Goal: Task Accomplishment & Management: Use online tool/utility

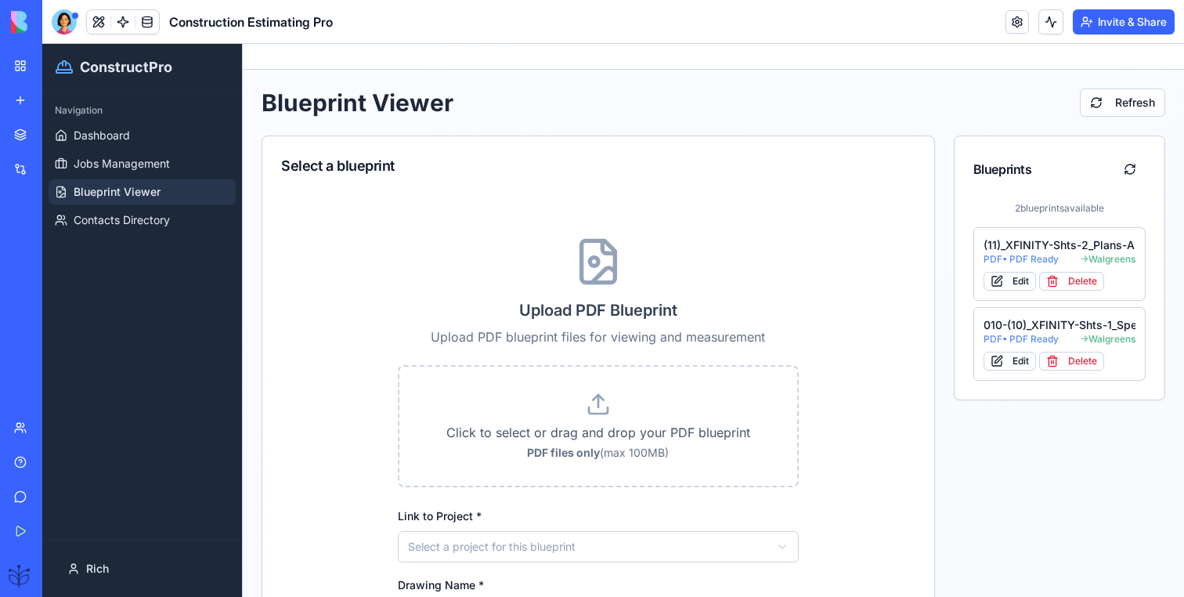
scroll to position [123, 0]
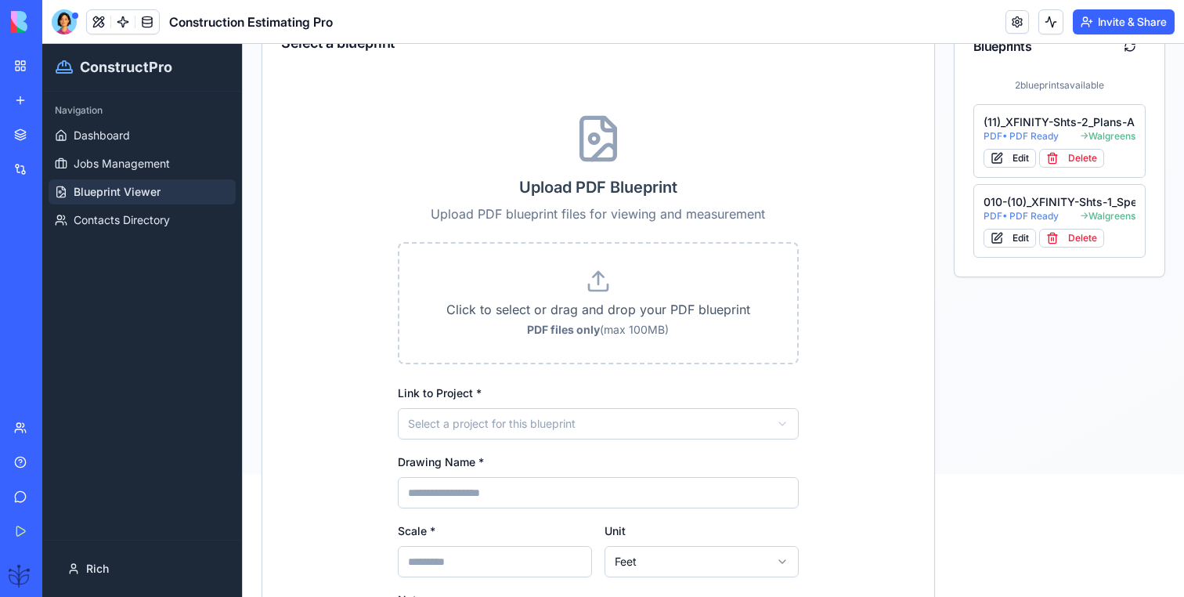
click at [115, 192] on span "Blueprint Viewer" at bounding box center [117, 192] width 87 height 16
click at [1053, 125] on div "(11)_XFINITY-Shts-2_Plans-A2.01_-_Permit" at bounding box center [1060, 122] width 153 height 16
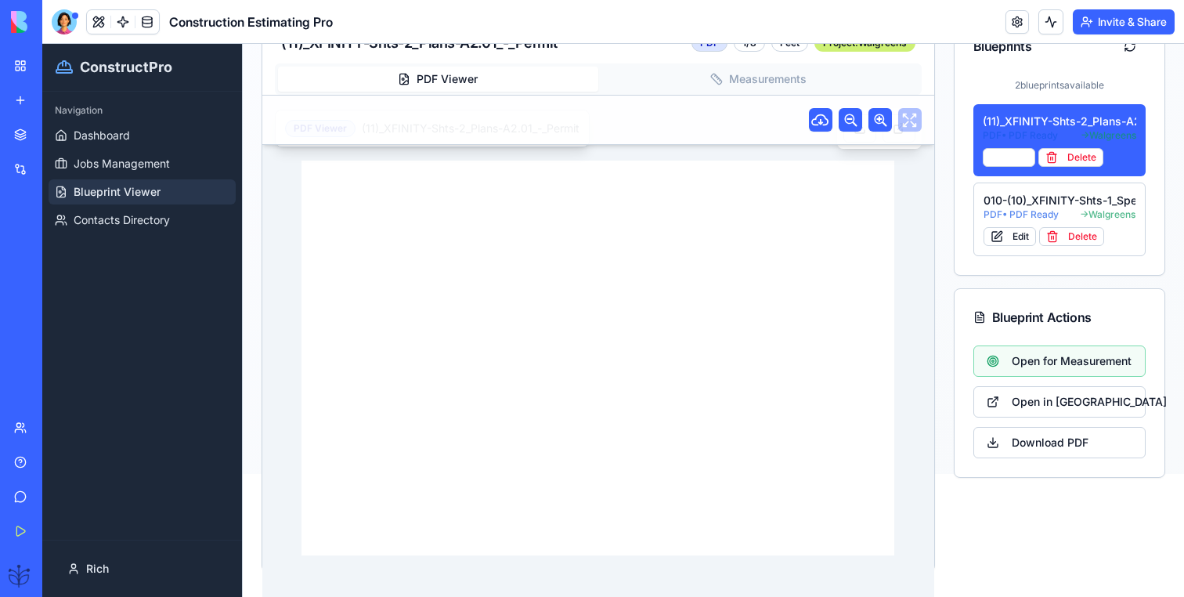
click at [709, 146] on div at bounding box center [597, 358] width 593 height 426
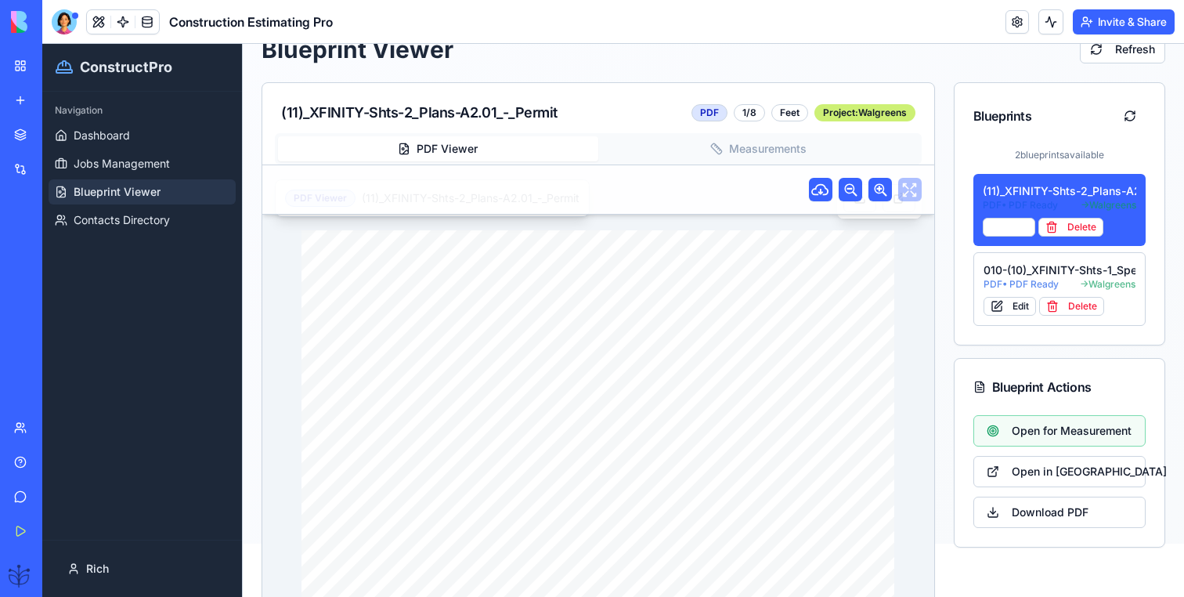
click at [728, 85] on div "(11)_XFINITY-Shts-2_Plans-A2.01_-_Permit PDF 1/8 Feet Project: Walgreens PDF Vi…" at bounding box center [598, 361] width 673 height 559
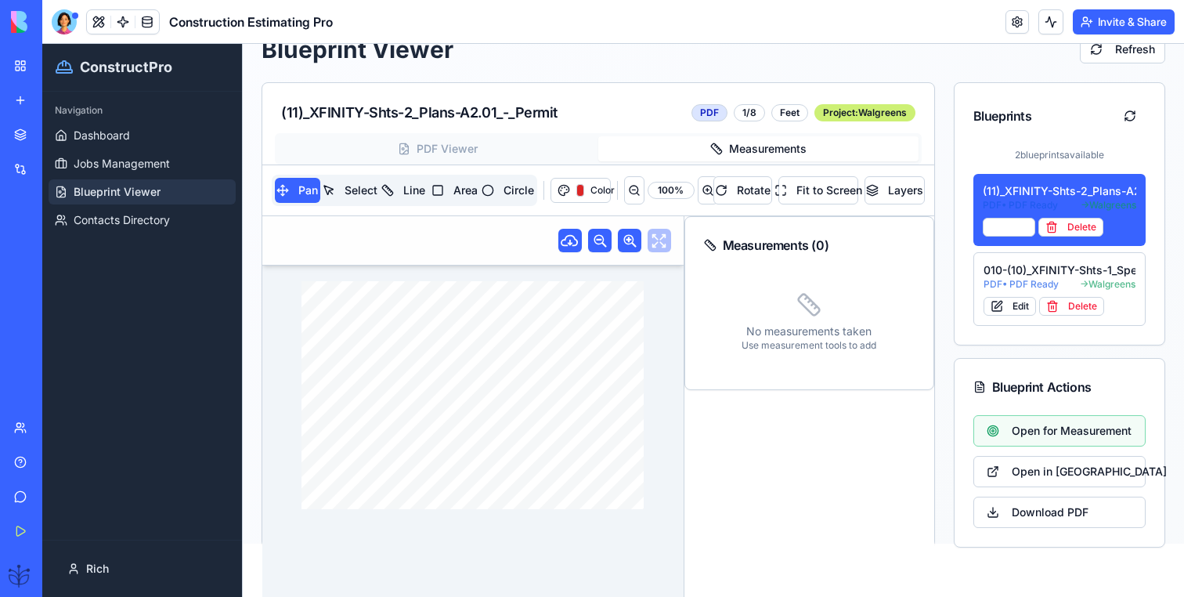
drag, startPoint x: 422, startPoint y: 359, endPoint x: 465, endPoint y: 382, distance: 48.7
click at [465, 383] on div "DRAWING TITLE: ARCH. PROJECT # DRAWN: CHECKED: DISTRIBUTION: DATE: CONTRACTOR(S…" at bounding box center [472, 395] width 342 height 229
drag, startPoint x: 465, startPoint y: 382, endPoint x: 402, endPoint y: 381, distance: 62.7
click at [402, 383] on div "DRAWING TITLE: ARCH. PROJECT # DRAWN: CHECKED: DISTRIBUTION: DATE: CONTRACTOR(S…" at bounding box center [472, 395] width 342 height 229
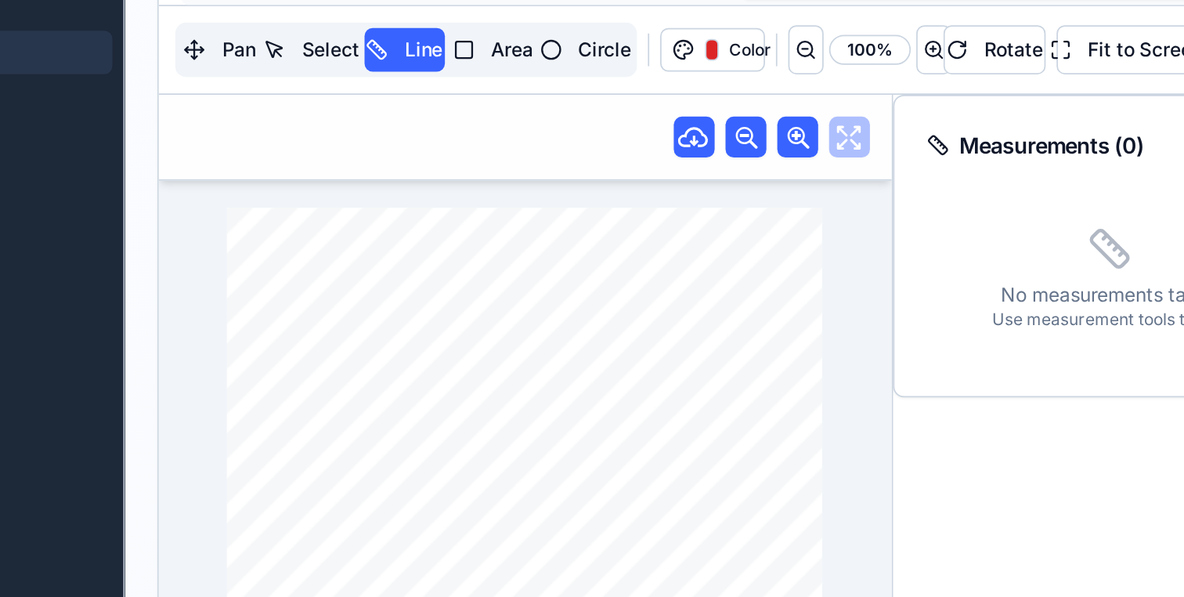
drag, startPoint x: 174, startPoint y: 146, endPoint x: 226, endPoint y: 146, distance: 51.7
click at [226, 146] on div "DRAWING TITLE: ARCH. PROJECT # DRAWN: CHECKED: DISTRIBUTION: DATE: CONTRACTOR(S…" at bounding box center [206, 147] width 342 height 229
drag, startPoint x: 226, startPoint y: 146, endPoint x: 179, endPoint y: 167, distance: 51.2
click at [178, 168] on div "DRAWING TITLE: ARCH. PROJECT # DRAWN: CHECKED: DISTRIBUTION: DATE: CONTRACTOR(S…" at bounding box center [206, 147] width 342 height 229
drag, startPoint x: 179, startPoint y: 167, endPoint x: 179, endPoint y: 127, distance: 39.9
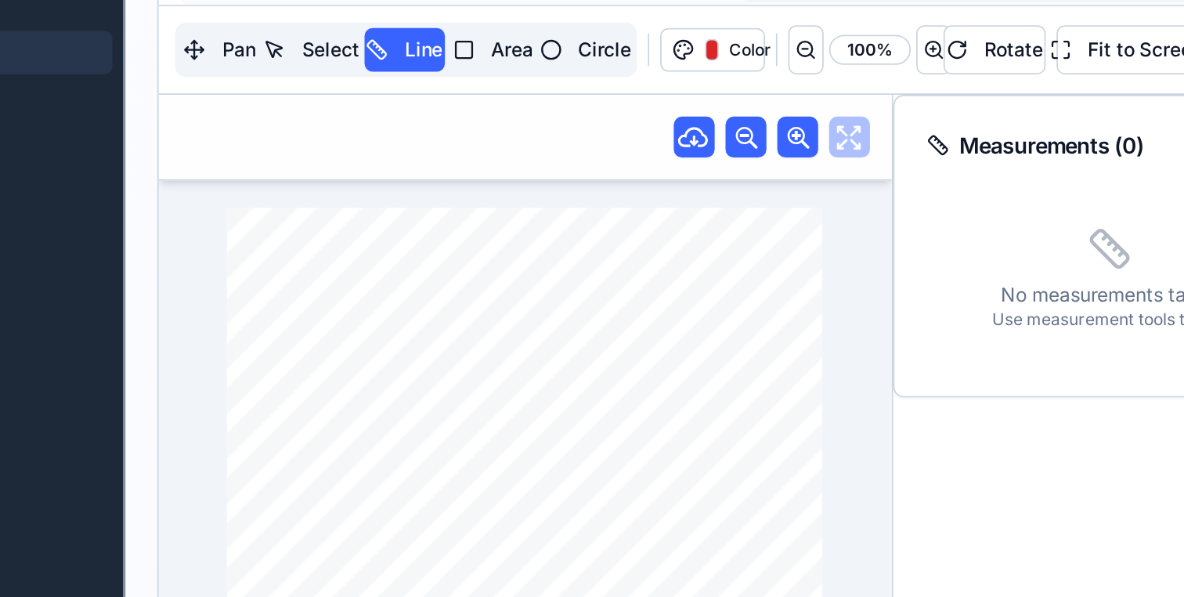
click at [179, 127] on div "DRAWING TITLE: ARCH. PROJECT # DRAWN: CHECKED: DISTRIBUTION: DATE: CONTRACTOR(S…" at bounding box center [206, 147] width 342 height 229
drag, startPoint x: 175, startPoint y: 180, endPoint x: 197, endPoint y: 122, distance: 62.2
click at [197, 121] on div "DRAWING TITLE: ARCH. PROJECT # DRAWN: CHECKED: DISTRIBUTION: DATE: CONTRACTOR(S…" at bounding box center [206, 147] width 342 height 229
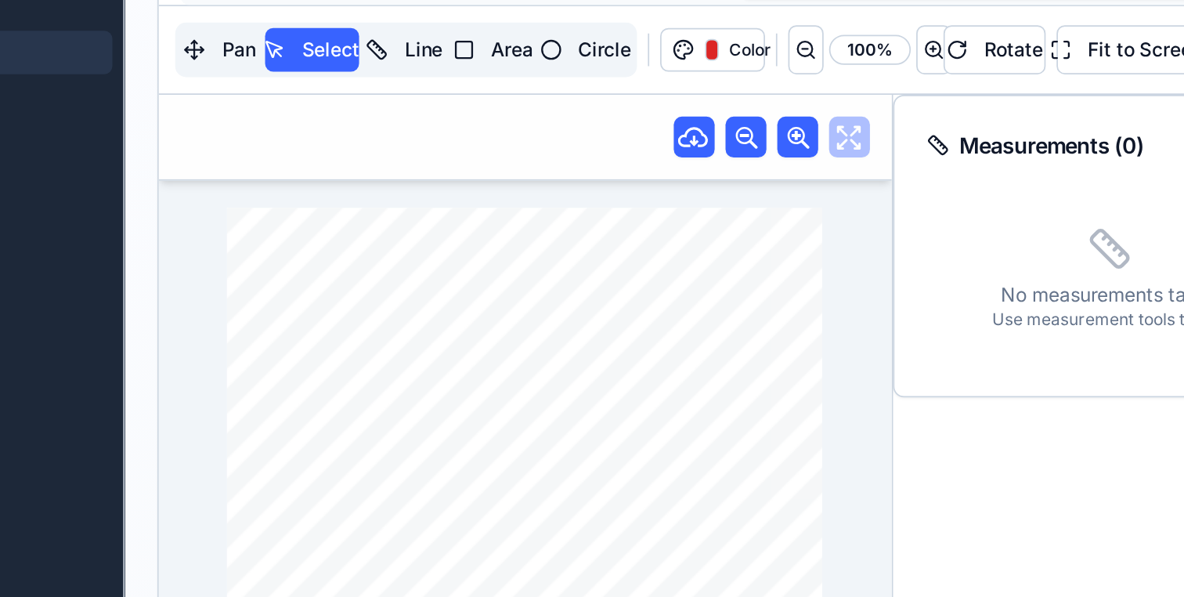
drag, startPoint x: 168, startPoint y: 152, endPoint x: 267, endPoint y: 179, distance: 103.2
click at [268, 180] on div "DRAWING TITLE: ARCH. PROJECT # DRAWN: CHECKED: DISTRIBUTION: DATE: CONTRACTOR(S…" at bounding box center [206, 147] width 342 height 229
drag, startPoint x: 139, startPoint y: 180, endPoint x: 221, endPoint y: 124, distance: 99.7
click at [221, 124] on div "DRAWING TITLE: ARCH. PROJECT # DRAWN: CHECKED: DISTRIBUTION: DATE: CONTRACTOR(S…" at bounding box center [206, 147] width 342 height 229
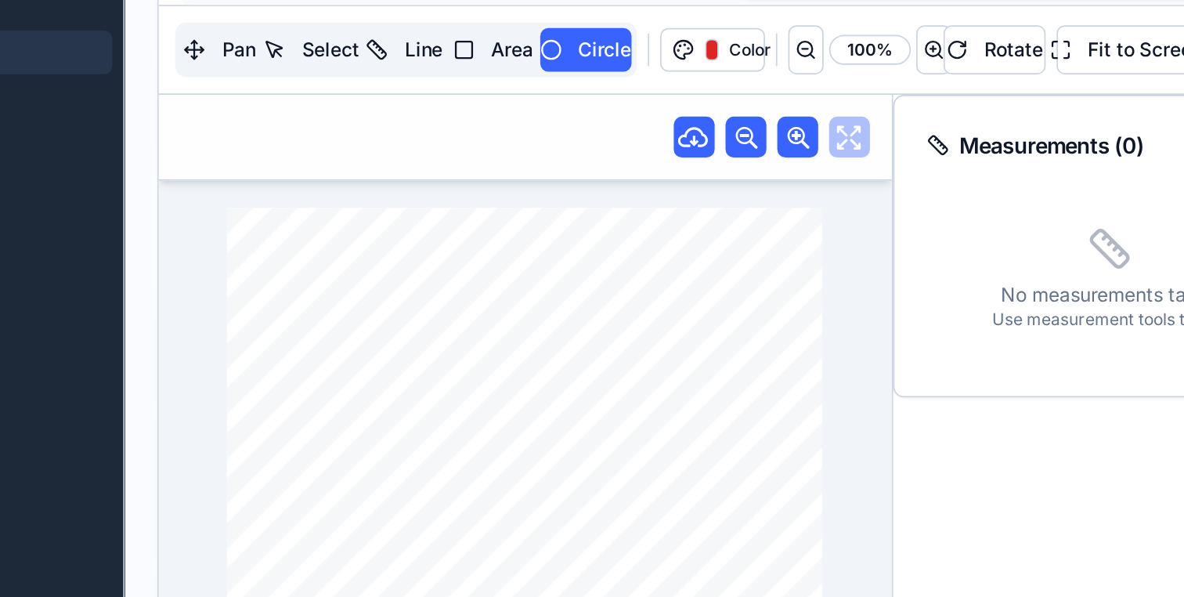
drag, startPoint x: 159, startPoint y: 216, endPoint x: 257, endPoint y: 125, distance: 134.1
click at [257, 125] on div "DRAWING TITLE: ARCH. PROJECT # DRAWN: CHECKED: DISTRIBUTION: DATE: CONTRACTOR(S…" at bounding box center [206, 147] width 342 height 229
drag, startPoint x: 188, startPoint y: 102, endPoint x: 258, endPoint y: 179, distance: 104.8
click at [258, 179] on div "DRAWING TITLE: ARCH. PROJECT # DRAWN: CHECKED: DISTRIBUTION: DATE: CONTRACTOR(S…" at bounding box center [206, 147] width 342 height 229
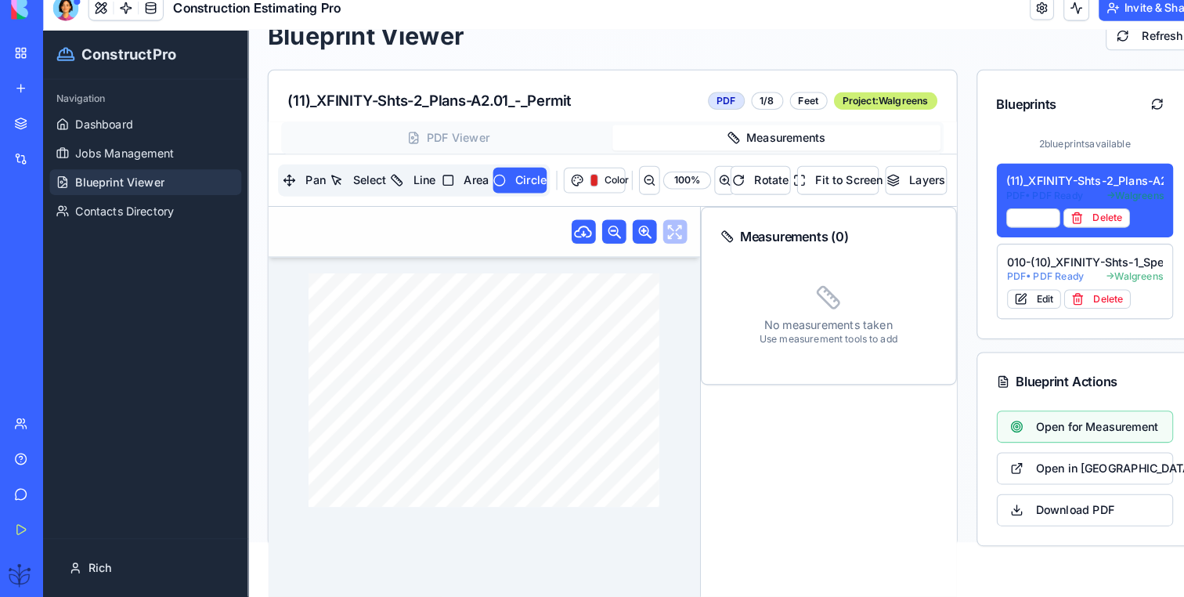
scroll to position [0, 0]
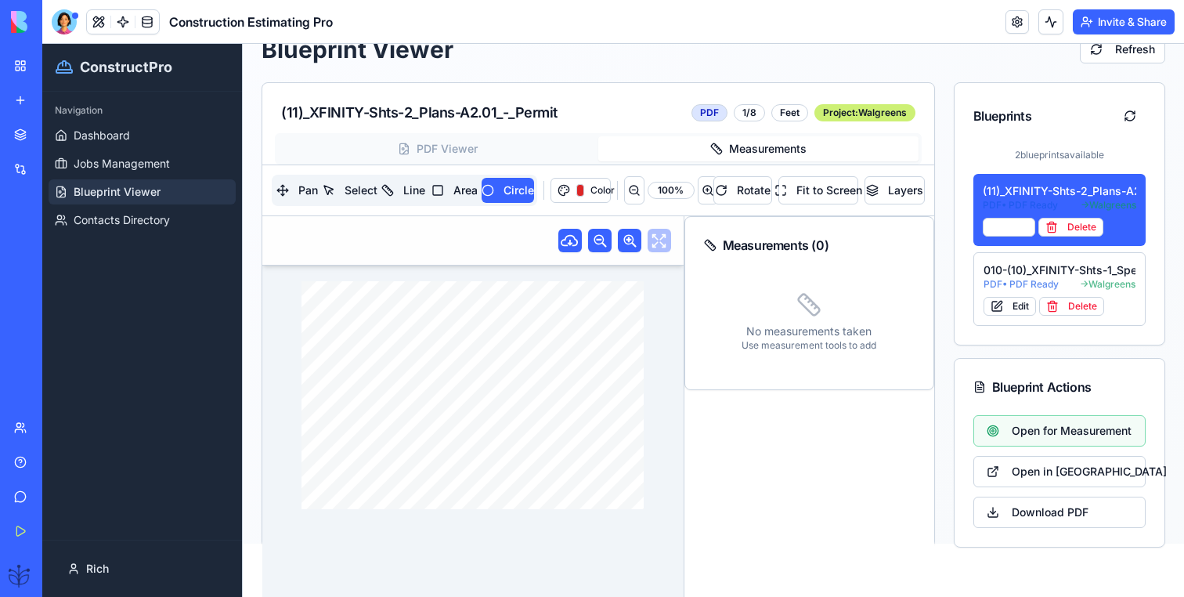
click at [791, 153] on button "Measurements" at bounding box center [758, 148] width 320 height 25
click at [780, 287] on div "No measurements taken Use measurement tools to add" at bounding box center [809, 321] width 211 height 97
click at [810, 308] on icon at bounding box center [808, 304] width 25 height 25
click at [69, 25] on div at bounding box center [64, 21] width 25 height 25
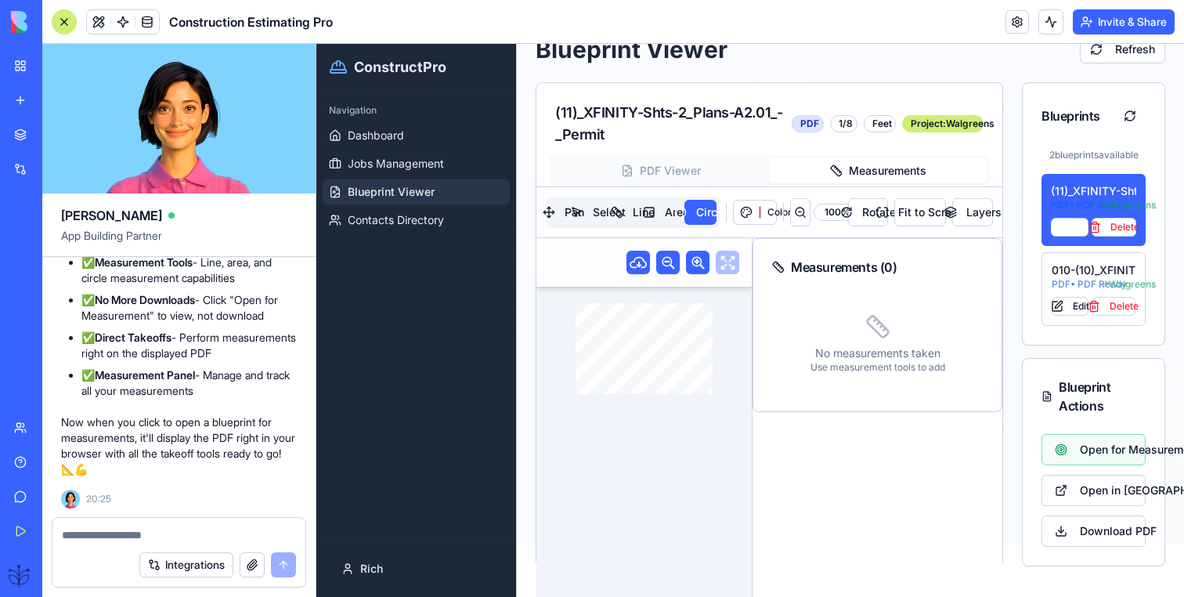
scroll to position [72155, 0]
click at [67, 20] on div at bounding box center [64, 21] width 25 height 25
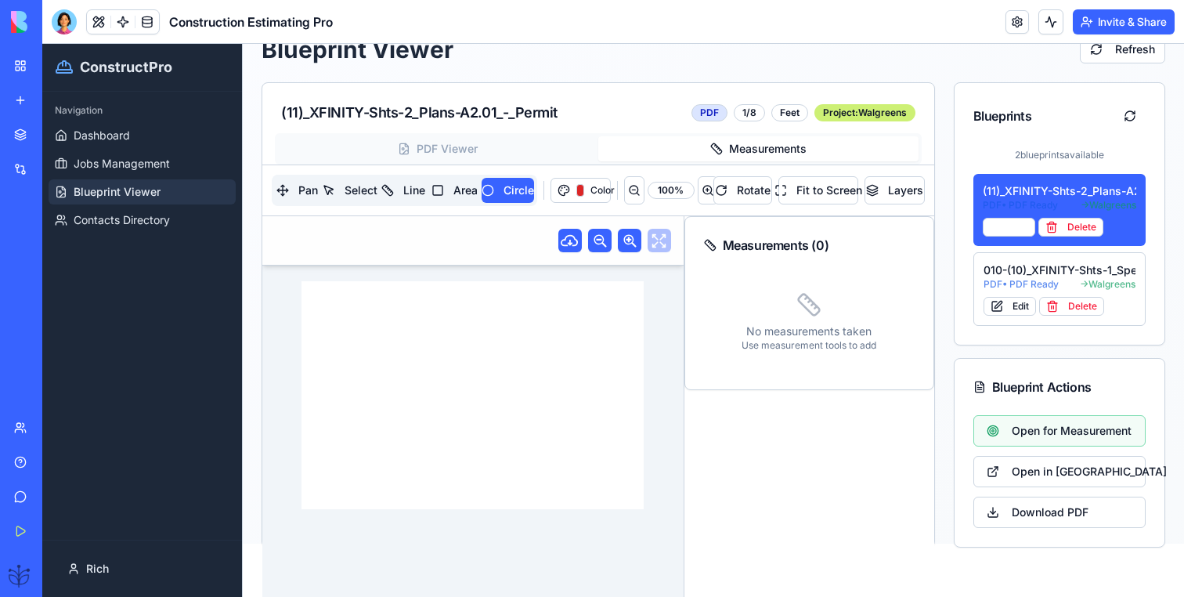
click at [340, 175] on div "Pan Select Line Area Circle" at bounding box center [404, 190] width 265 height 31
click at [352, 190] on button "Select" at bounding box center [350, 190] width 54 height 25
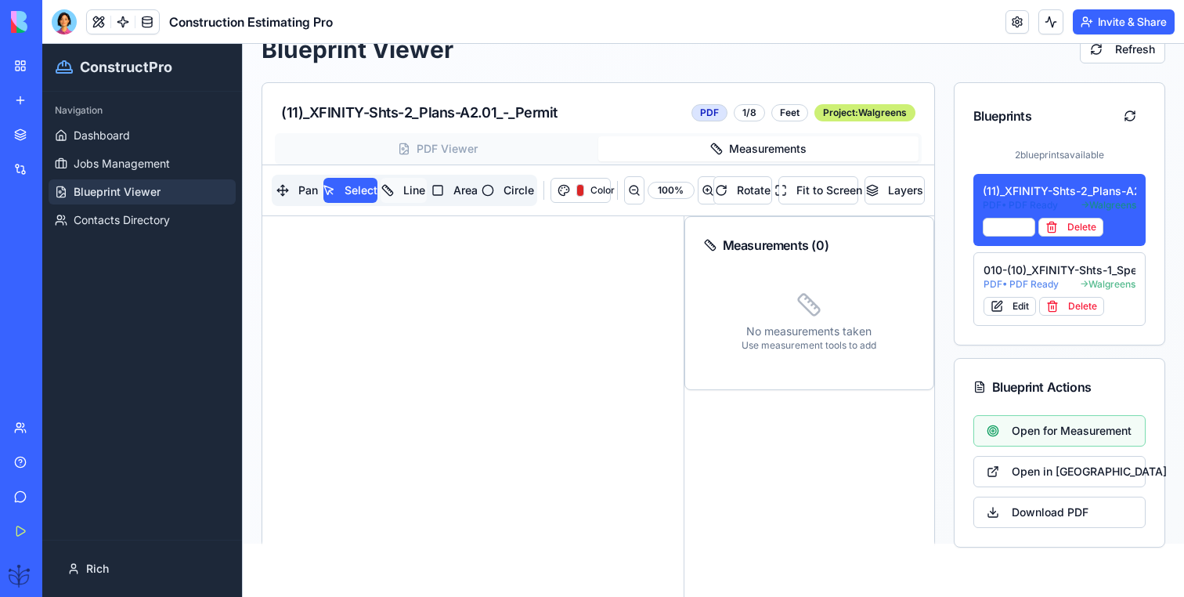
click at [423, 192] on button "Line" at bounding box center [404, 190] width 47 height 25
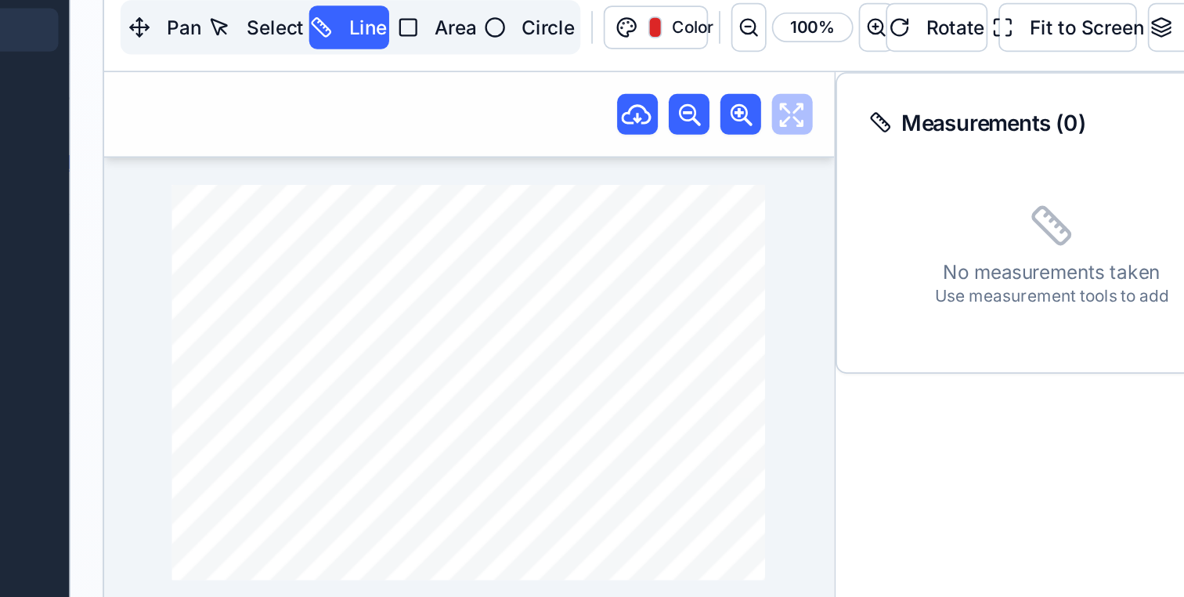
drag, startPoint x: 153, startPoint y: 124, endPoint x: 135, endPoint y: 136, distance: 21.9
click at [135, 136] on div "DRAWING TITLE: ARCH. PROJECT # DRAWN: CHECKED: DISTRIBUTION: DATE: CONTRACTOR(S…" at bounding box center [154, 125] width 342 height 229
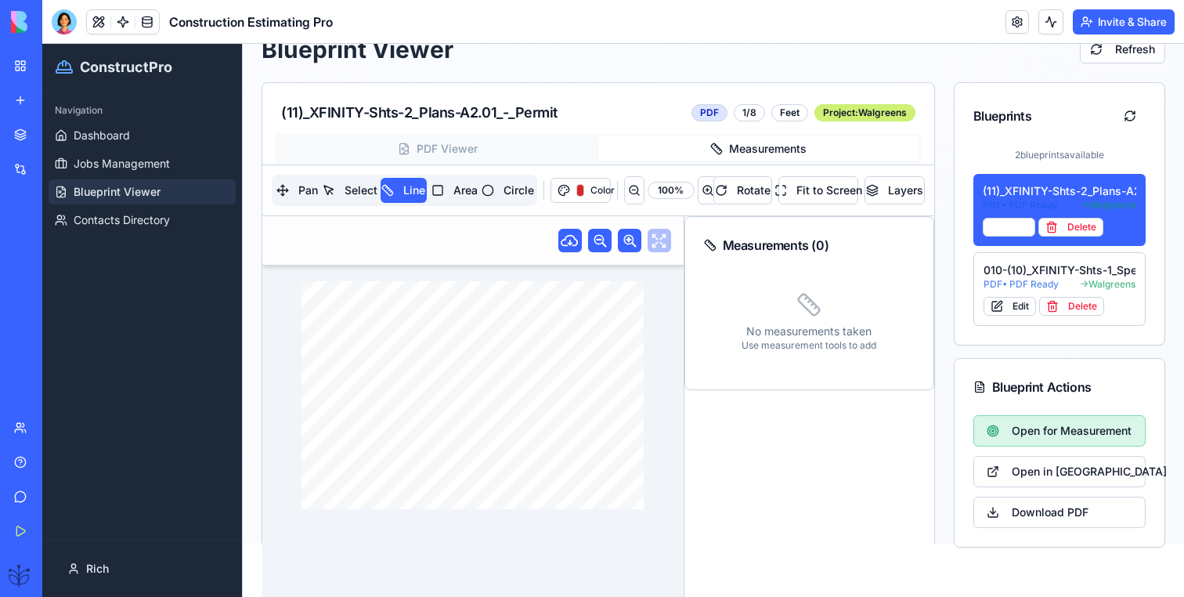
click at [1023, 434] on span "Open for Measurement" at bounding box center [1072, 431] width 120 height 16
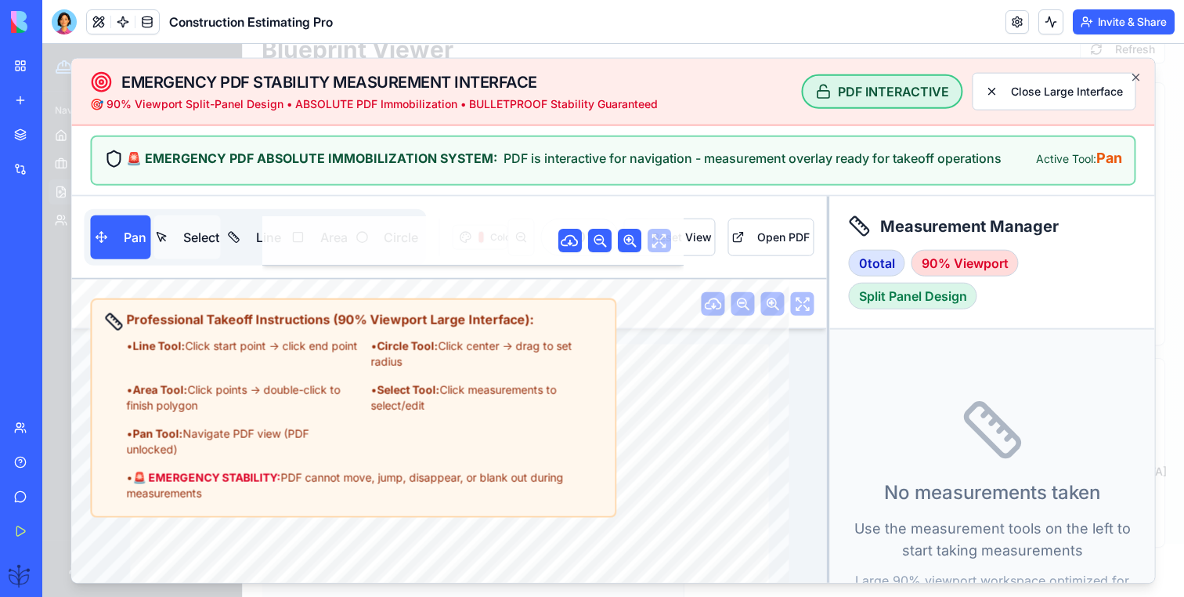
click at [185, 242] on button "Select" at bounding box center [187, 237] width 67 height 44
click at [236, 243] on button "Line" at bounding box center [255, 237] width 62 height 44
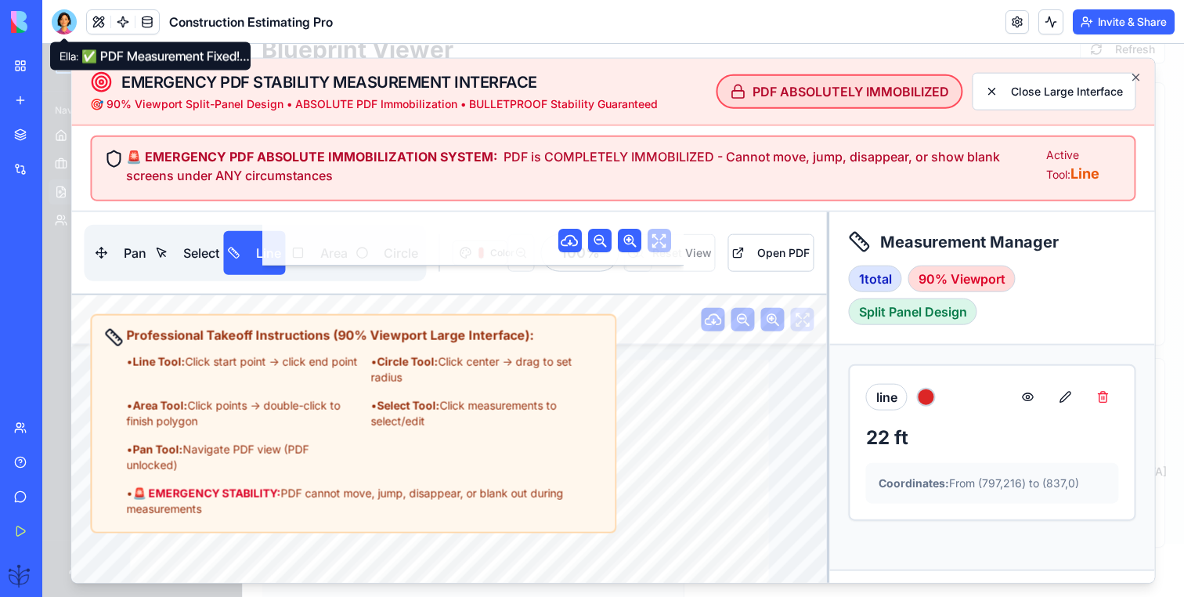
click at [70, 21] on div at bounding box center [64, 21] width 25 height 25
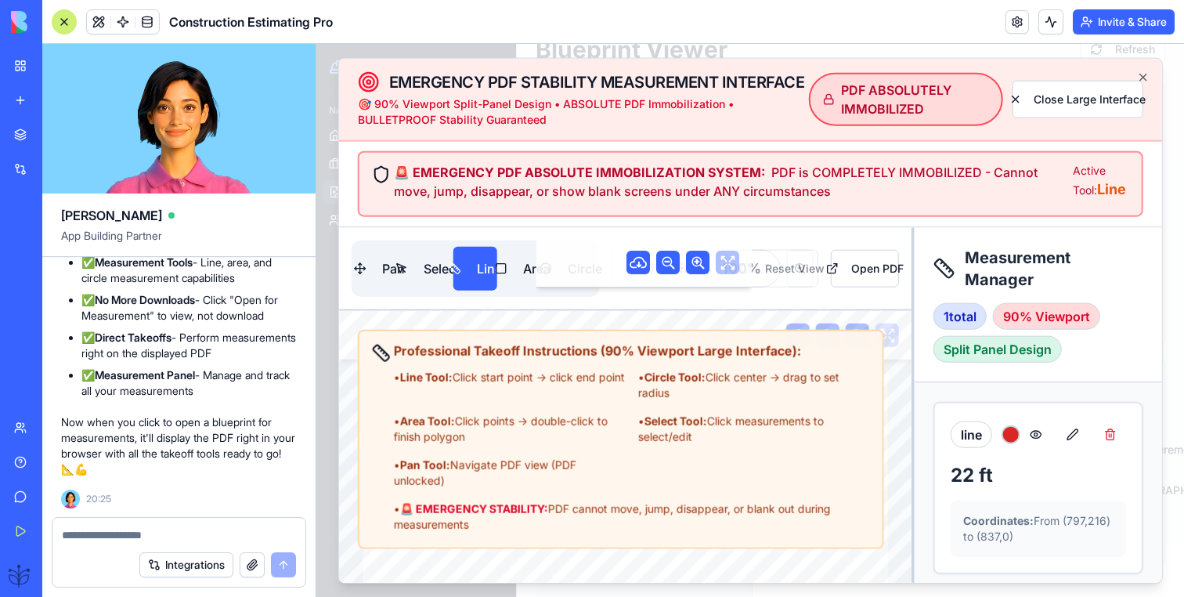
scroll to position [0, 0]
click at [153, 540] on textarea at bounding box center [179, 535] width 234 height 16
type textarea "*"
click at [1142, 82] on icon "button" at bounding box center [1142, 77] width 13 height 13
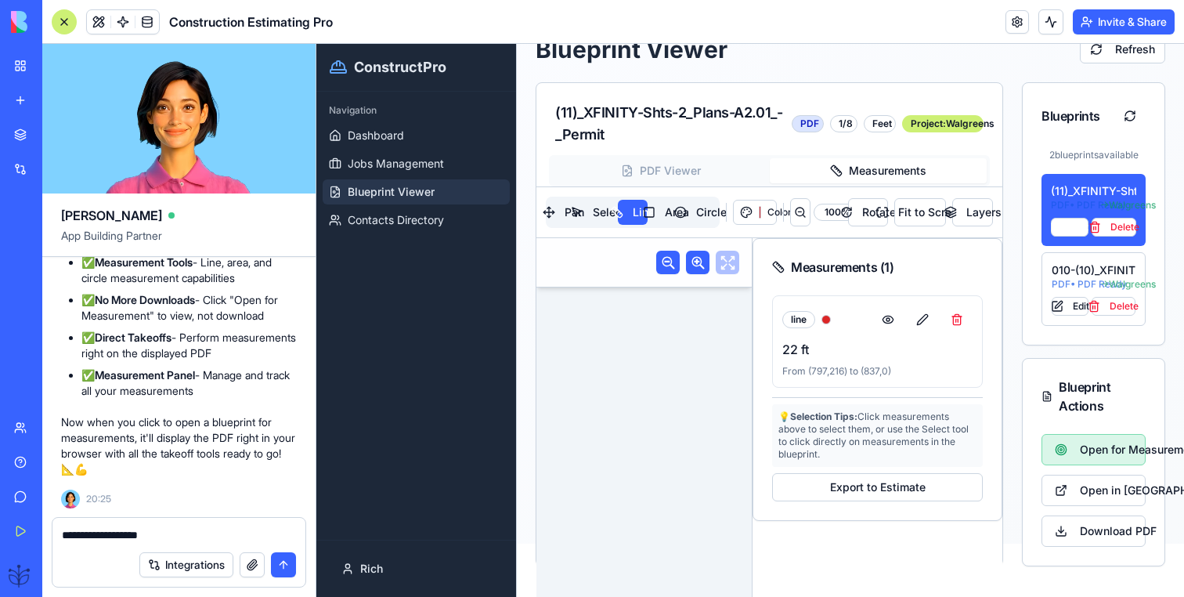
click at [1094, 449] on span "Open for Measurement" at bounding box center [1106, 450] width 52 height 16
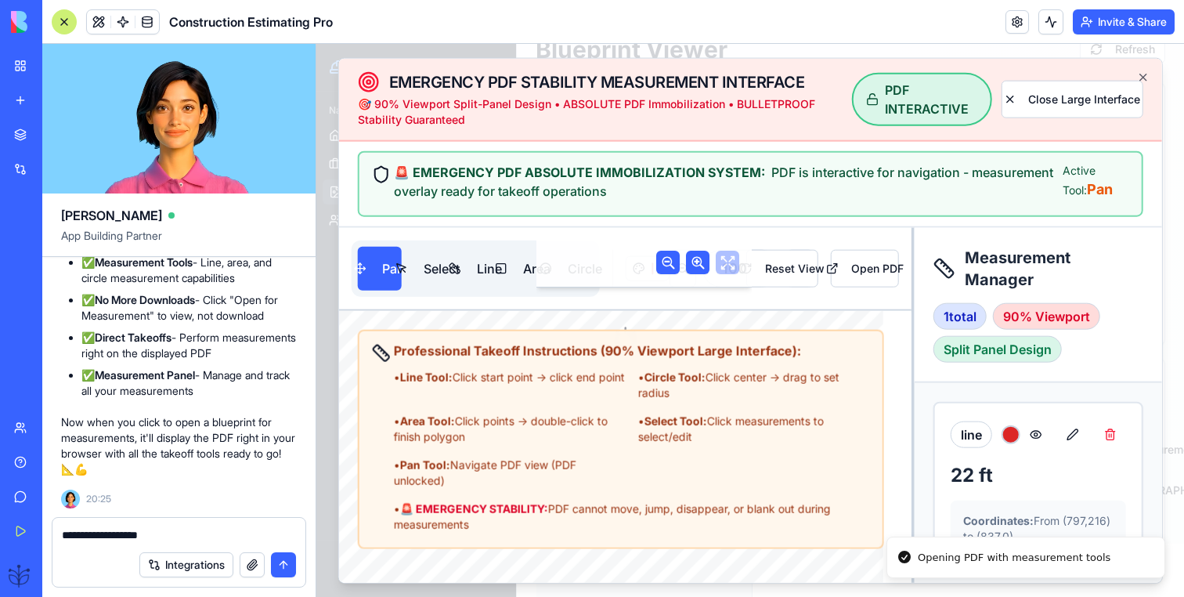
drag, startPoint x: 190, startPoint y: 539, endPoint x: 14, endPoint y: 539, distance: 176.2
click at [14, 539] on div "BETA My Workspace New app Marketplace Integrations Recent Construction Estimati…" at bounding box center [592, 298] width 1184 height 597
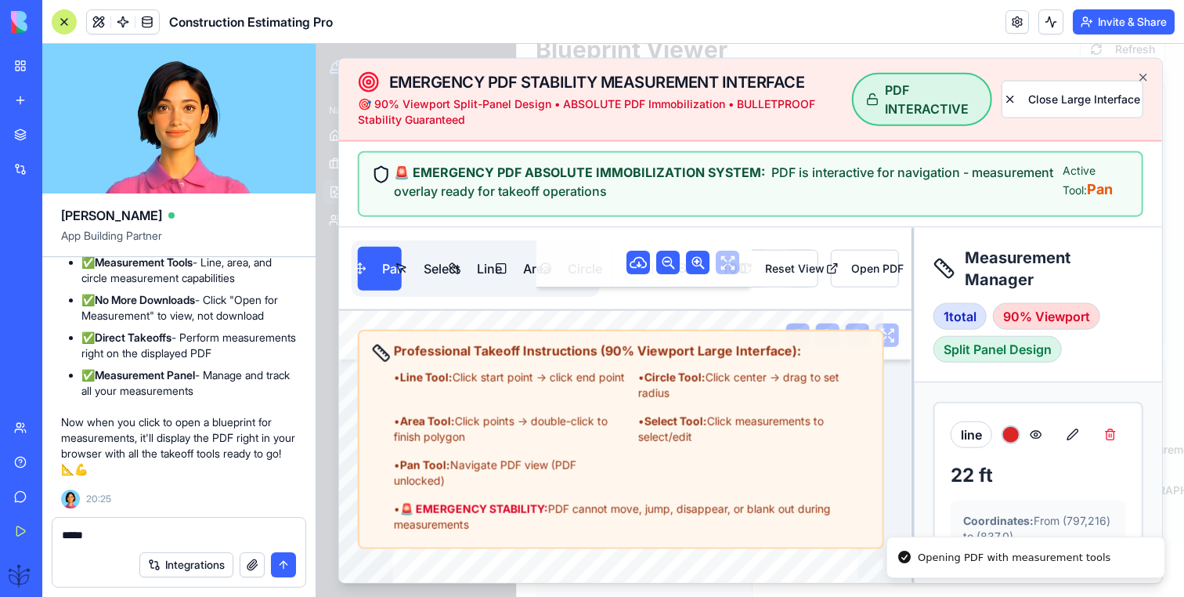
click at [167, 525] on div "****" at bounding box center [178, 530] width 253 height 25
click at [160, 530] on textarea "****" at bounding box center [179, 535] width 234 height 16
click at [1136, 81] on icon "button" at bounding box center [1142, 77] width 13 height 13
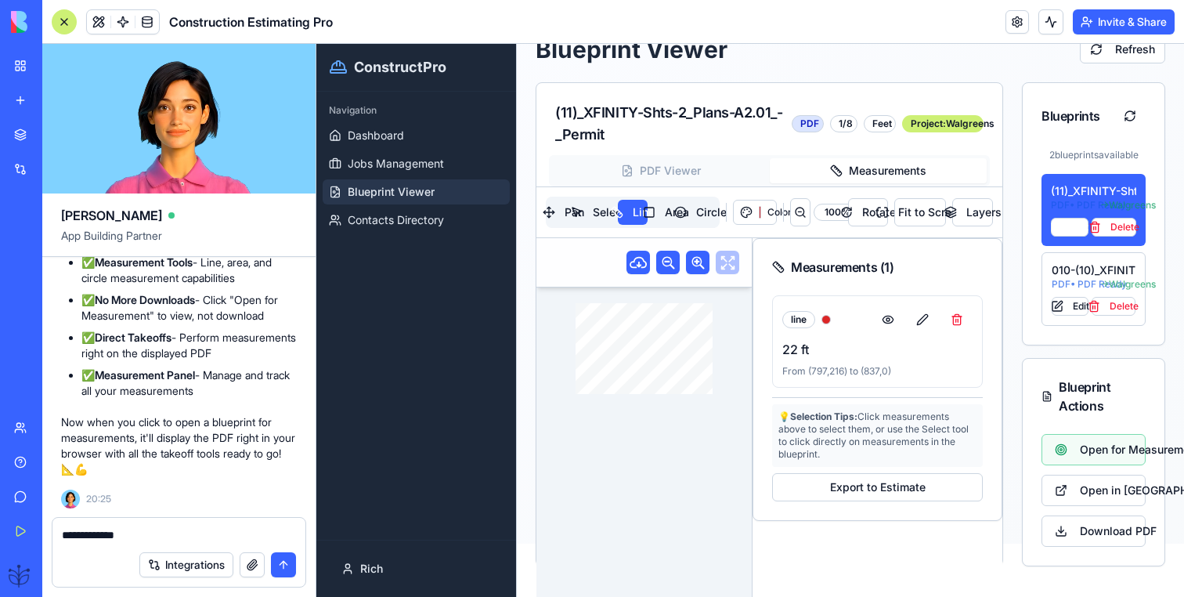
click at [149, 535] on textarea "**********" at bounding box center [179, 535] width 234 height 16
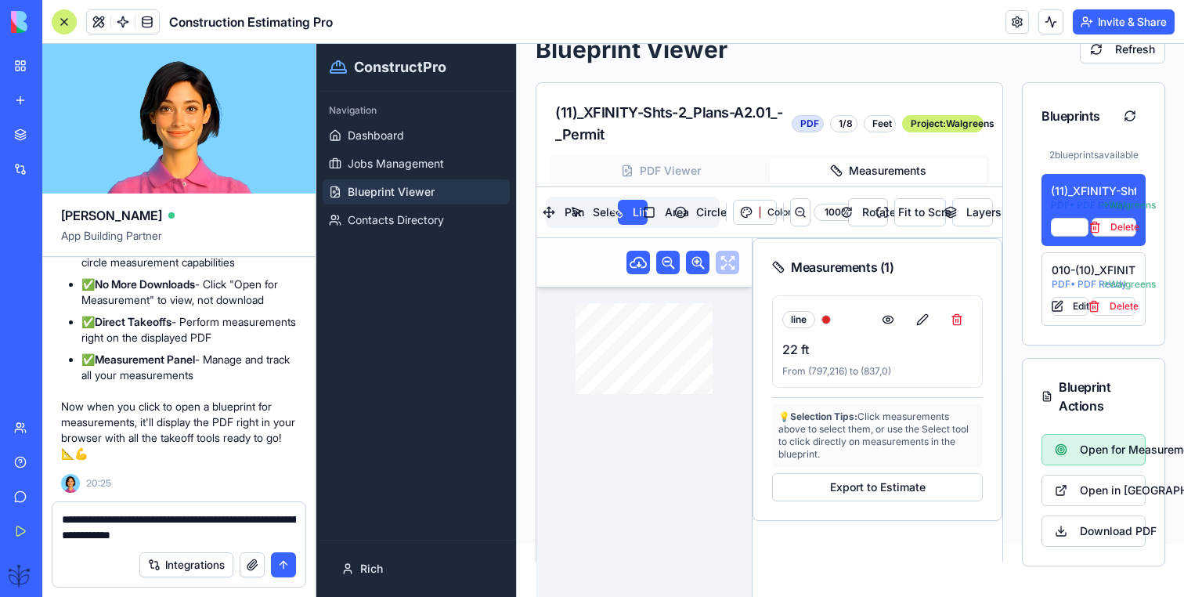
click at [1082, 442] on span "Open for Measurement" at bounding box center [1106, 450] width 52 height 16
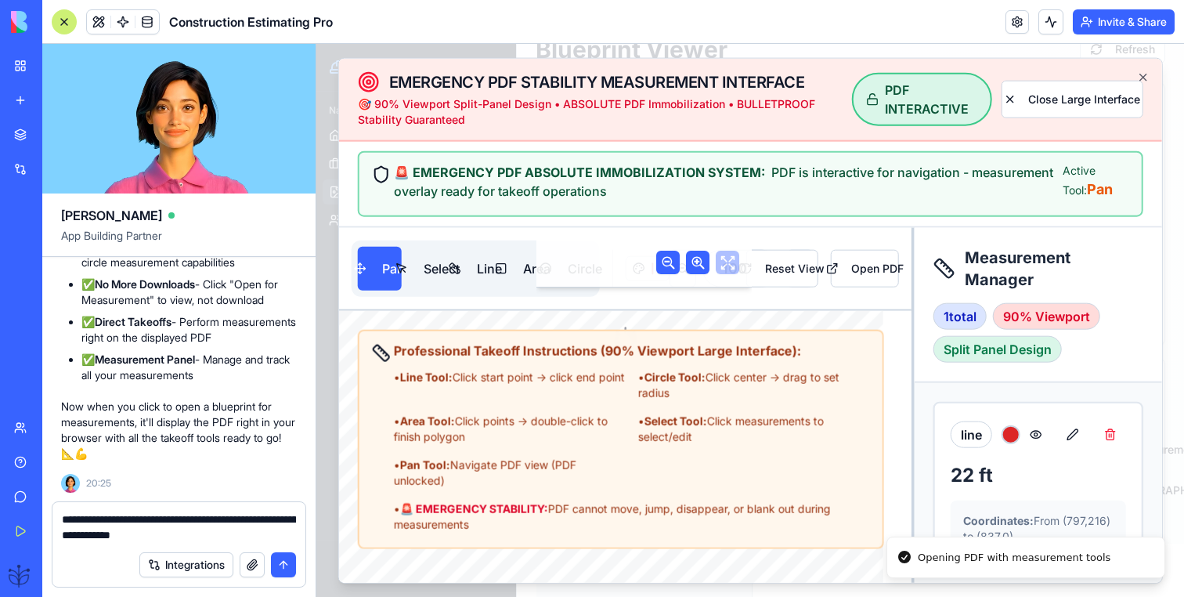
click at [213, 538] on textarea "**********" at bounding box center [179, 526] width 234 height 31
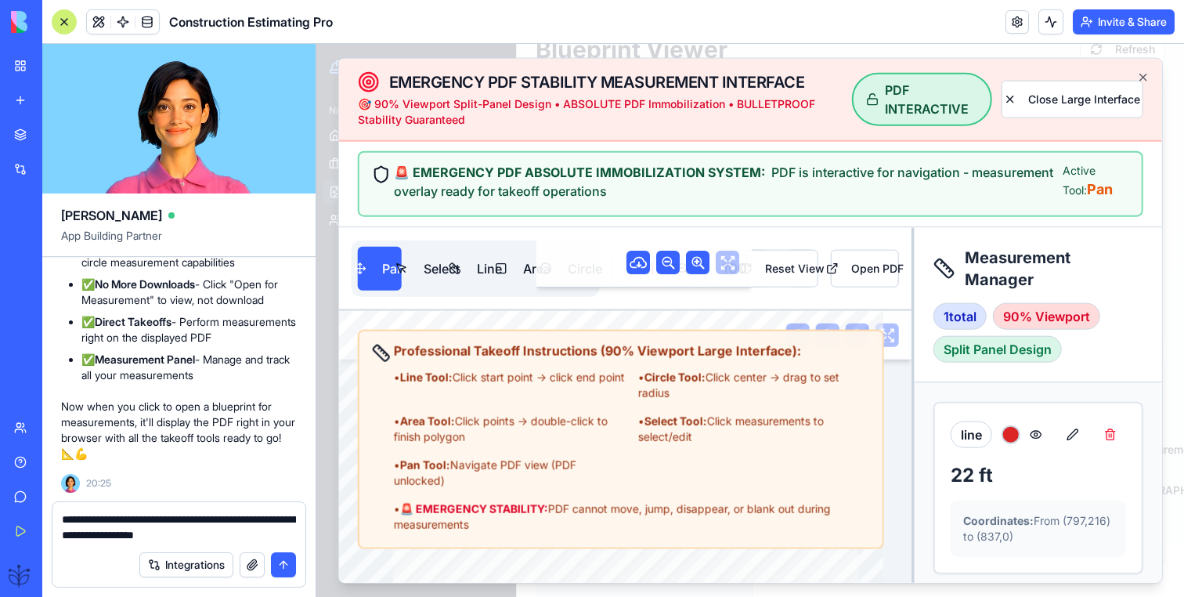
click at [253, 544] on div "Integrations" at bounding box center [178, 565] width 253 height 44
click at [251, 537] on textarea "**********" at bounding box center [179, 526] width 234 height 31
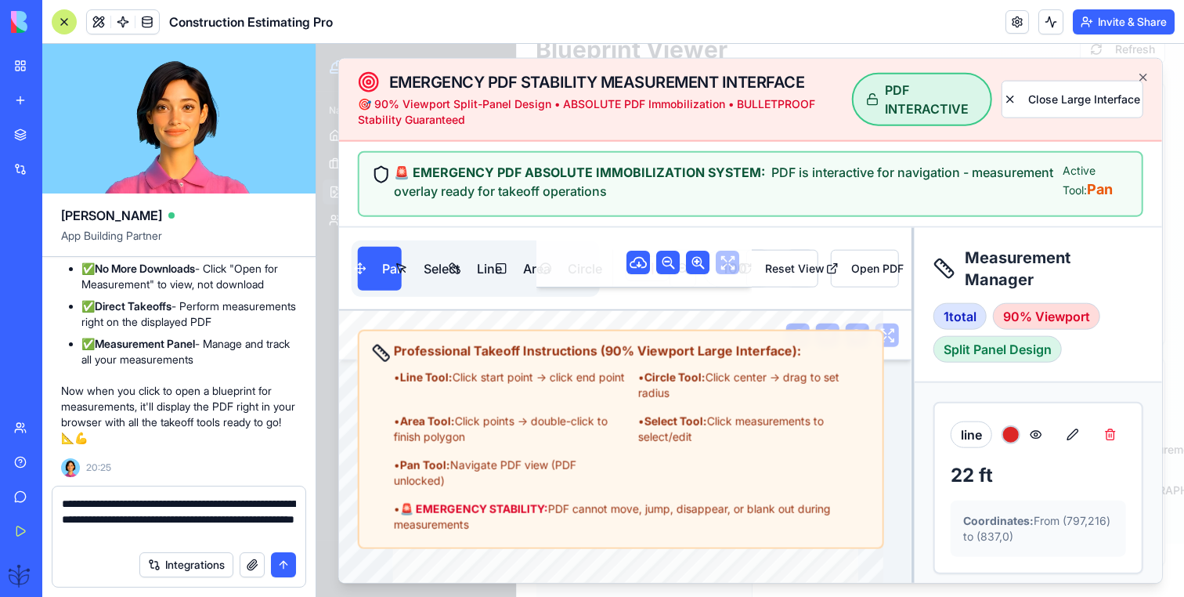
click at [262, 537] on textarea "**********" at bounding box center [179, 519] width 234 height 47
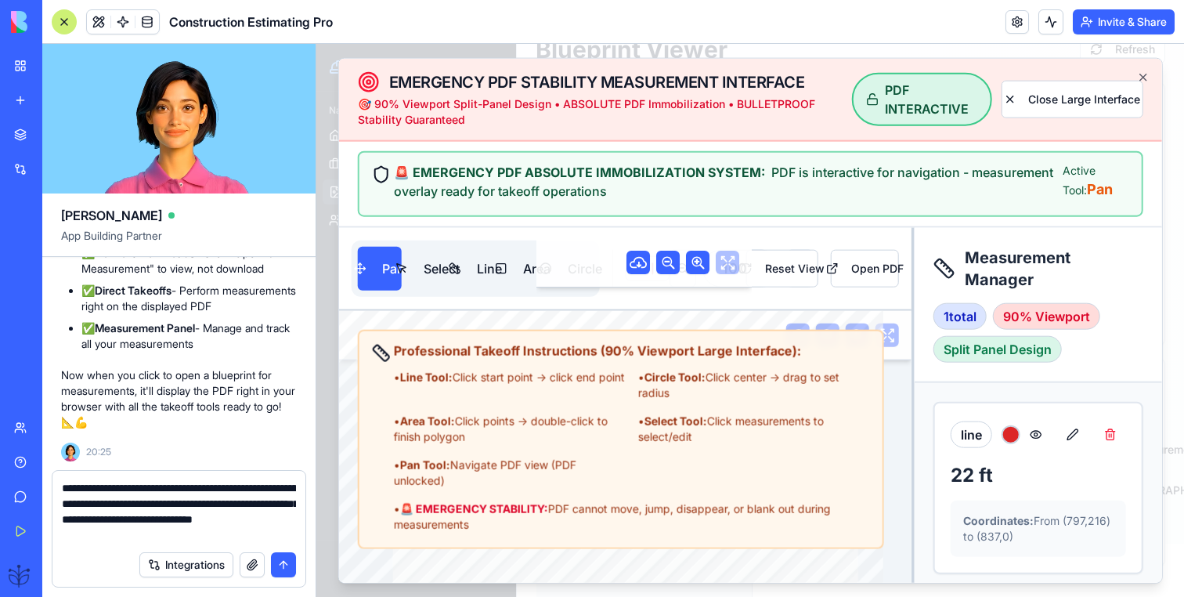
type textarea "**********"
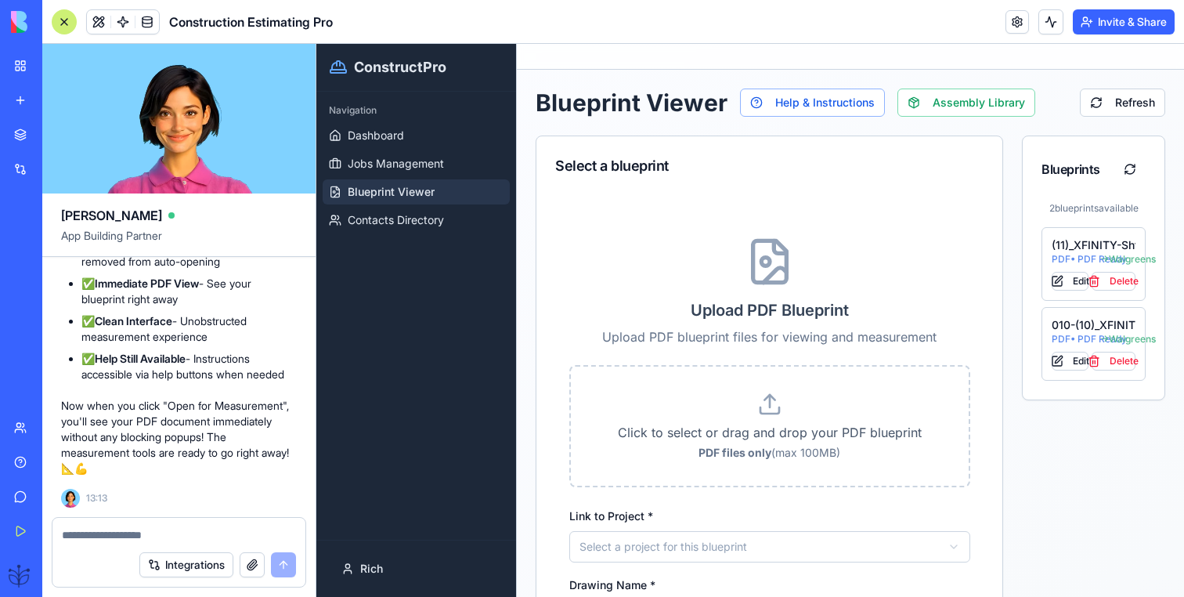
click at [71, 20] on div at bounding box center [64, 21] width 25 height 25
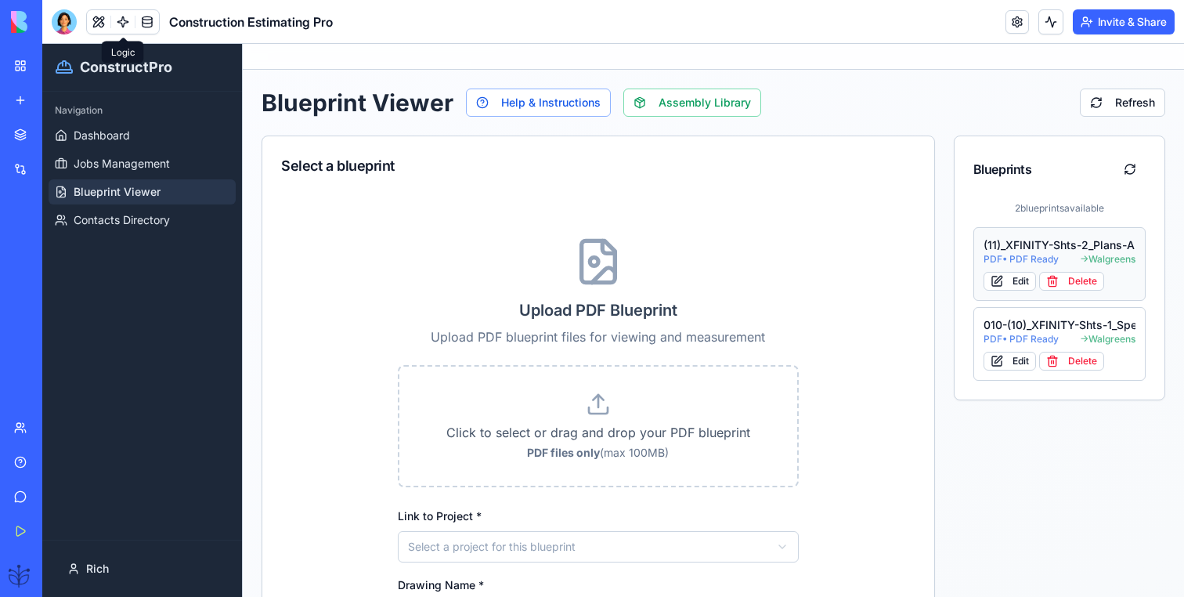
click at [1039, 236] on button "(11)_XFINITY-Shts-2_Plans-A2.01_-_Permit PDF • PDF Ready → Walgreens Edit Delete" at bounding box center [1059, 264] width 173 height 74
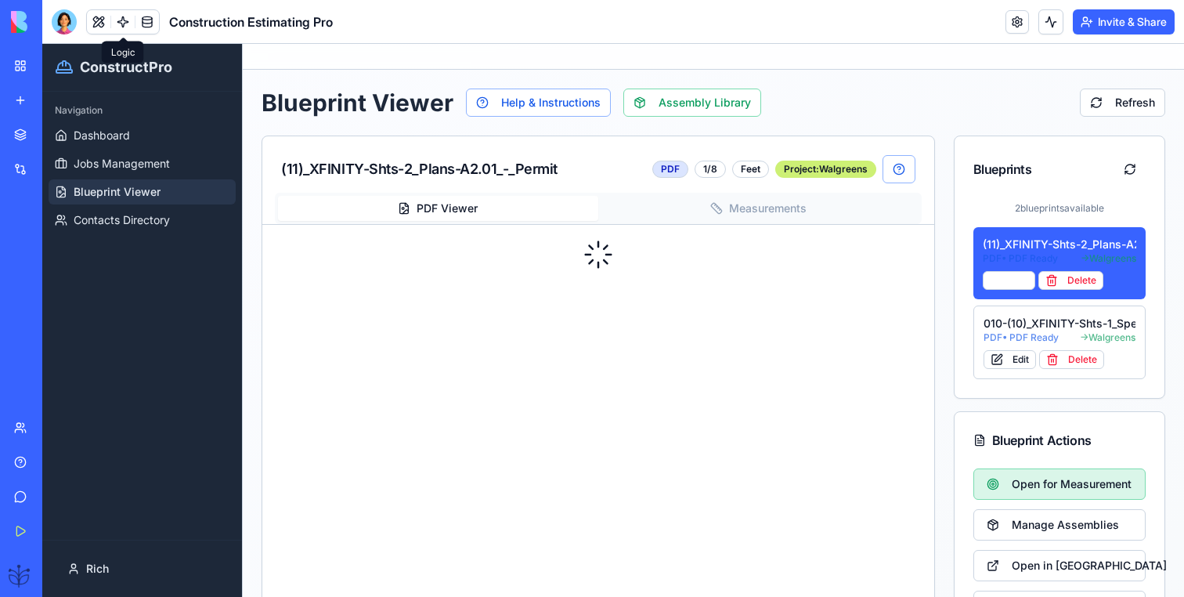
click at [1073, 480] on span "Open for Measurement" at bounding box center [1072, 484] width 120 height 16
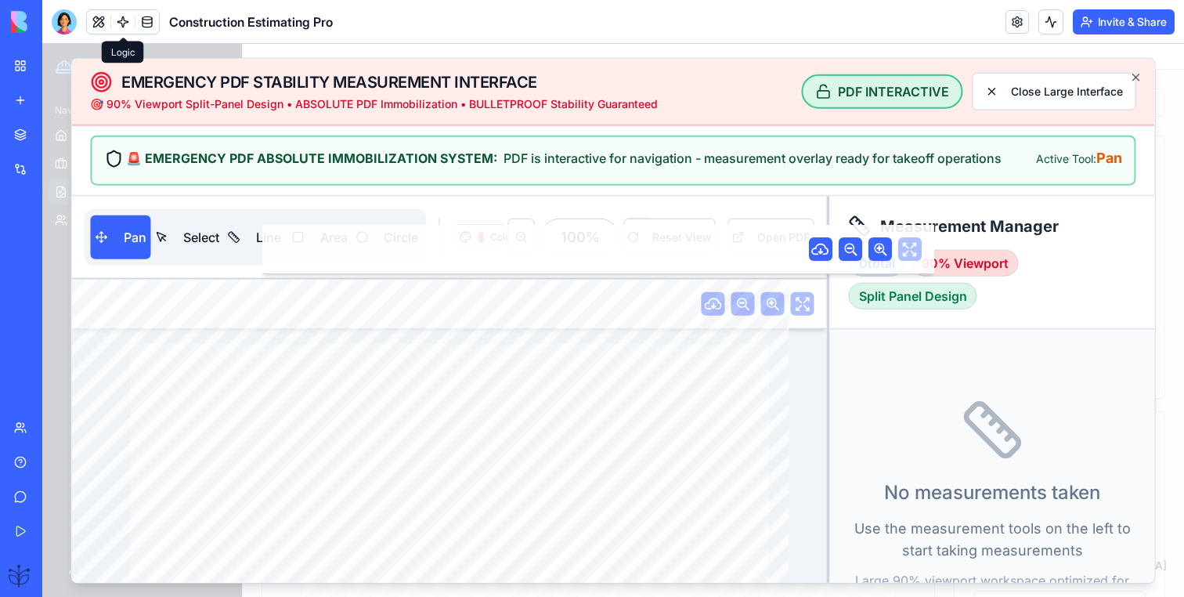
click at [222, 172] on div "EMERGENCY PDF STABILITY MEASUREMENT INTERFACE 🎯 90% Viewport Split-Panel Design…" at bounding box center [612, 594] width 1083 height 1071
click at [204, 244] on button "Select" at bounding box center [187, 237] width 67 height 44
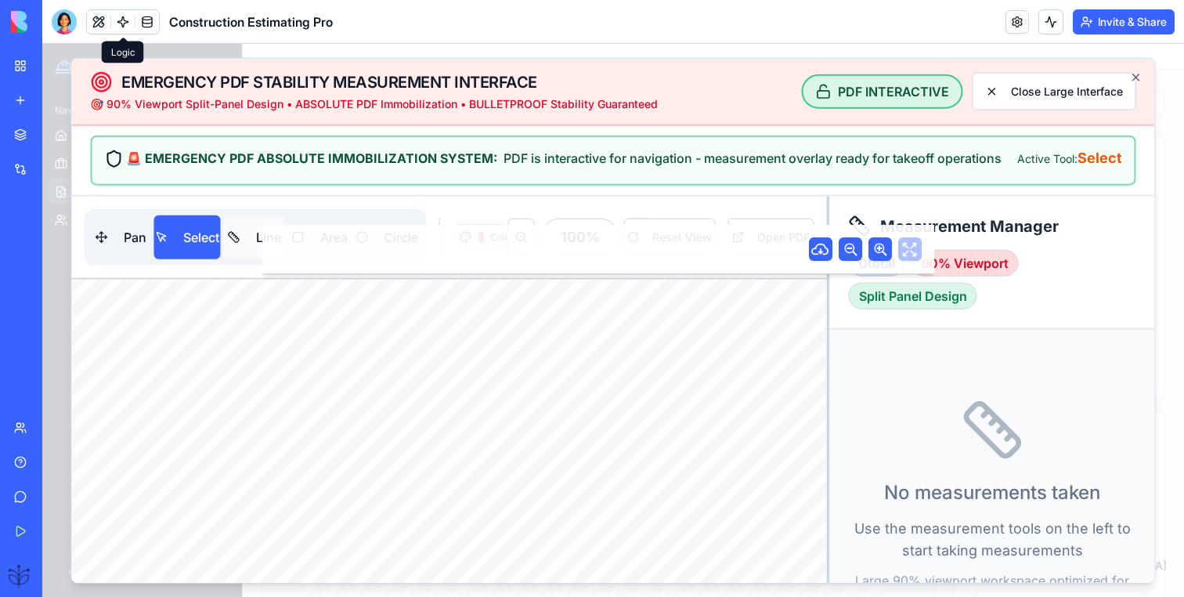
click at [242, 244] on button "Line" at bounding box center [255, 237] width 62 height 44
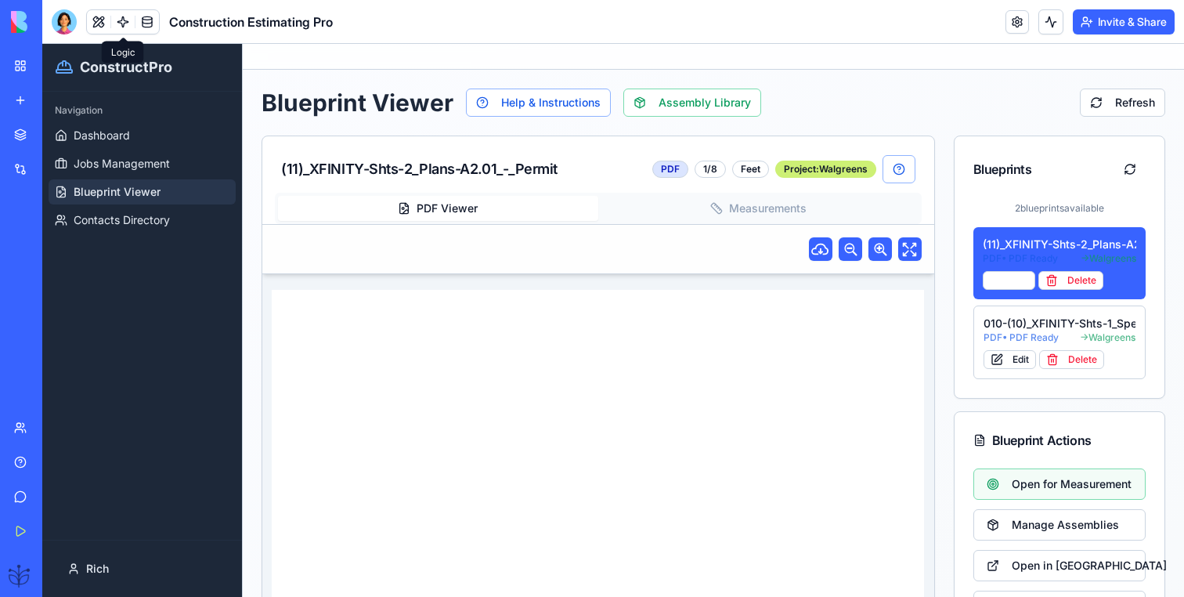
click at [883, 248] on icon at bounding box center [880, 250] width 13 height 13
click at [882, 252] on icon at bounding box center [880, 250] width 13 height 13
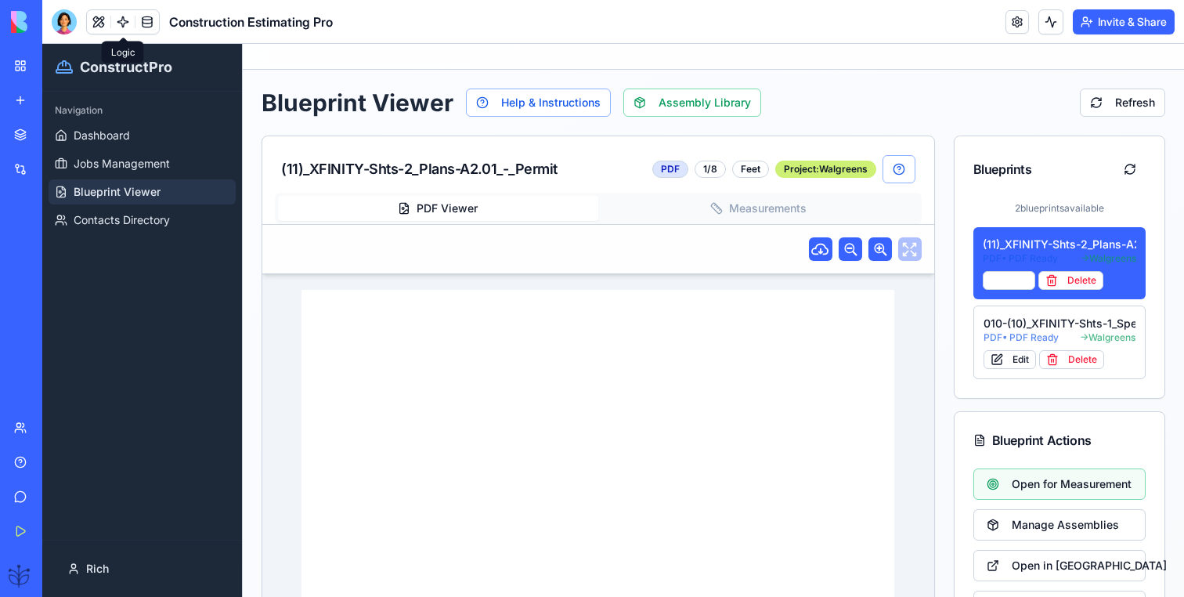
click at [911, 247] on div at bounding box center [598, 249] width 672 height 49
click at [872, 247] on icon at bounding box center [880, 249] width 19 height 19
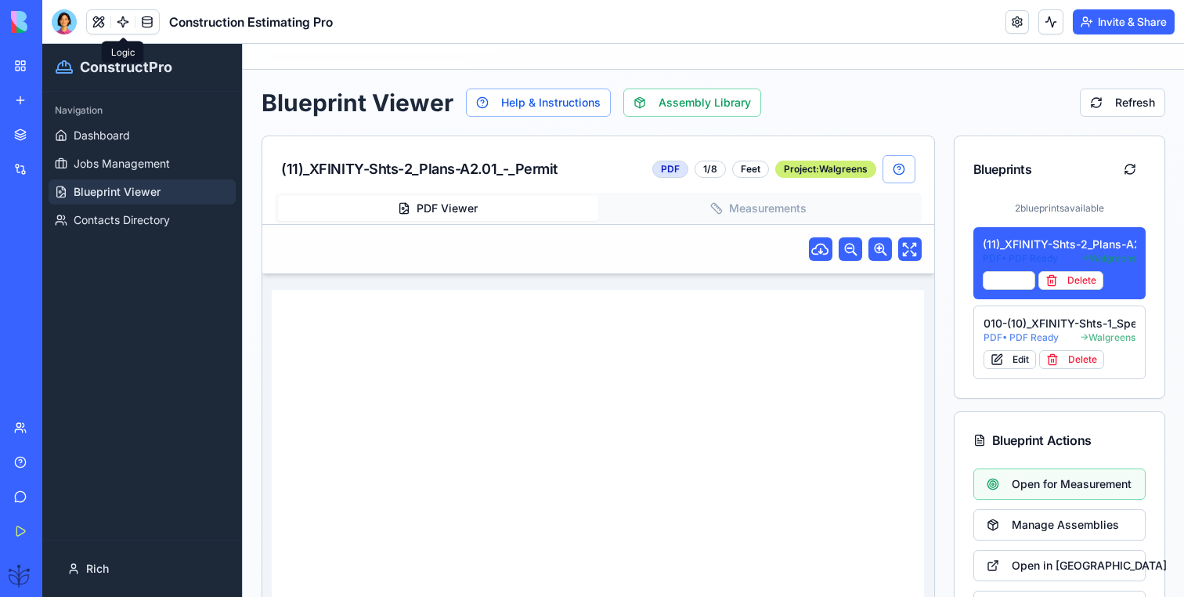
click at [872, 247] on icon at bounding box center [880, 249] width 19 height 19
click at [848, 247] on icon at bounding box center [850, 250] width 13 height 13
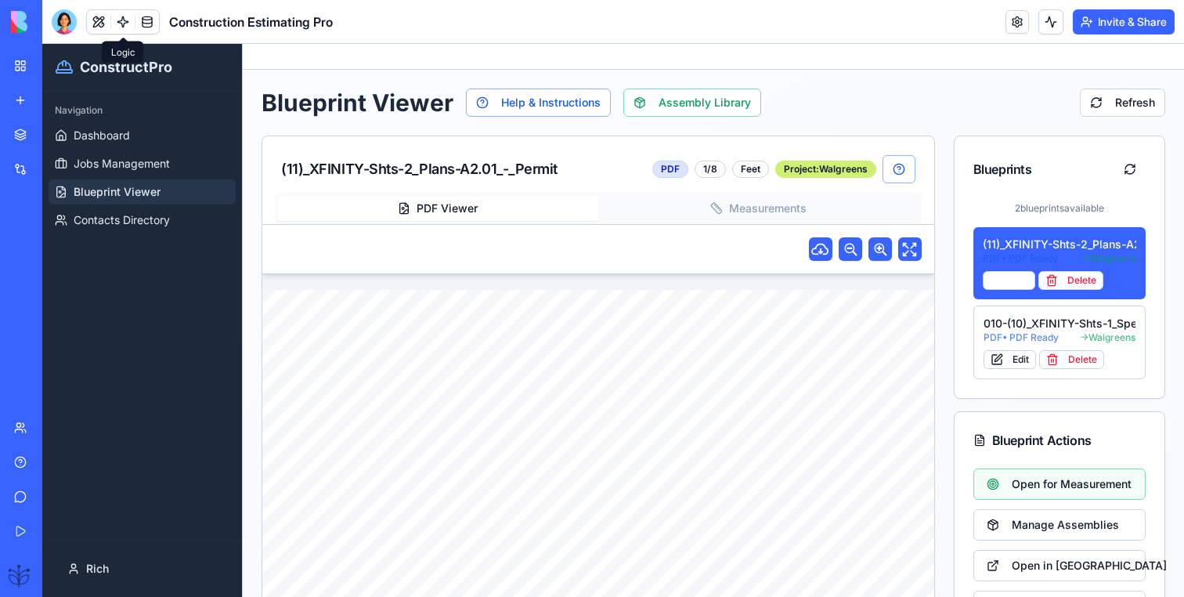
click at [879, 253] on icon at bounding box center [880, 250] width 13 height 13
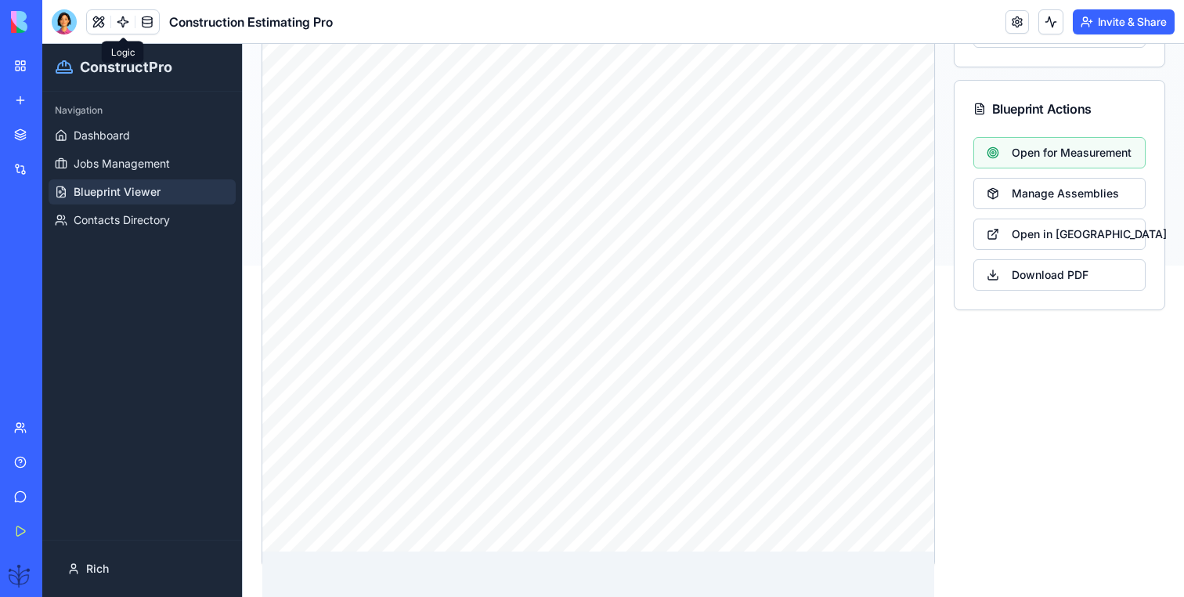
scroll to position [334, 0]
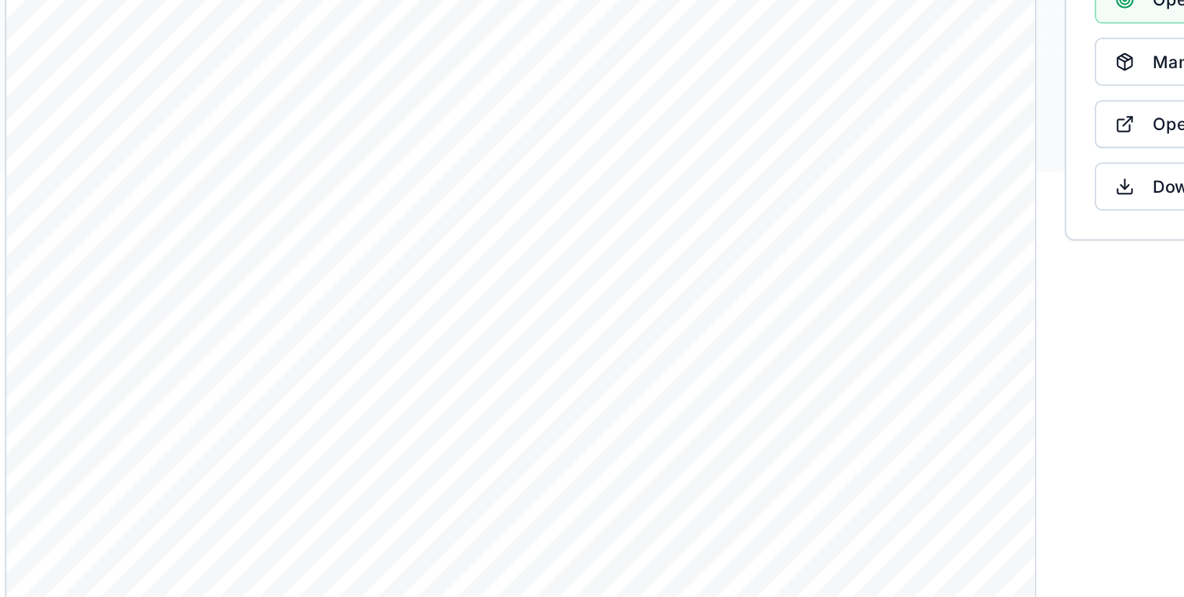
drag, startPoint x: 390, startPoint y: 34, endPoint x: 370, endPoint y: 44, distance: 22.1
click at [369, 45] on div "DRAWING TITLE: ARCH. PROJECT # DRAWN: CHECKED: DISTRIBUTION: DATE: CONTRACTOR(S…" at bounding box center [335, 46] width 890 height 594
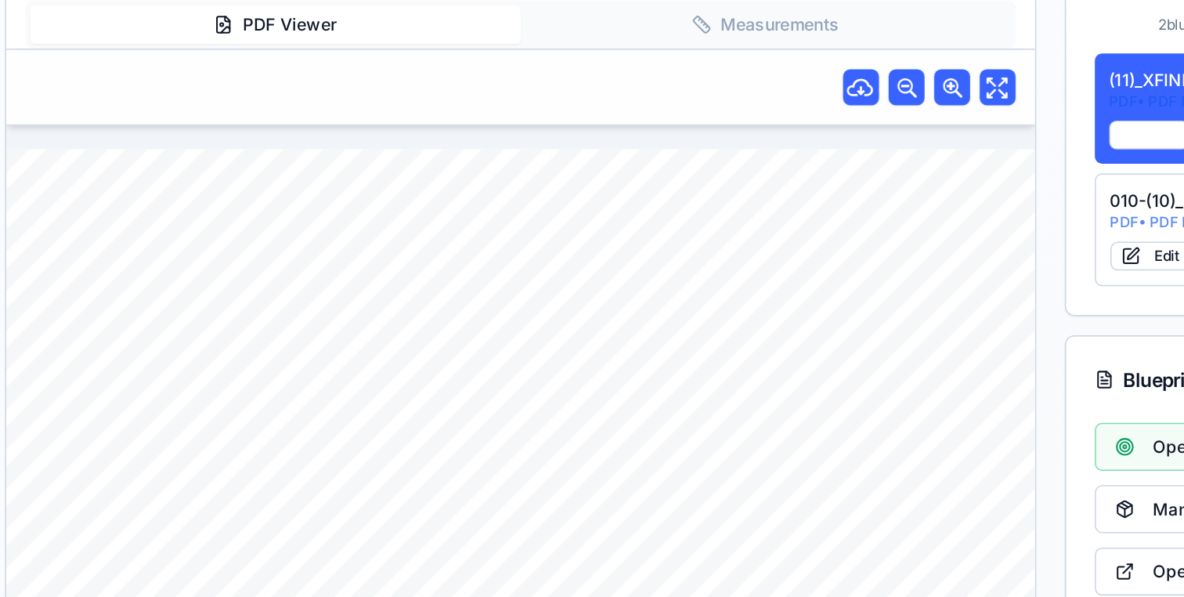
scroll to position [0, 0]
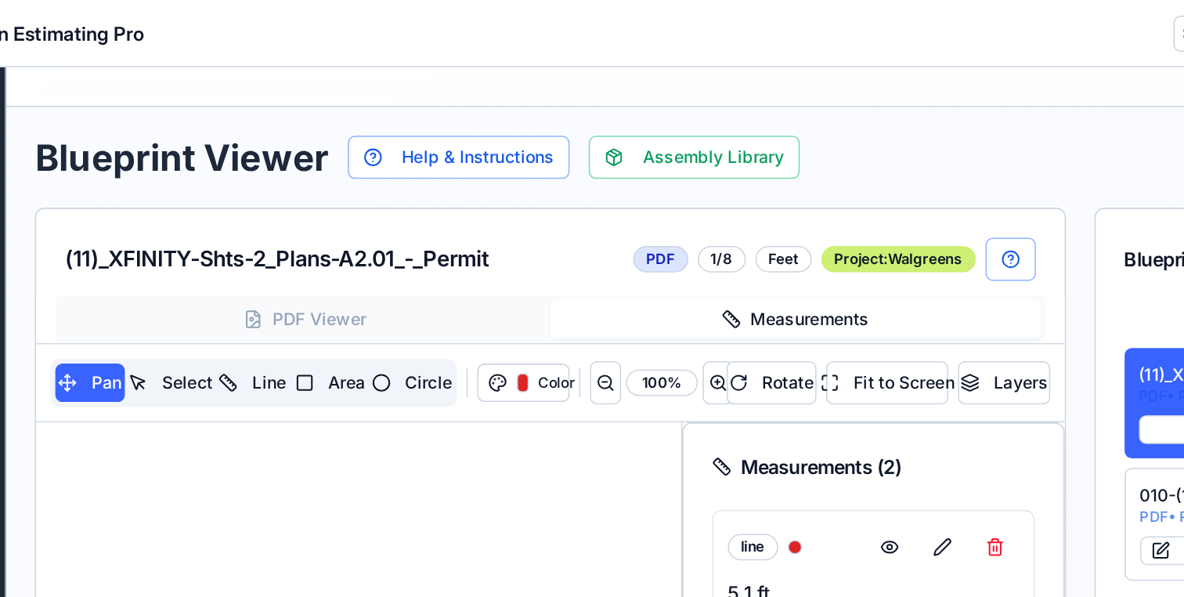
click at [425, 230] on button "Measurements" at bounding box center [415, 230] width 320 height 25
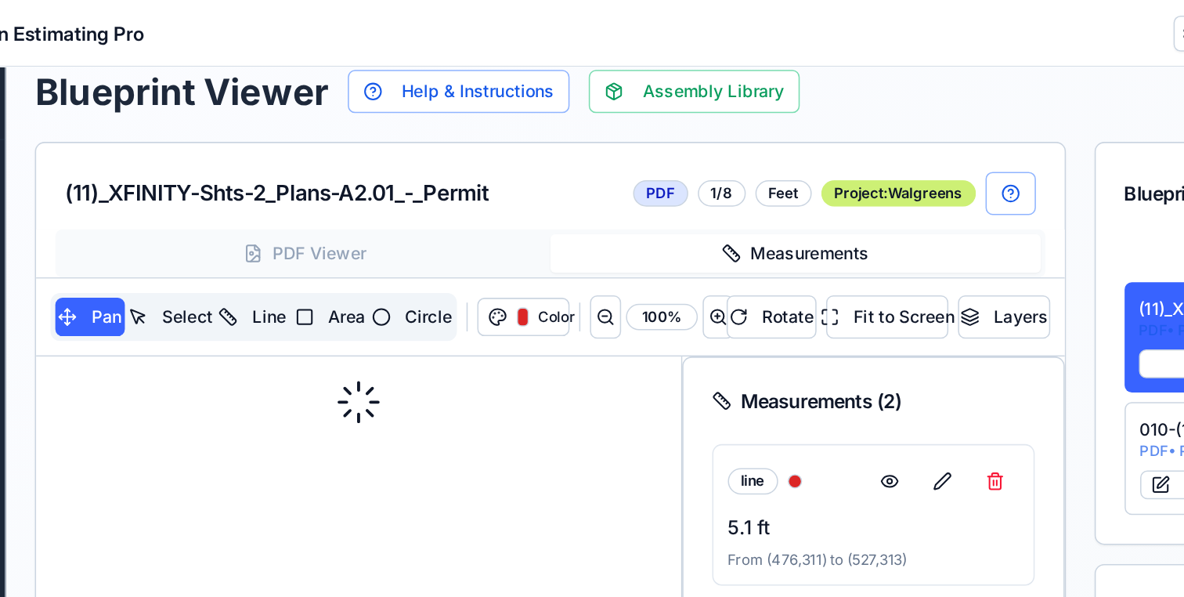
scroll to position [120, 0]
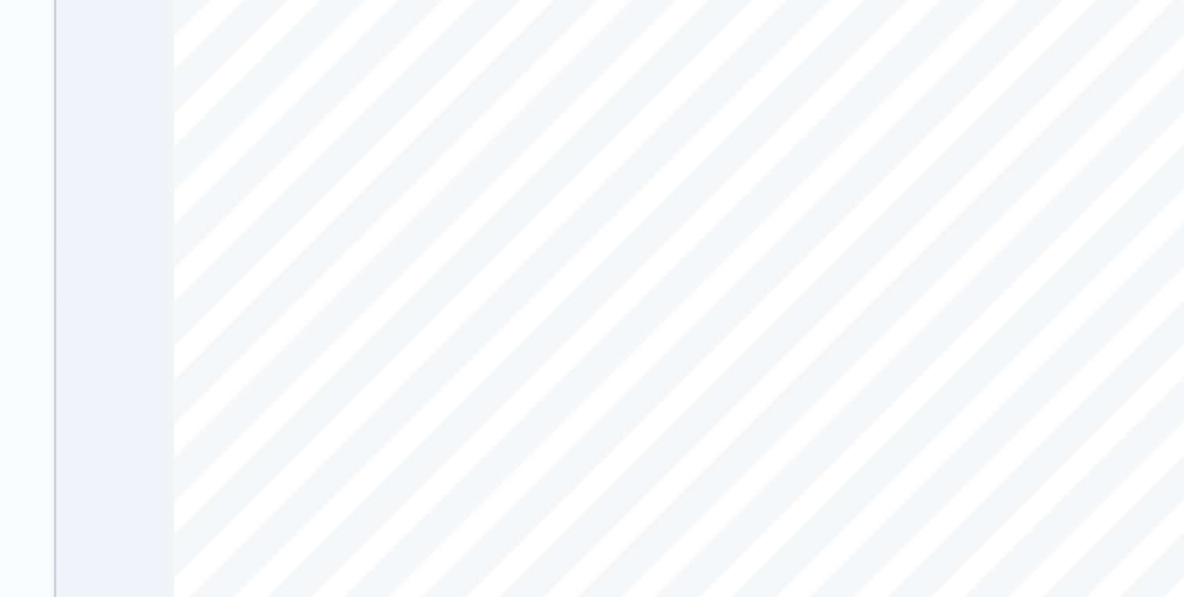
drag, startPoint x: -174, startPoint y: -240, endPoint x: -167, endPoint y: -246, distance: 9.4
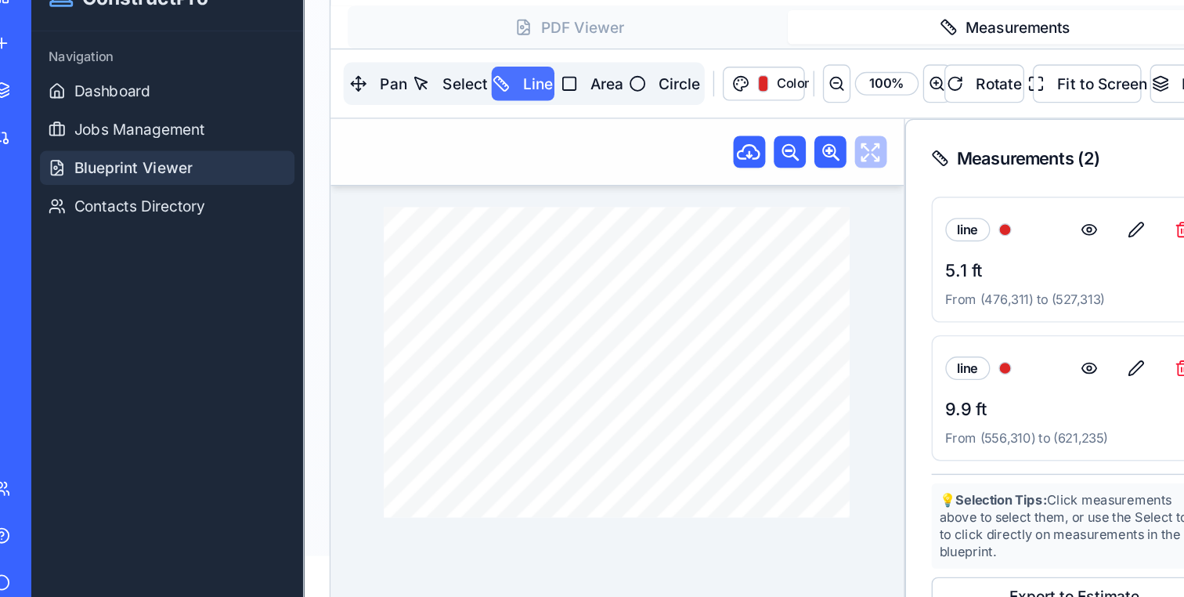
click at [407, 43] on button "Line" at bounding box center [393, 53] width 47 height 25
drag, startPoint x: 451, startPoint y: 224, endPoint x: 415, endPoint y: 245, distance: 41.8
click at [417, 245] on div "DRAWING TITLE: ARCH. PROJECT # DRAWN: CHECKED: DISTRIBUTION: DATE: CONTRACTOR(S…" at bounding box center [462, 258] width 342 height 229
drag, startPoint x: 415, startPoint y: 245, endPoint x: 480, endPoint y: 247, distance: 65.0
click at [480, 247] on div "DRAWING TITLE: ARCH. PROJECT # DRAWN: CHECKED: DISTRIBUTION: DATE: CONTRACTOR(S…" at bounding box center [462, 258] width 342 height 229
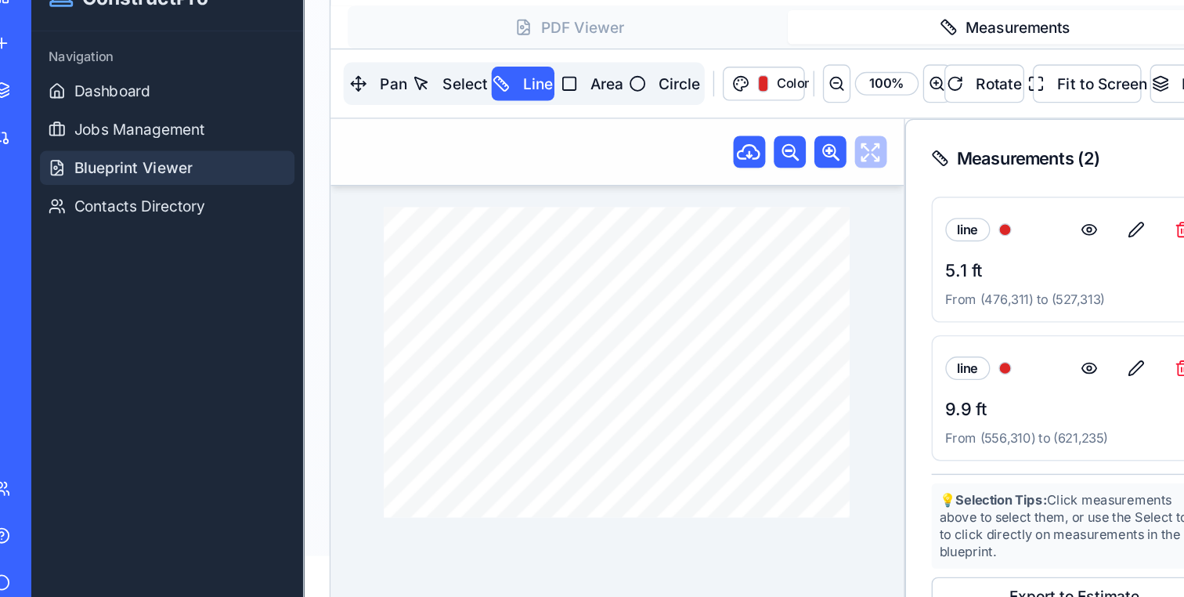
drag, startPoint x: 547, startPoint y: 214, endPoint x: 429, endPoint y: 220, distance: 117.6
click at [429, 220] on div "DRAWING TITLE: ARCH. PROJECT # DRAWN: CHECKED: DISTRIBUTION: DATE: CONTRACTOR(S…" at bounding box center [462, 258] width 342 height 229
drag, startPoint x: 458, startPoint y: 248, endPoint x: 517, endPoint y: 274, distance: 64.2
click at [518, 275] on div "DRAWING TITLE: ARCH. PROJECT # DRAWN: CHECKED: DISTRIBUTION: DATE: CONTRACTOR(S…" at bounding box center [462, 258] width 342 height 229
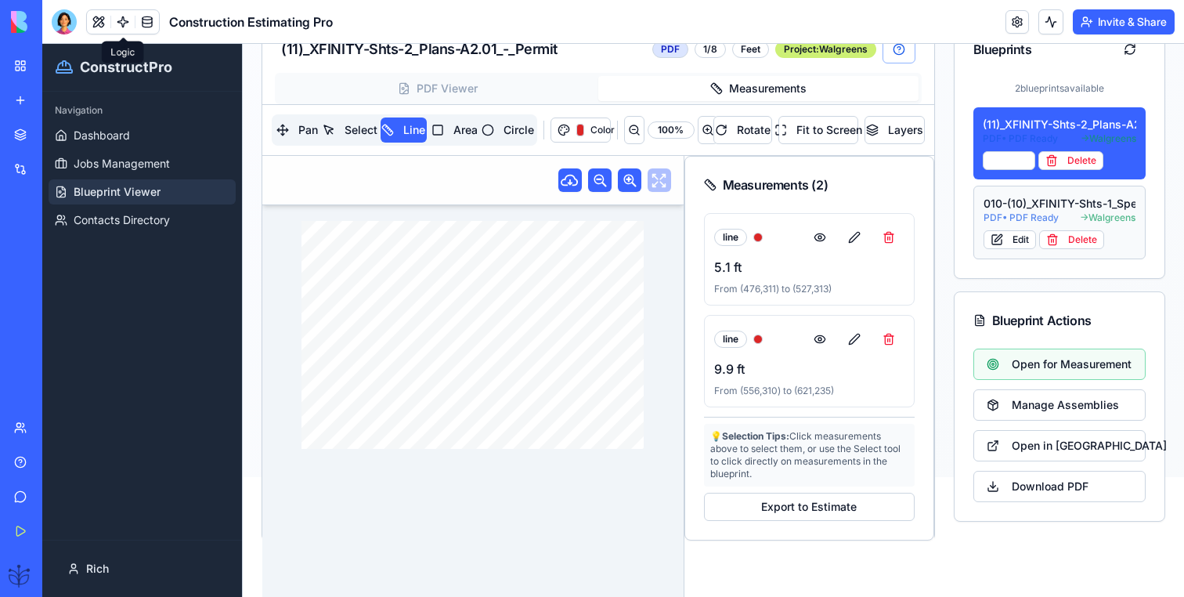
click at [1076, 191] on button "010-(10)_XFINITY-Shts-1_Specs-A1 PDF • PDF Ready → Walgreens Edit Delete" at bounding box center [1059, 223] width 173 height 74
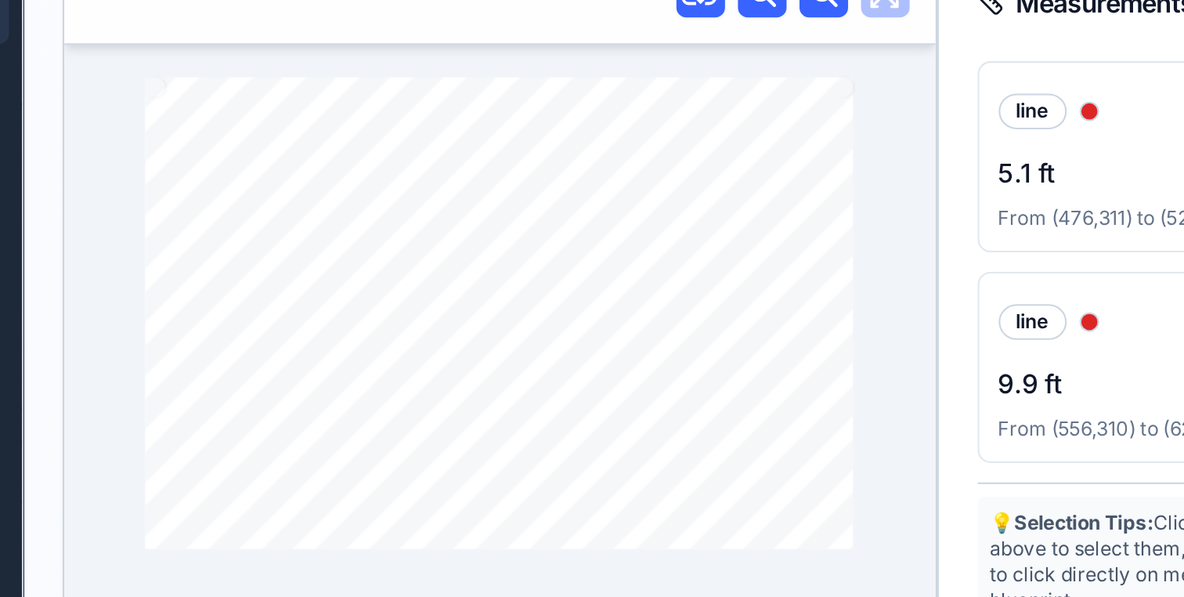
drag, startPoint x: 17, startPoint y: -27, endPoint x: 17, endPoint y: 22, distance: 48.5
click at [17, 23] on div "DRAWING TITLE: ARCH. PROJECT # DRAWN: CHECKED: DISTRIBUTION: DATE: CONTRACTOR(S…" at bounding box center [39, 3] width 342 height 229
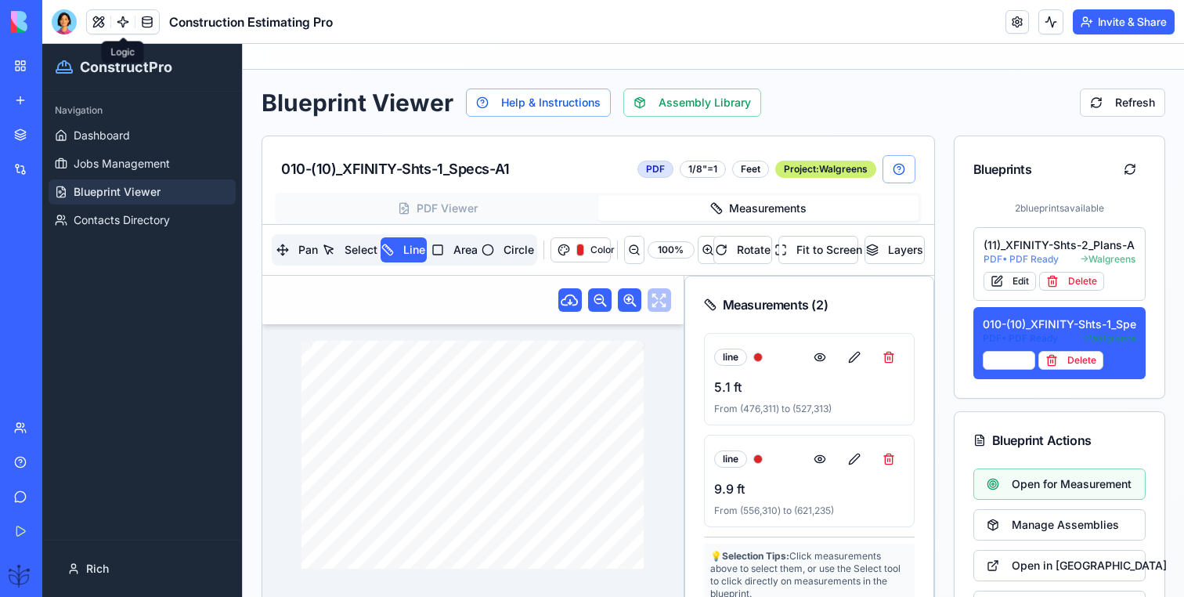
scroll to position [120, 0]
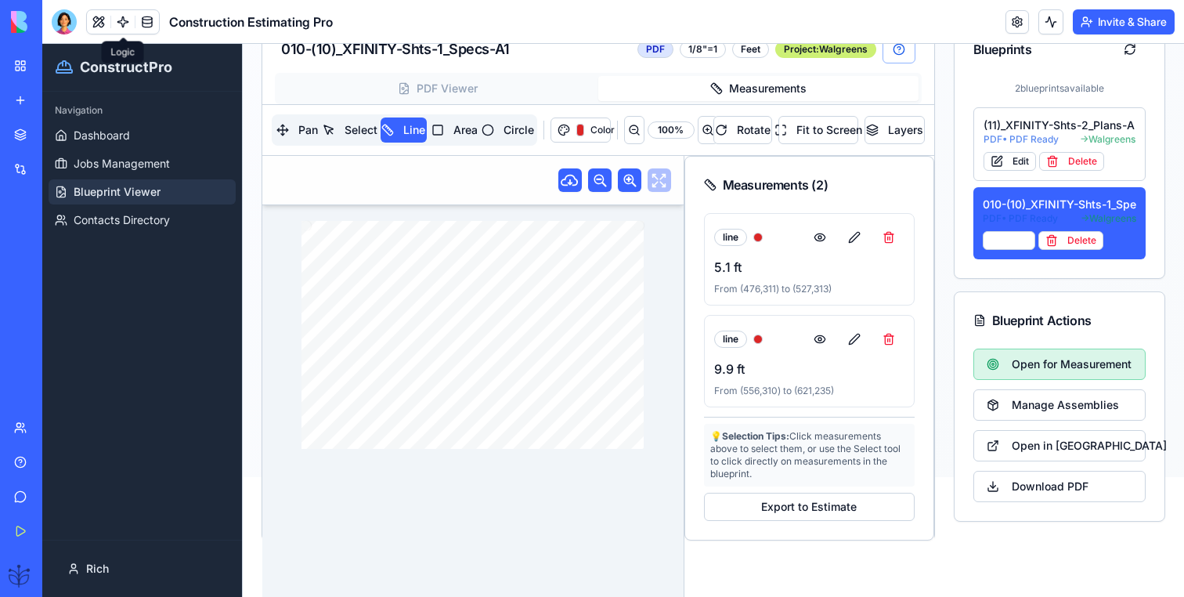
click at [1059, 370] on span "Open for Measurement" at bounding box center [1072, 364] width 120 height 16
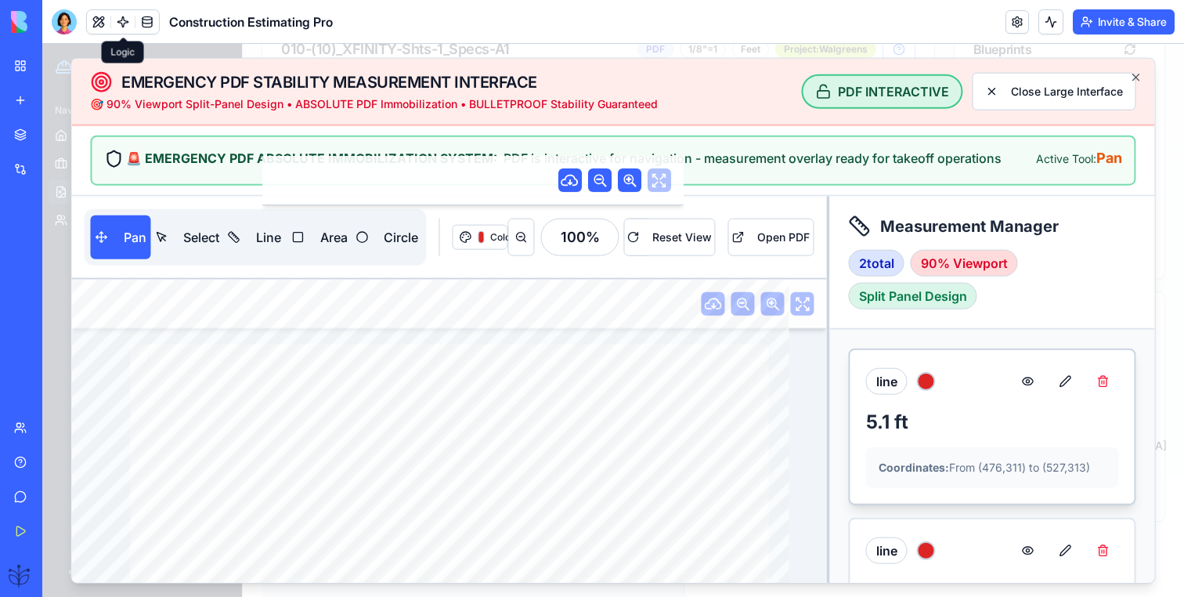
click at [1023, 421] on div "5.1 ft" at bounding box center [992, 422] width 253 height 25
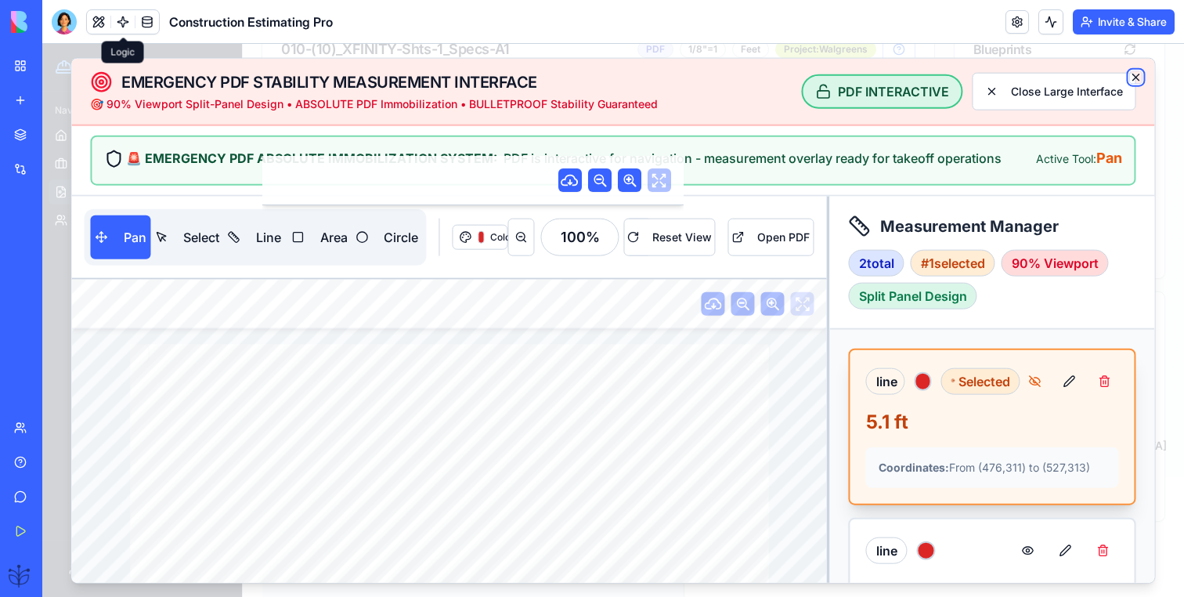
click at [1135, 78] on icon "button" at bounding box center [1136, 77] width 6 height 6
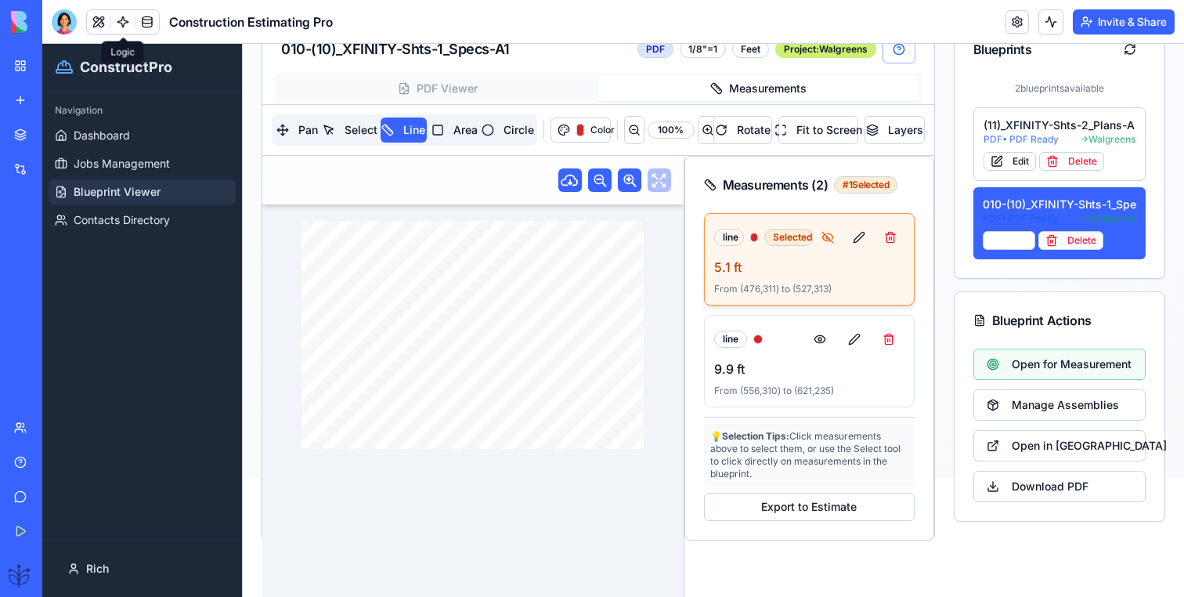
click at [688, 370] on div "line Selected 5.1 ft From ( 476 , 311 ) to ( 527 , 313 ) line 9.9 ft From ( 556…" at bounding box center [809, 376] width 248 height 327
click at [760, 369] on div "9.9 ft" at bounding box center [809, 368] width 190 height 19
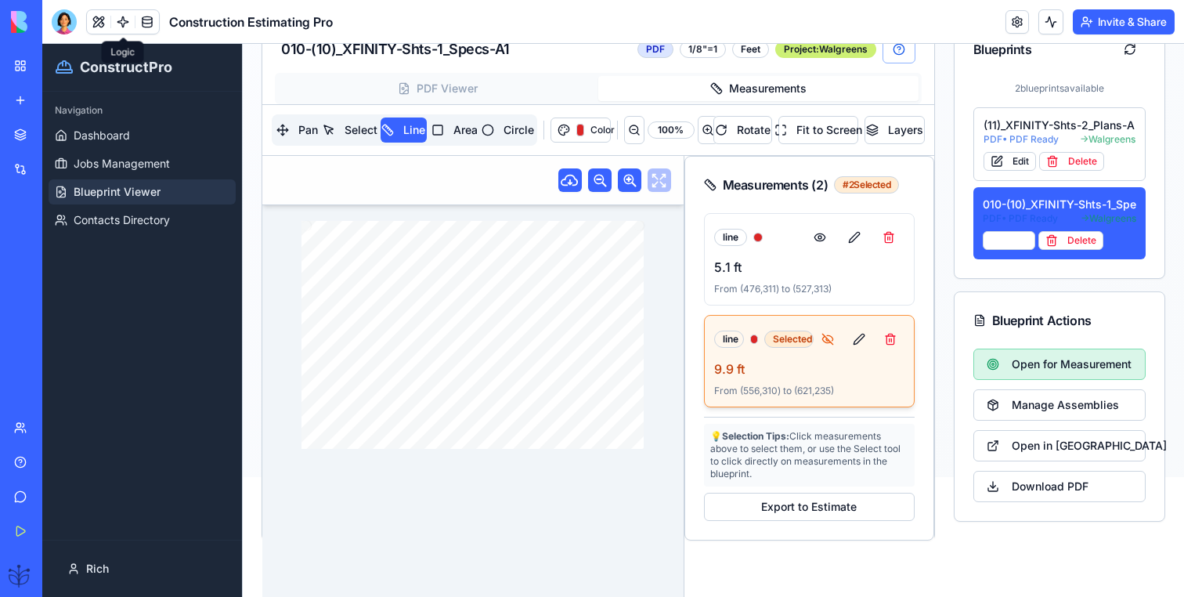
click at [1030, 356] on span "Open for Measurement" at bounding box center [1072, 364] width 120 height 16
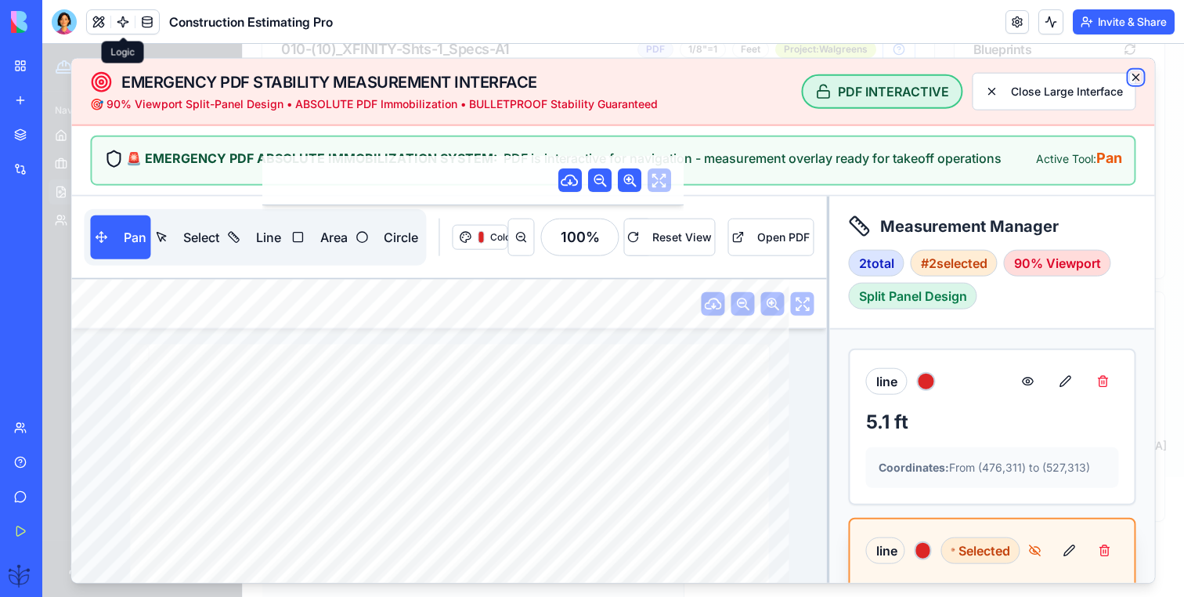
click at [1142, 77] on icon "button" at bounding box center [1136, 77] width 13 height 13
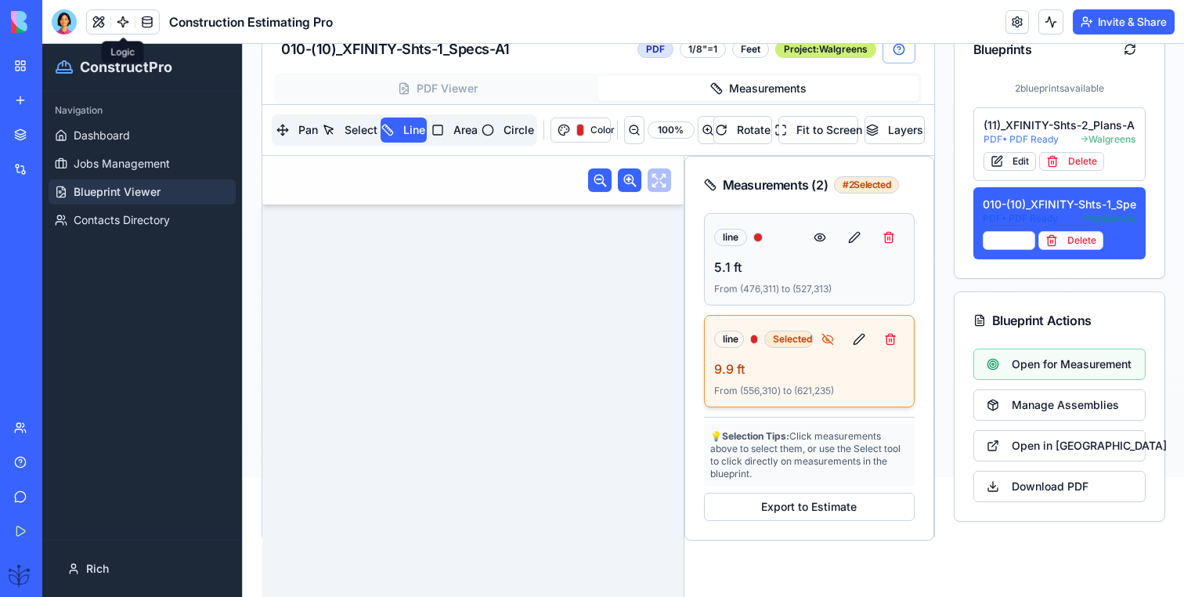
scroll to position [42, 0]
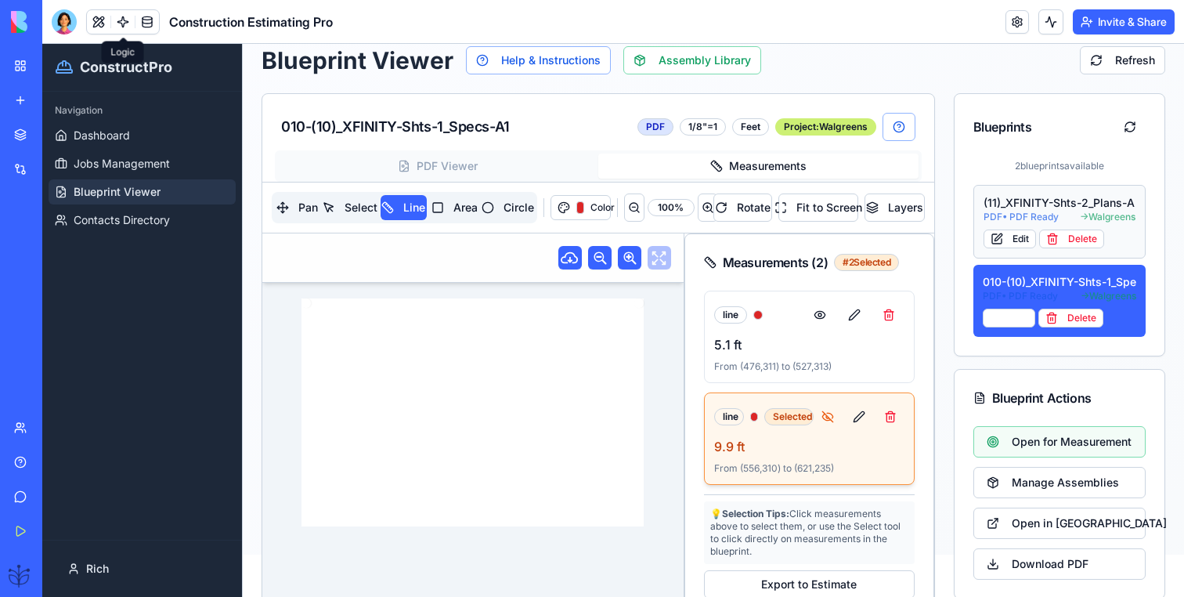
click at [1117, 208] on div "(11)_XFINITY-Shts-2_Plans-A2.01_-_Permit" at bounding box center [1060, 203] width 153 height 16
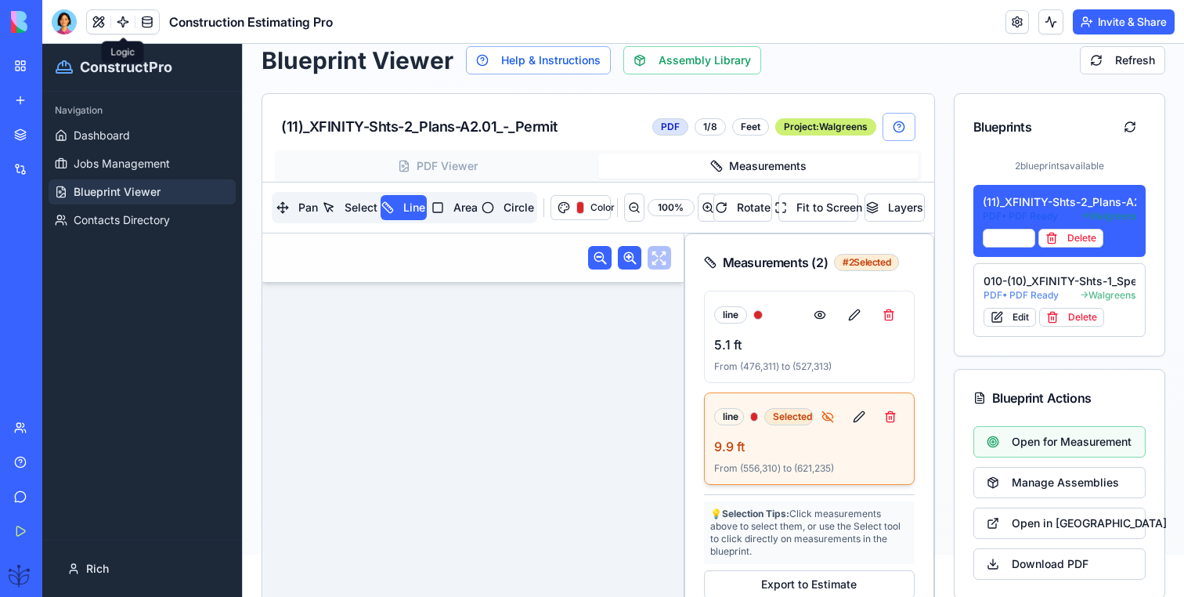
scroll to position [120, 0]
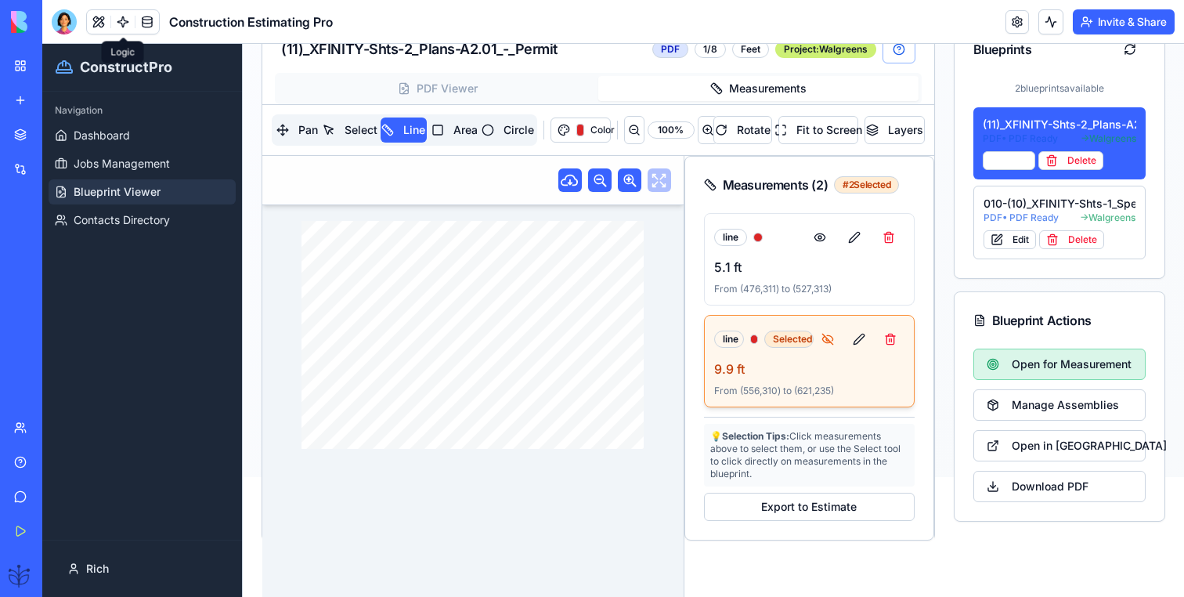
click at [1071, 363] on span "Open for Measurement" at bounding box center [1072, 364] width 120 height 16
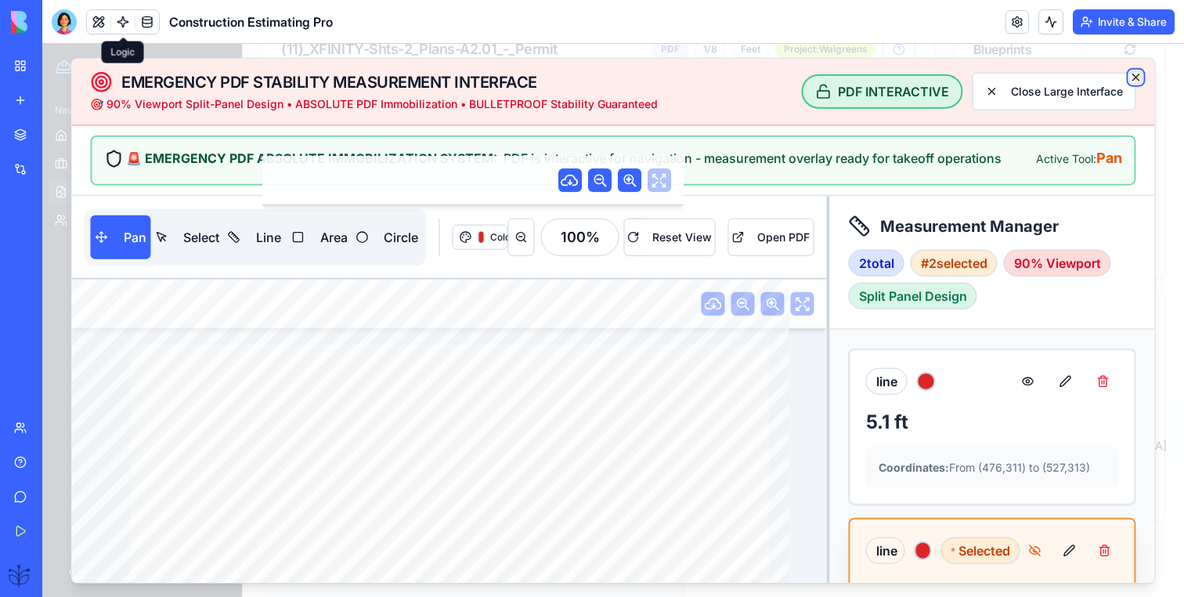
click at [1140, 74] on icon "button" at bounding box center [1136, 77] width 13 height 13
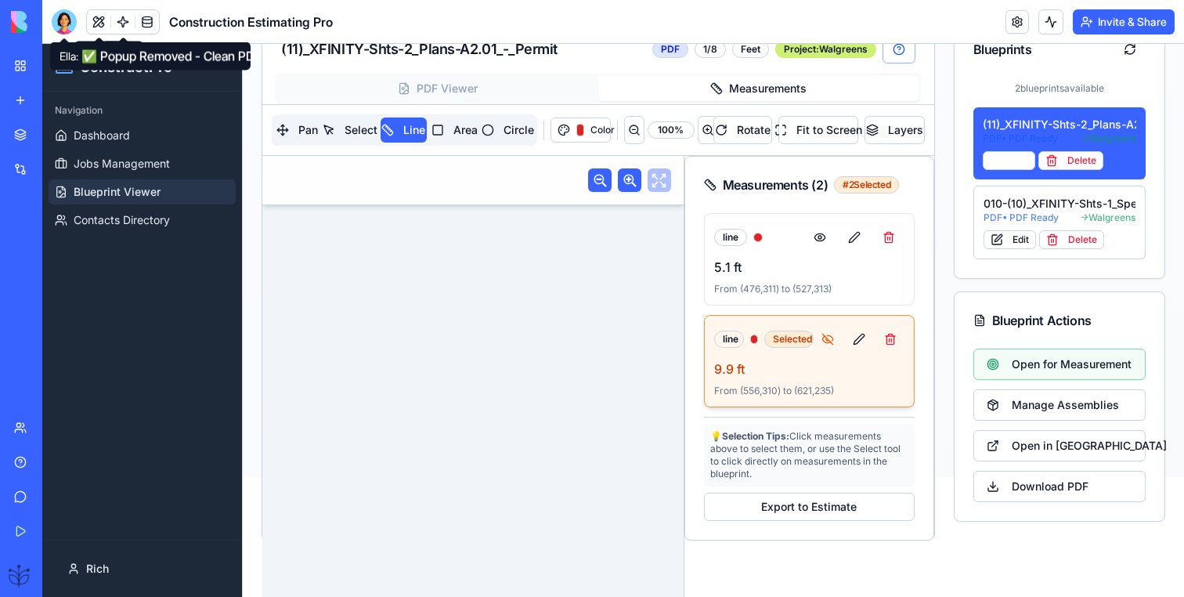
click at [67, 15] on div at bounding box center [64, 21] width 25 height 25
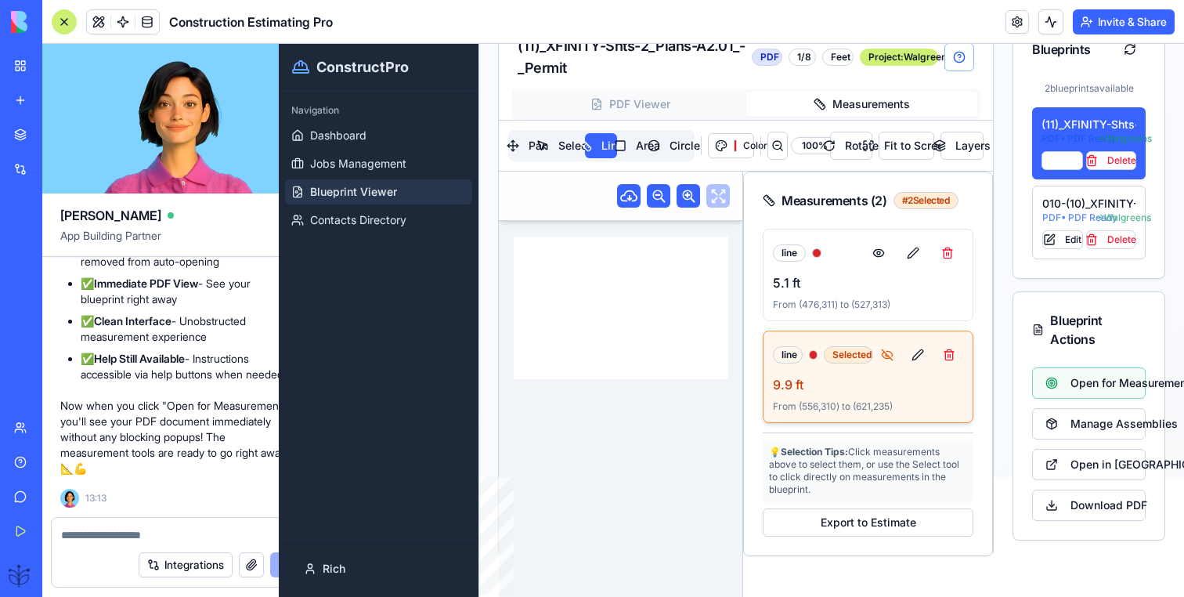
scroll to position [0, 0]
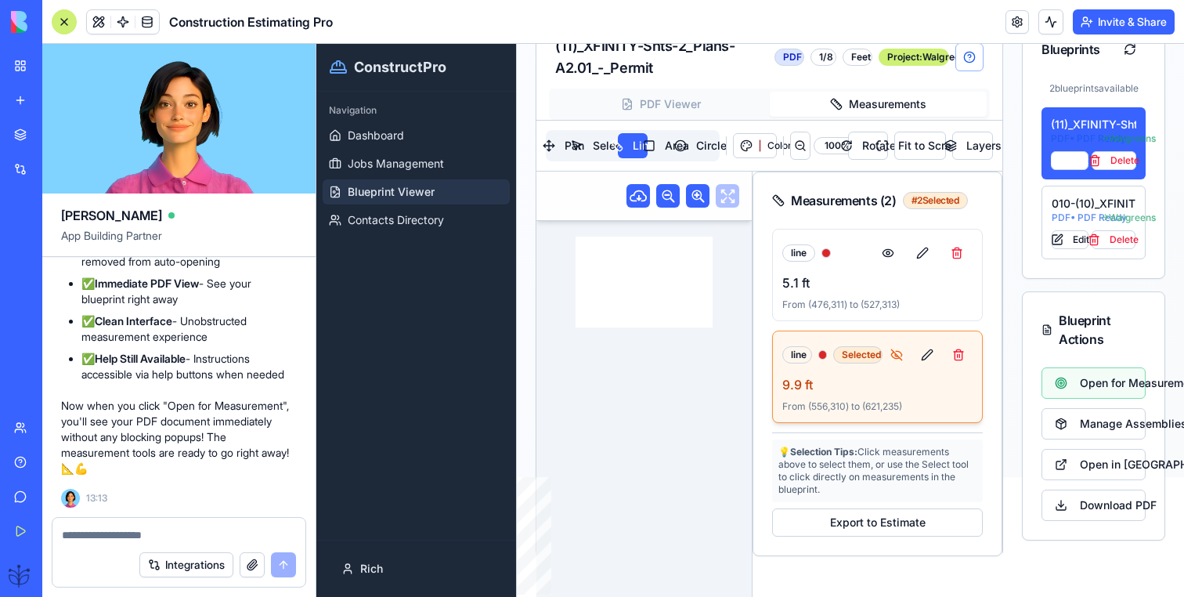
click at [100, 534] on textarea at bounding box center [179, 535] width 234 height 16
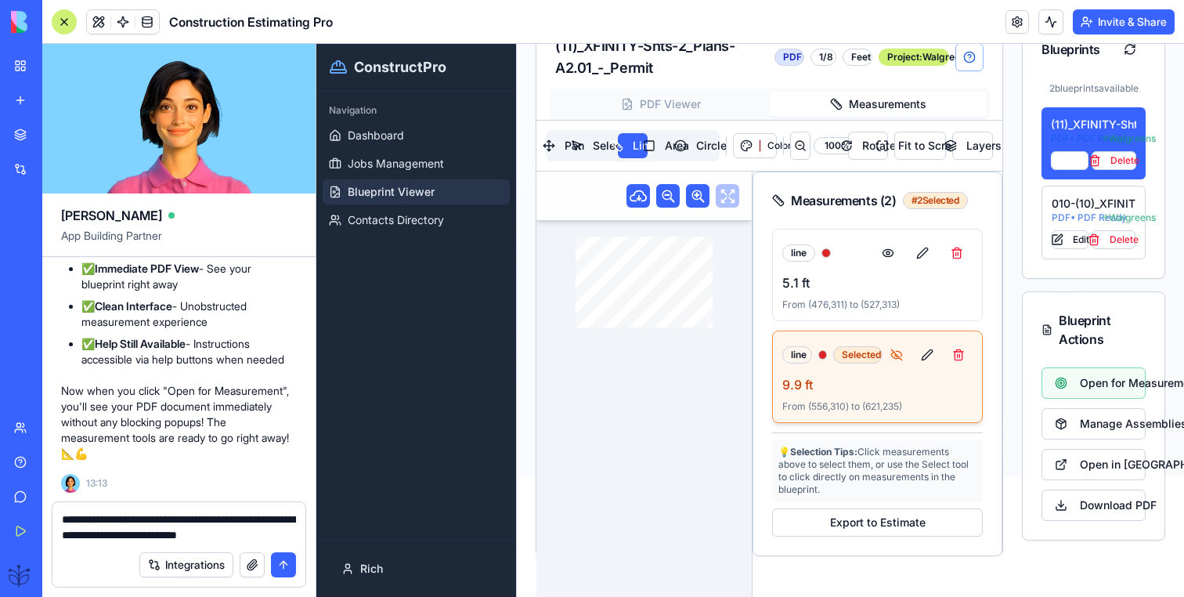
type textarea "**********"
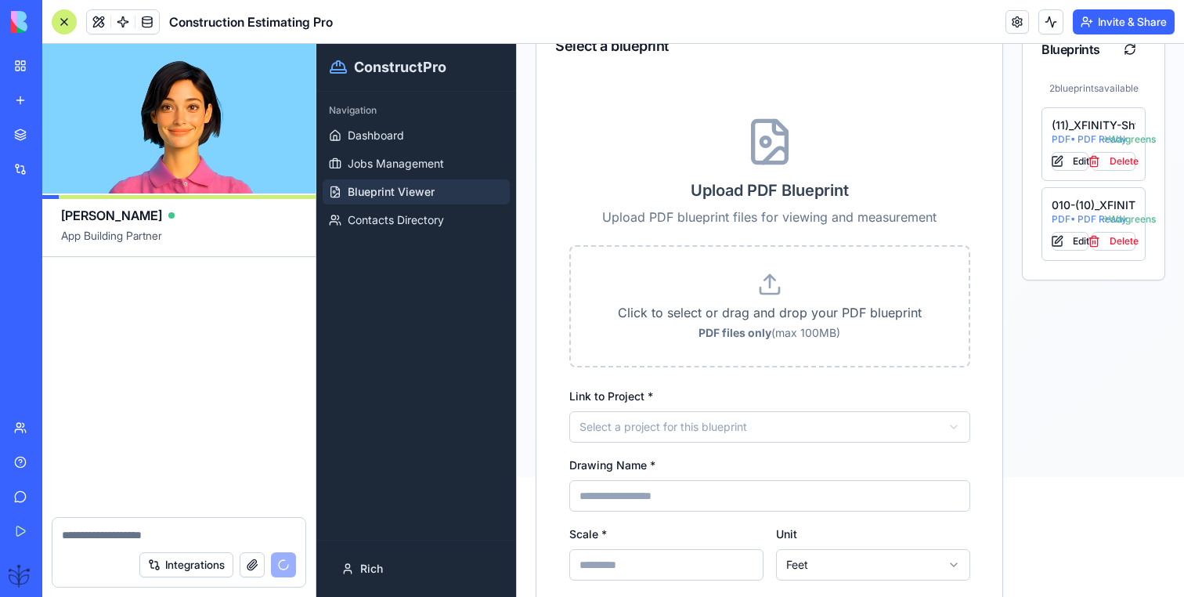
scroll to position [80673, 0]
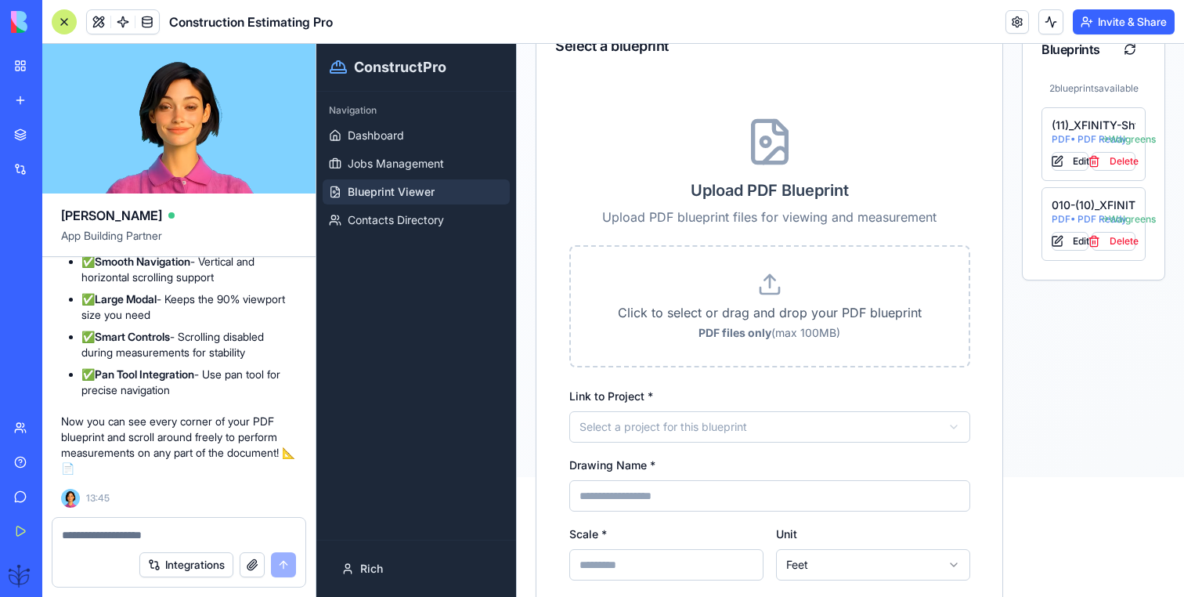
click at [375, 184] on span "Blueprint Viewer" at bounding box center [391, 192] width 87 height 16
click at [63, 17] on div at bounding box center [64, 21] width 25 height 25
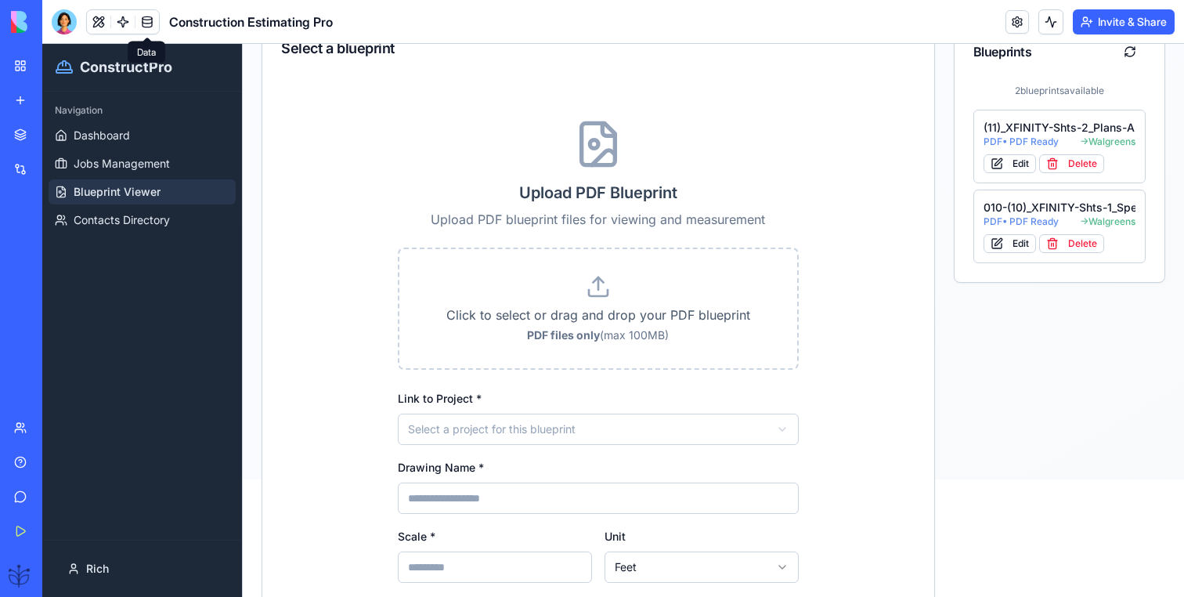
scroll to position [0, 0]
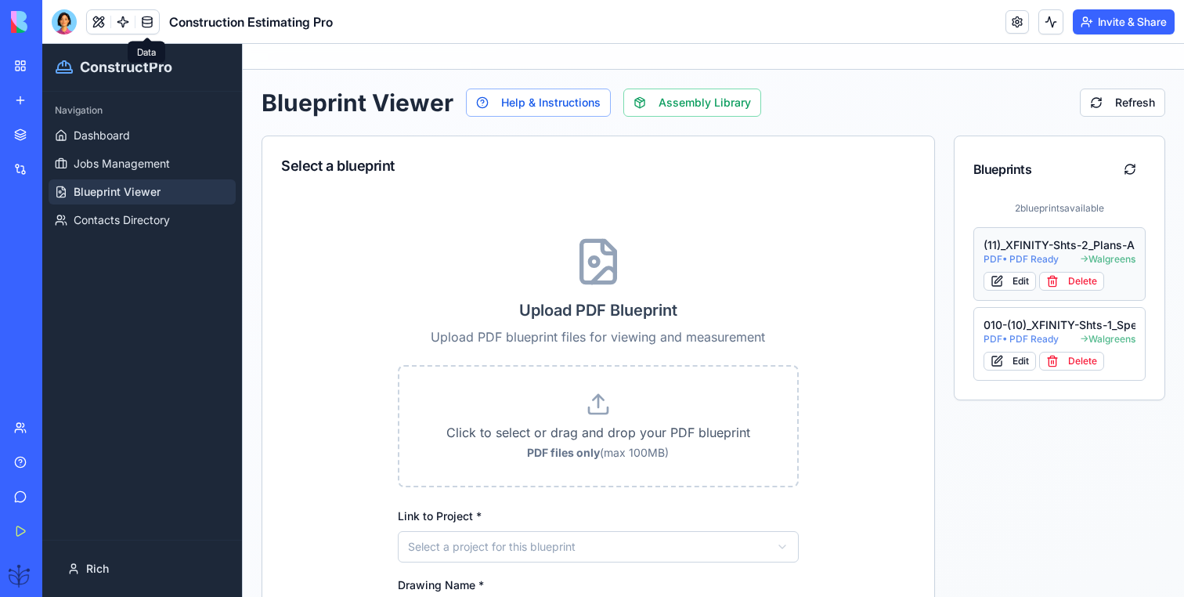
click at [1063, 242] on div "(11)_XFINITY-Shts-2_Plans-A2.01_-_Permit" at bounding box center [1060, 245] width 153 height 16
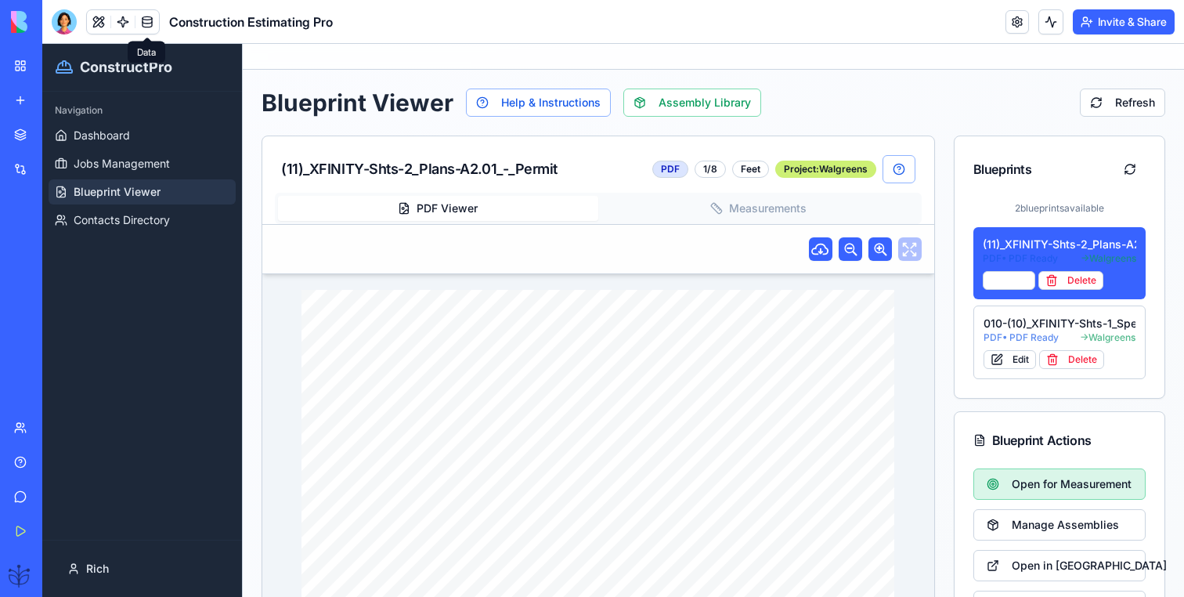
click at [1052, 486] on span "Open for Measurement" at bounding box center [1072, 484] width 120 height 16
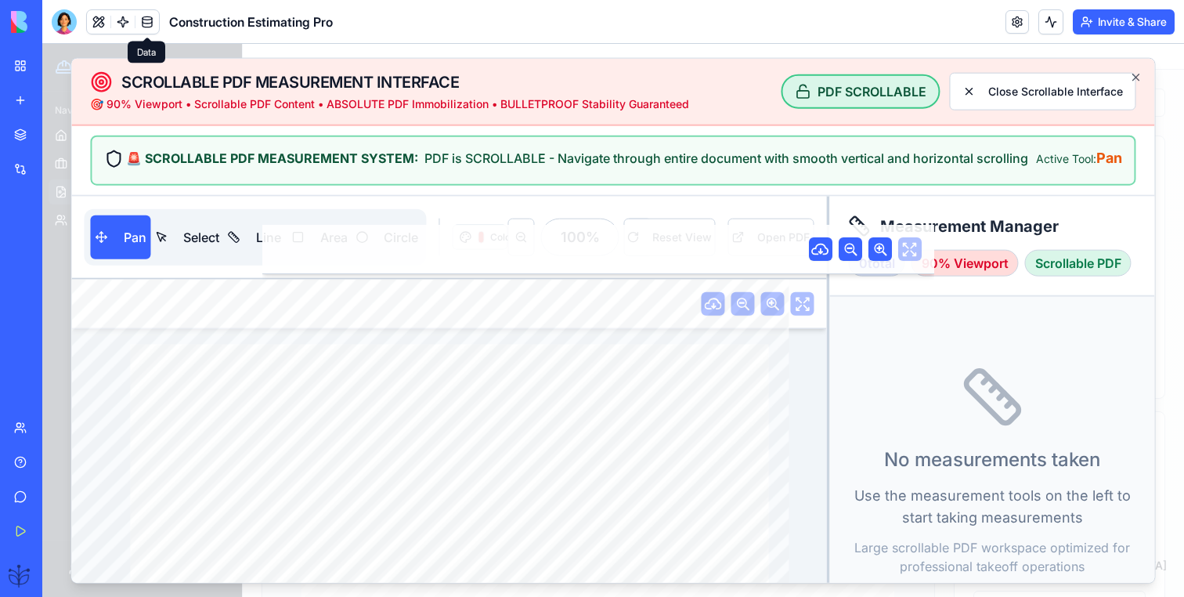
click at [1043, 159] on div "Active Tool: Pan" at bounding box center [1079, 158] width 86 height 22
click at [1070, 81] on button "Close Scrollable Interface" at bounding box center [1043, 92] width 186 height 38
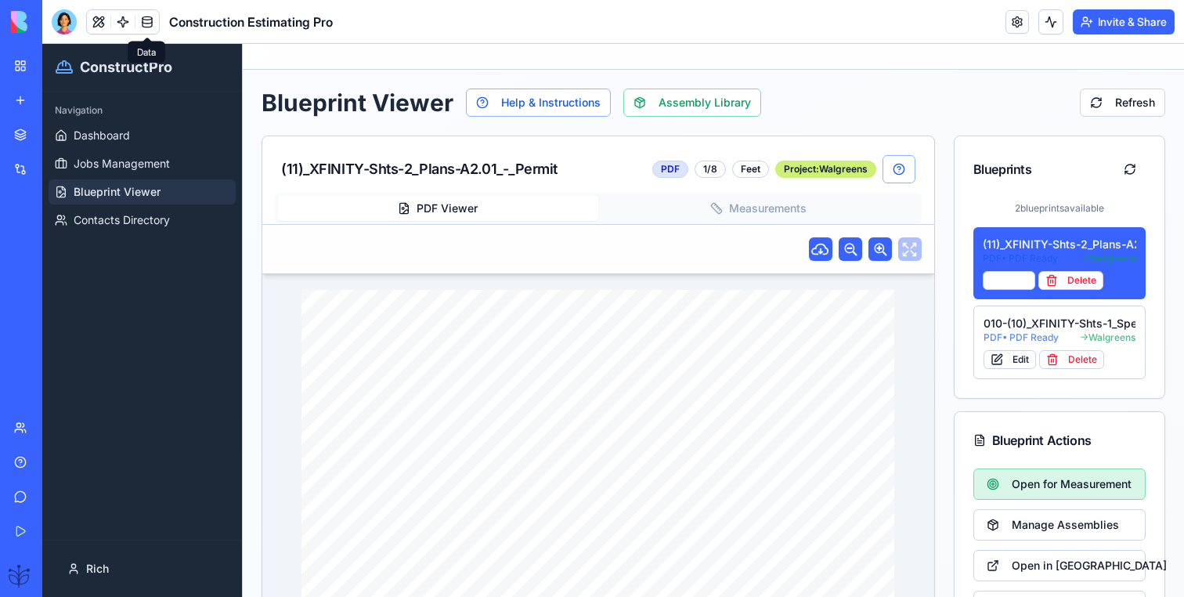
click at [1031, 482] on span "Open for Measurement" at bounding box center [1072, 484] width 120 height 16
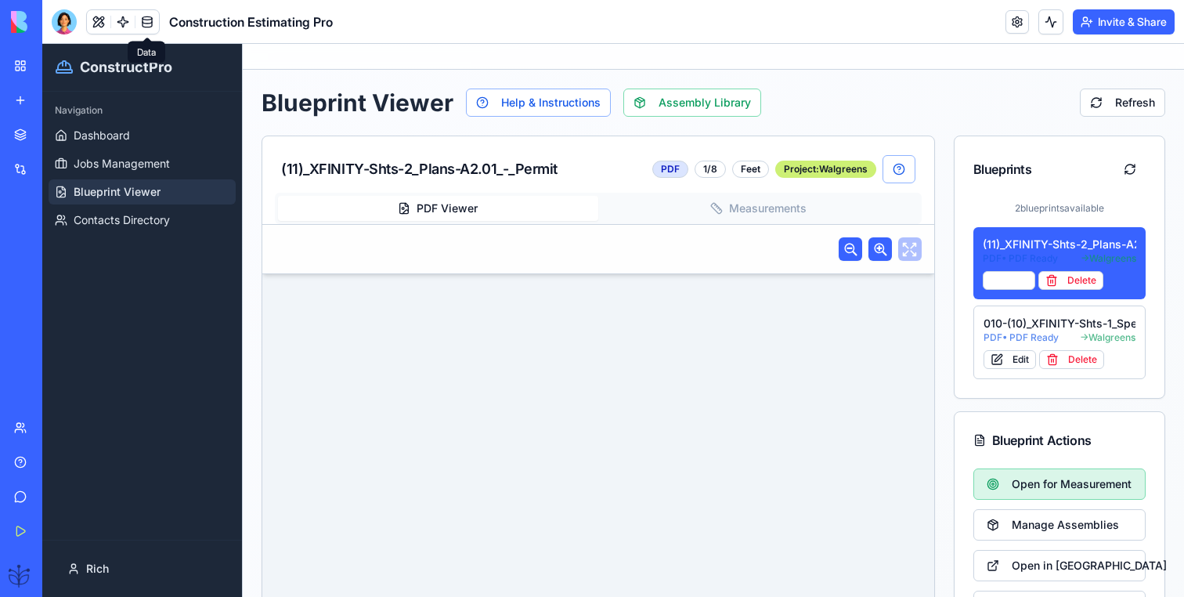
click at [1038, 480] on span "Open for Measurement" at bounding box center [1072, 484] width 120 height 16
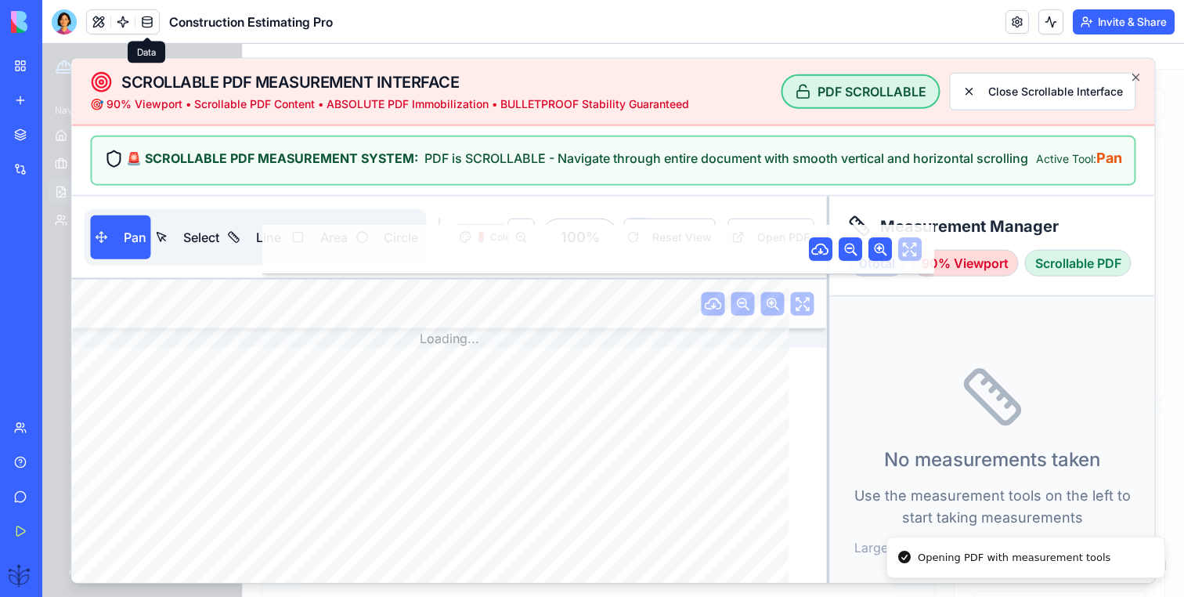
click at [906, 250] on div "0 total 90% Viewport Scrollable PDF" at bounding box center [992, 263] width 287 height 27
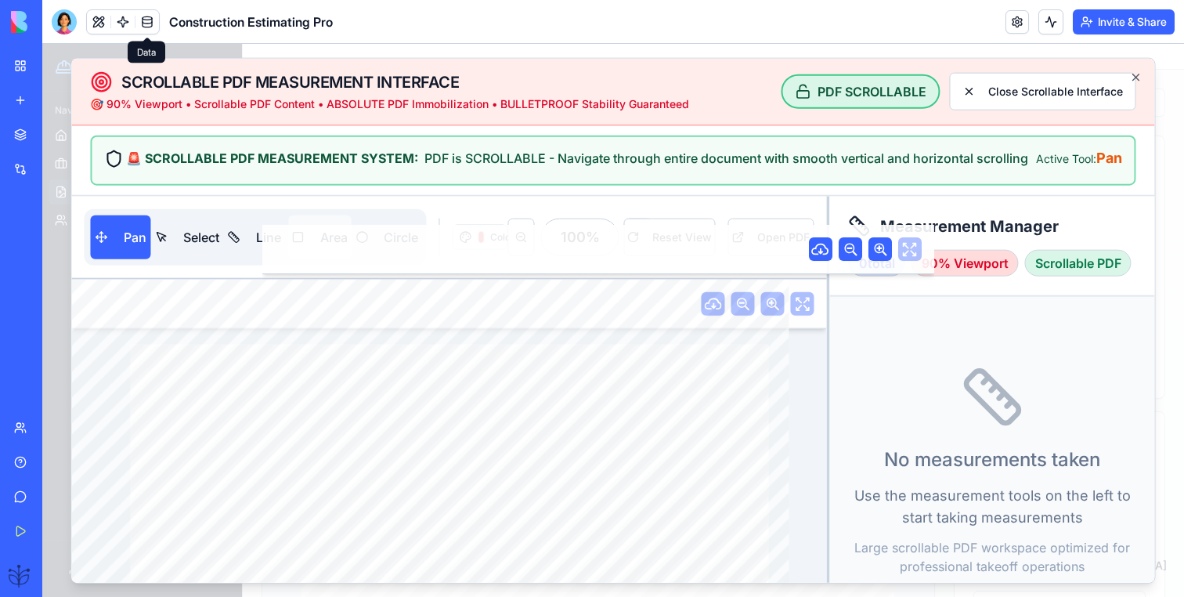
click at [294, 234] on button "Area" at bounding box center [319, 237] width 63 height 44
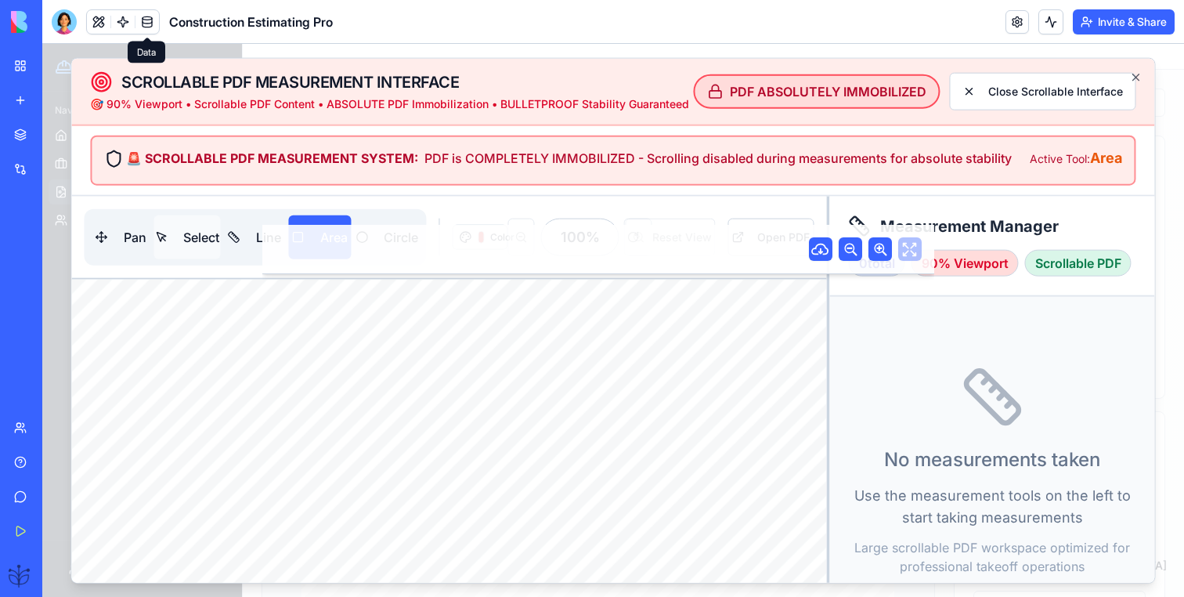
click at [179, 241] on button "Select" at bounding box center [187, 237] width 67 height 44
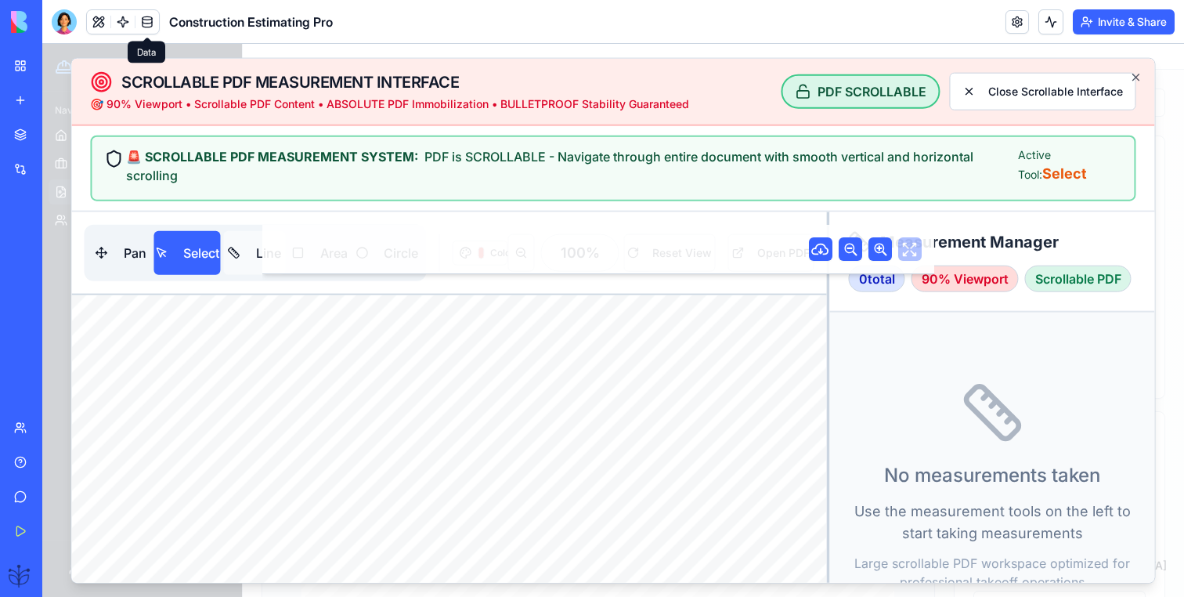
click at [240, 268] on button "Line" at bounding box center [255, 253] width 62 height 44
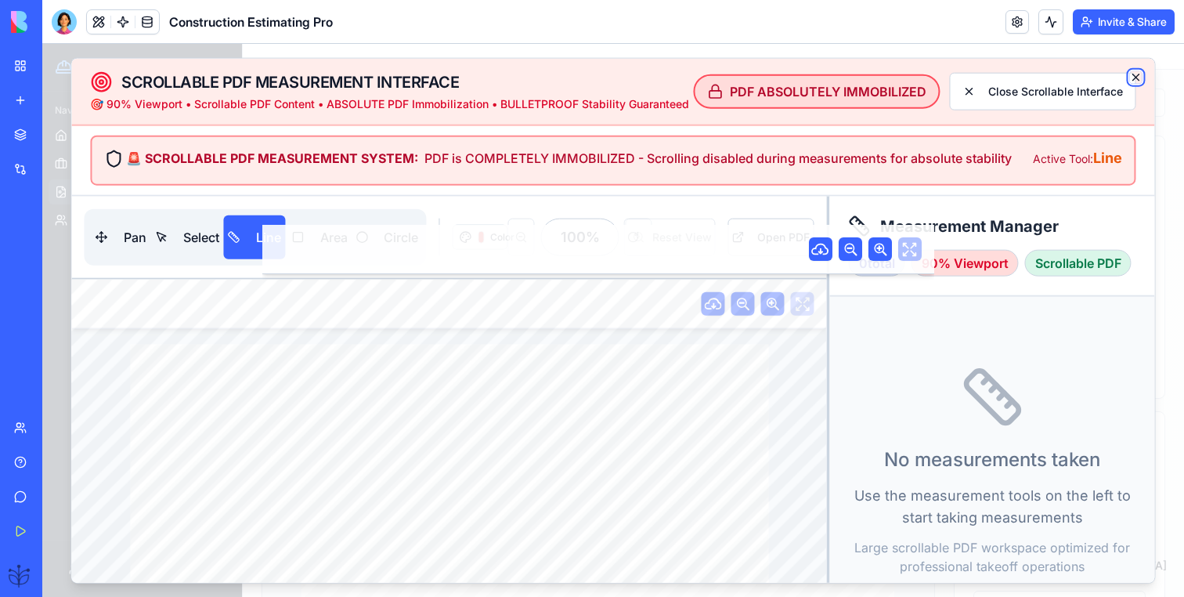
click at [1135, 76] on icon "button" at bounding box center [1136, 77] width 6 height 6
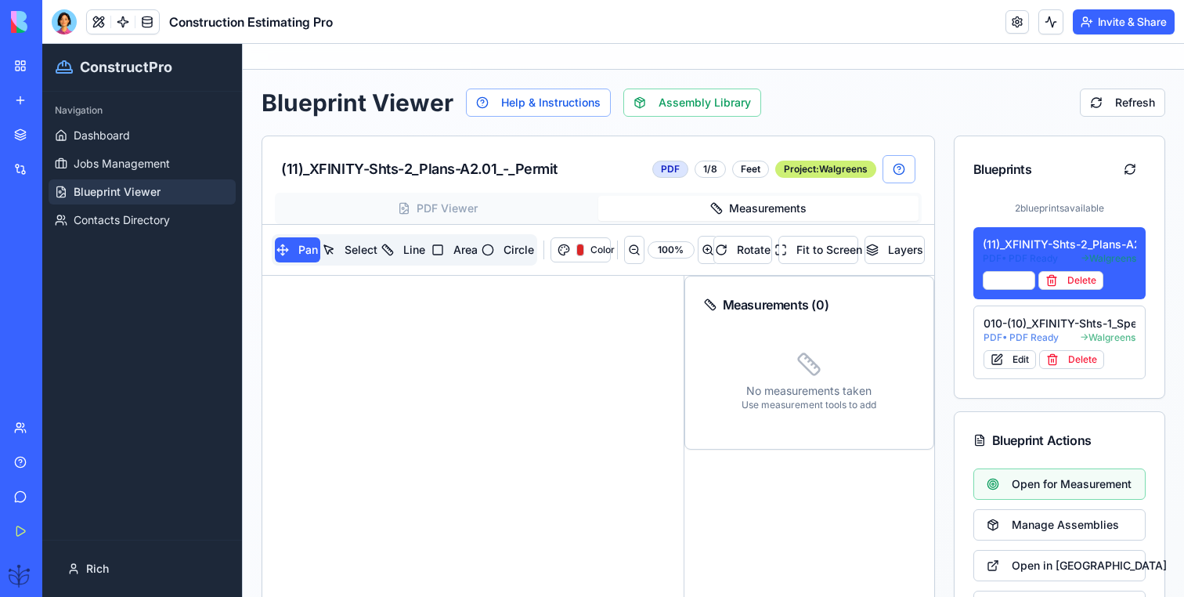
click at [727, 204] on button "Measurements" at bounding box center [758, 208] width 320 height 25
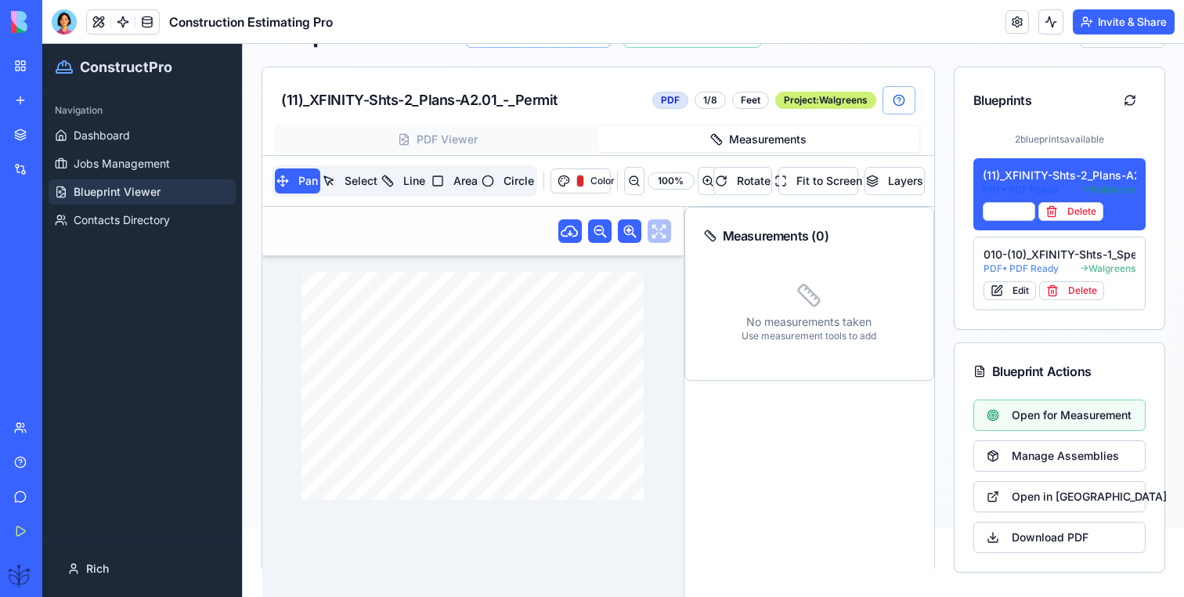
scroll to position [70, 0]
click at [441, 377] on div "DRAWING TITLE: ARCH. PROJECT # DRAWN: CHECKED: DISTRIBUTION: DATE: CONTRACTOR(S…" at bounding box center [472, 385] width 342 height 229
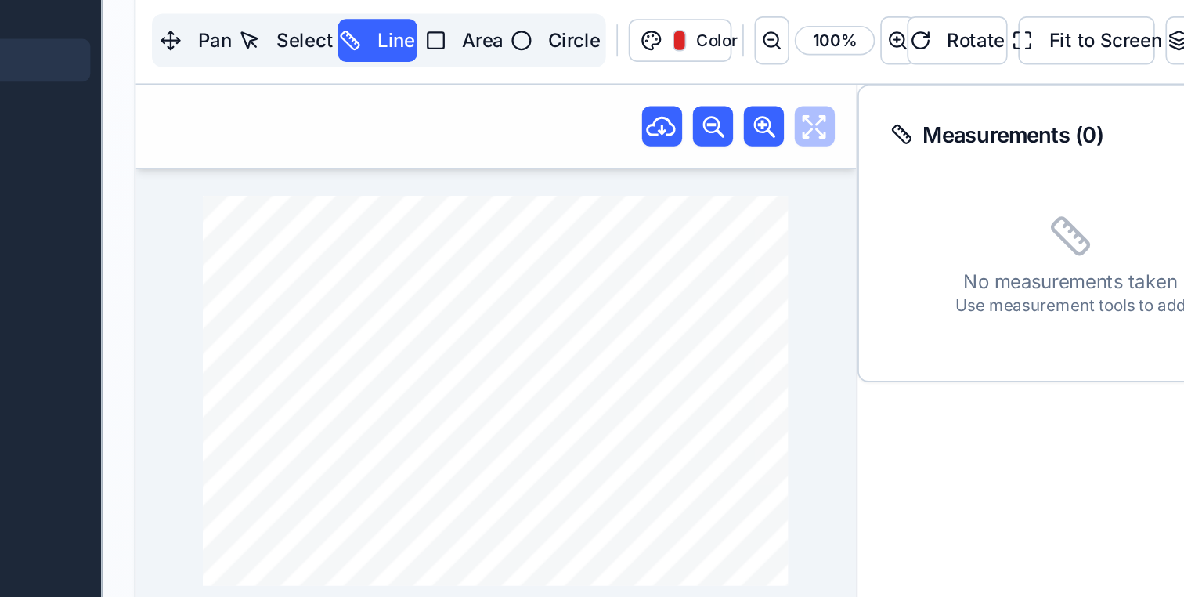
drag, startPoint x: 171, startPoint y: 158, endPoint x: 200, endPoint y: 150, distance: 30.8
click at [200, 150] on div "DRAWING TITLE: ARCH. PROJECT # DRAWN: CHECKED: DISTRIBUTION: DATE: CONTRACTOR(S…" at bounding box center [191, 148] width 342 height 229
drag, startPoint x: 200, startPoint y: 150, endPoint x: 177, endPoint y: 169, distance: 30.1
click at [177, 169] on div "DRAWING TITLE: ARCH. PROJECT # DRAWN: CHECKED: DISTRIBUTION: DATE: CONTRACTOR(S…" at bounding box center [191, 148] width 342 height 229
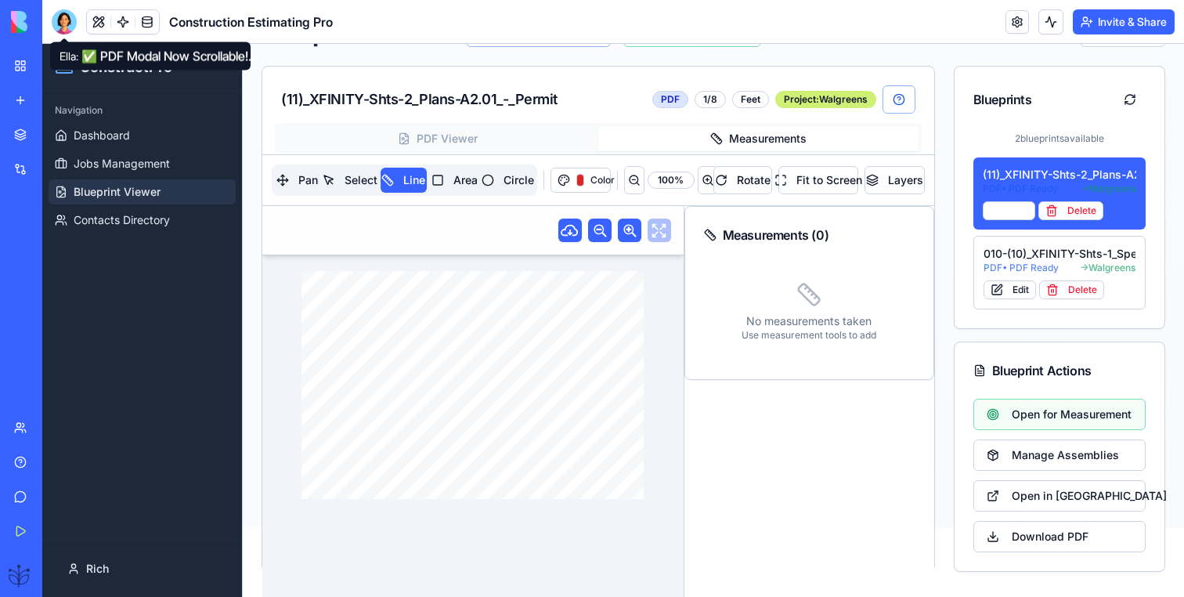
click at [60, 20] on div at bounding box center [64, 21] width 25 height 25
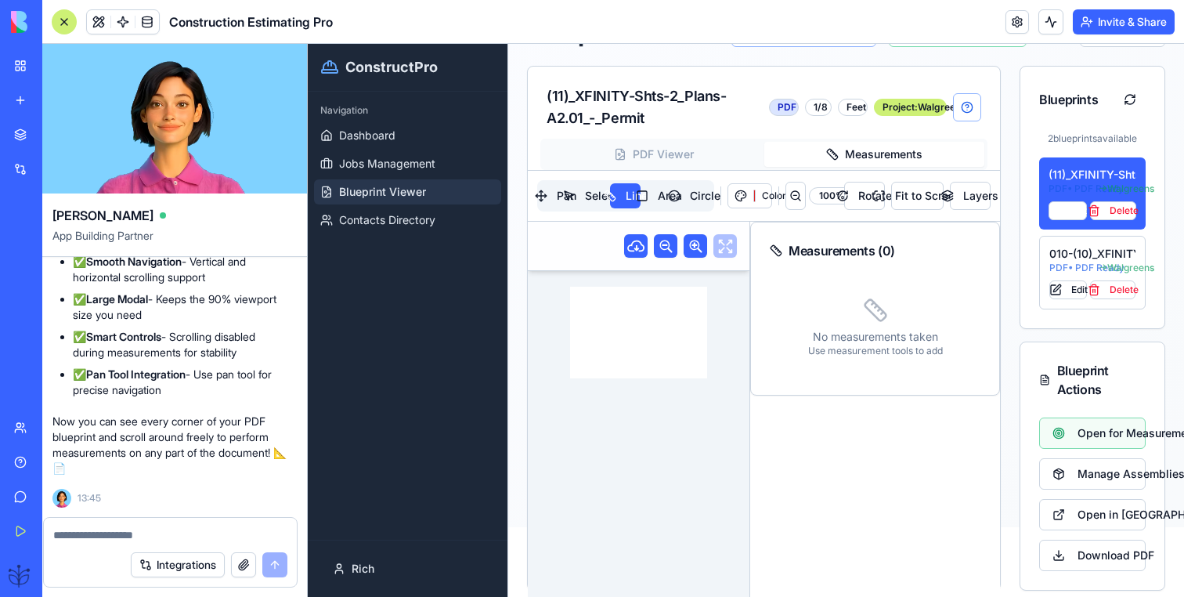
scroll to position [0, 0]
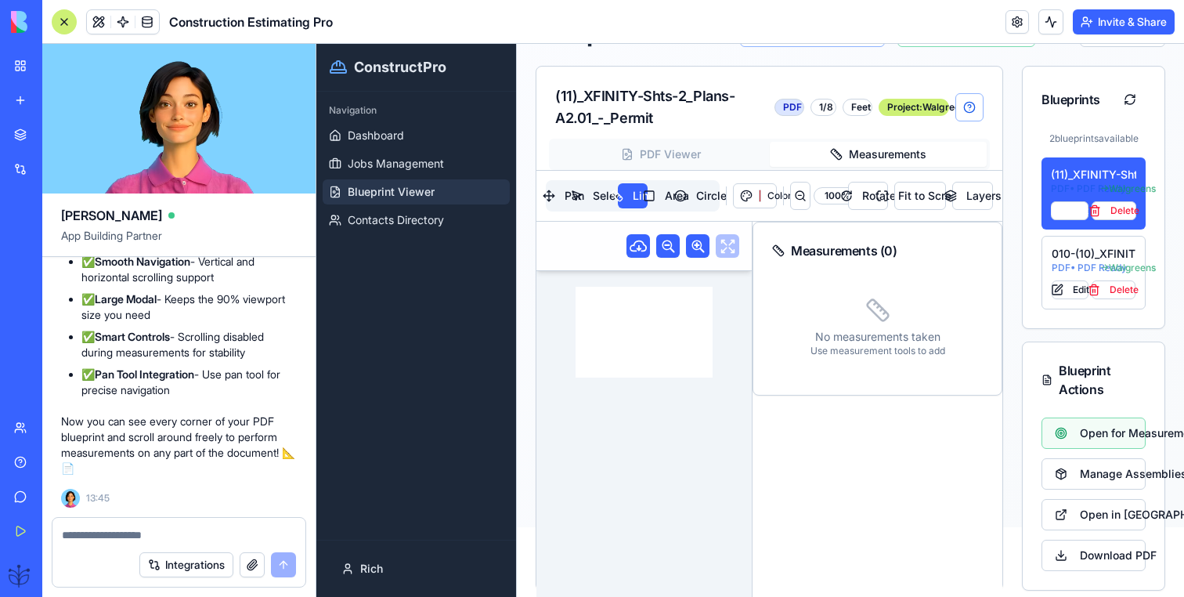
click at [137, 541] on textarea at bounding box center [179, 535] width 234 height 16
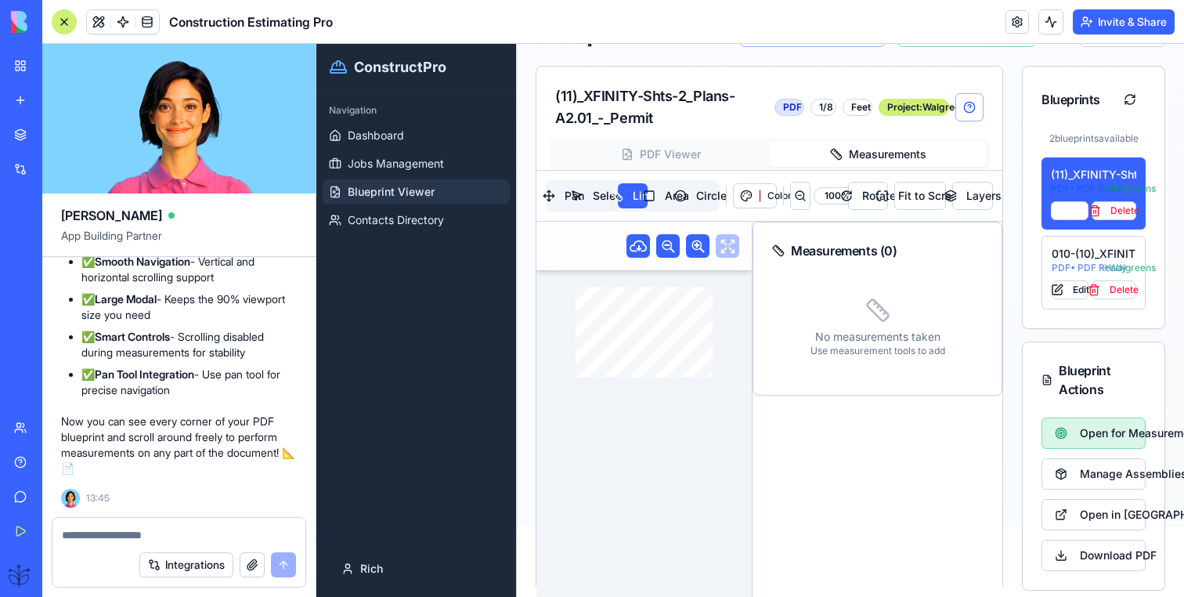
click at [1085, 425] on span "Open for Measurement" at bounding box center [1106, 433] width 52 height 16
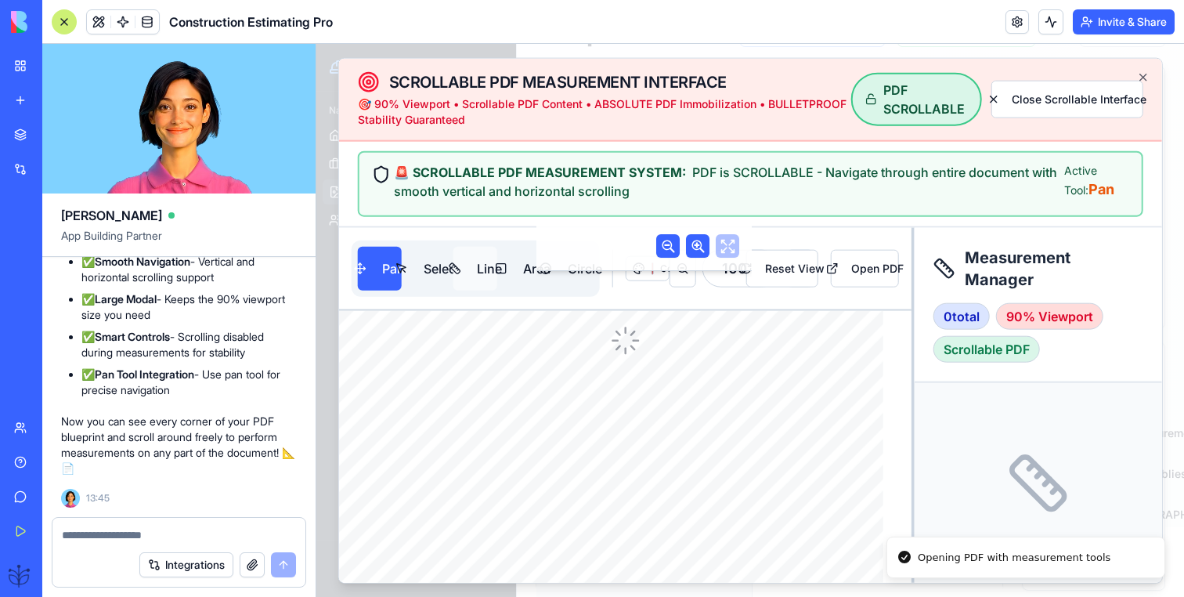
click at [496, 267] on button "Line" at bounding box center [475, 269] width 44 height 44
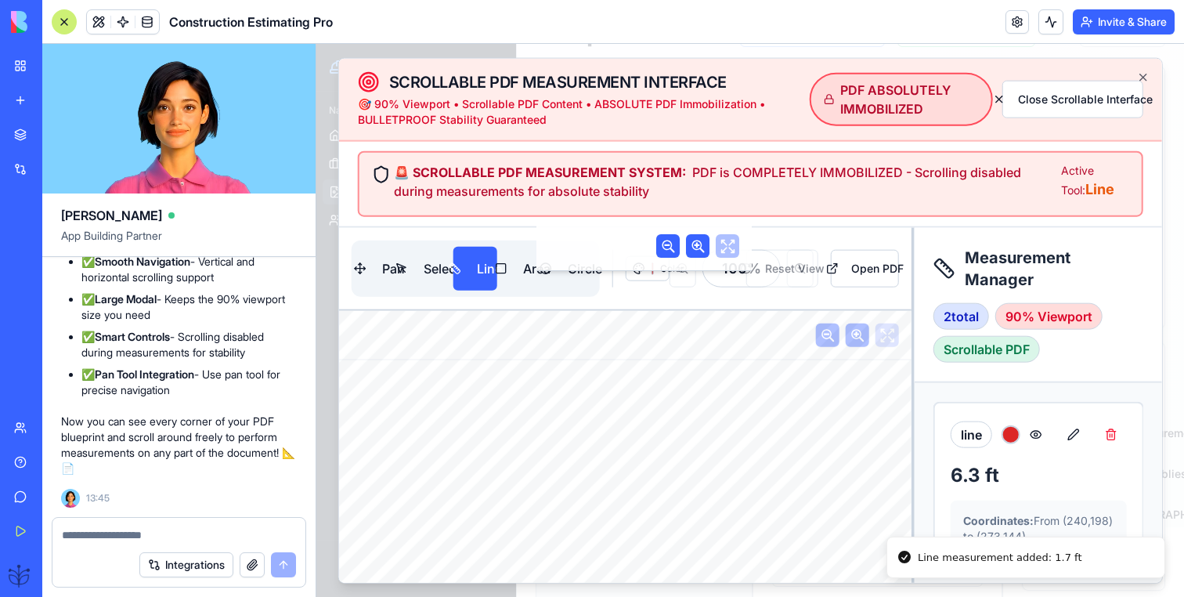
click at [120, 537] on textarea at bounding box center [179, 535] width 234 height 16
type textarea "*"
click at [990, 453] on div "line 6.3 ft Coordinates: From ( 240 , 198 ) to ( 273 , 144 )" at bounding box center [1039, 487] width 208 height 169
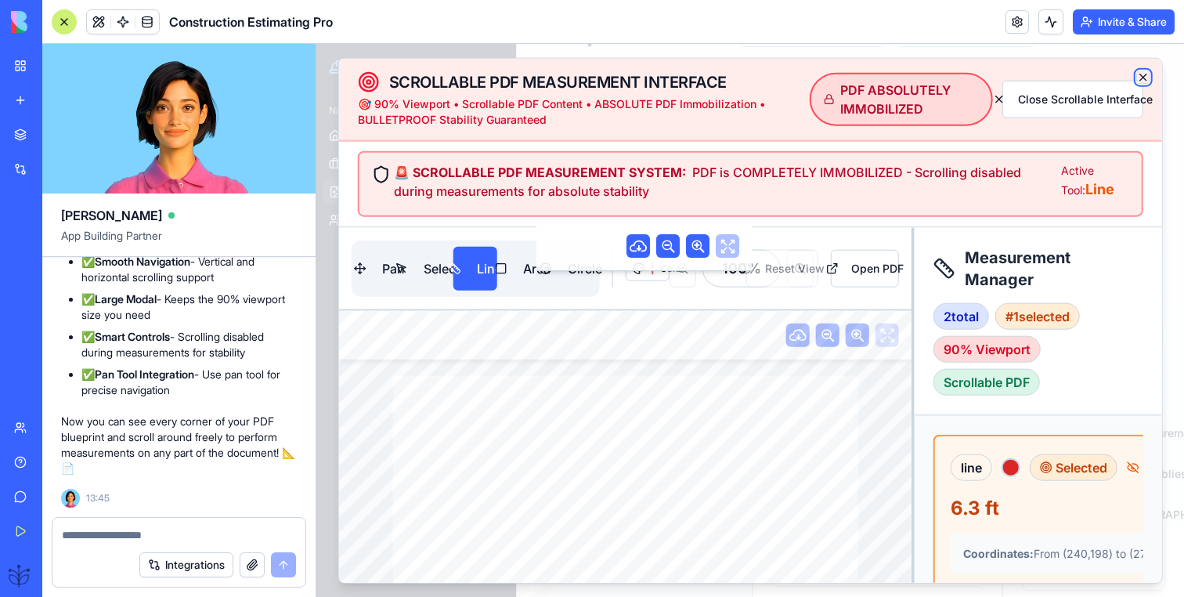
click at [1143, 76] on icon "button" at bounding box center [1142, 77] width 6 height 6
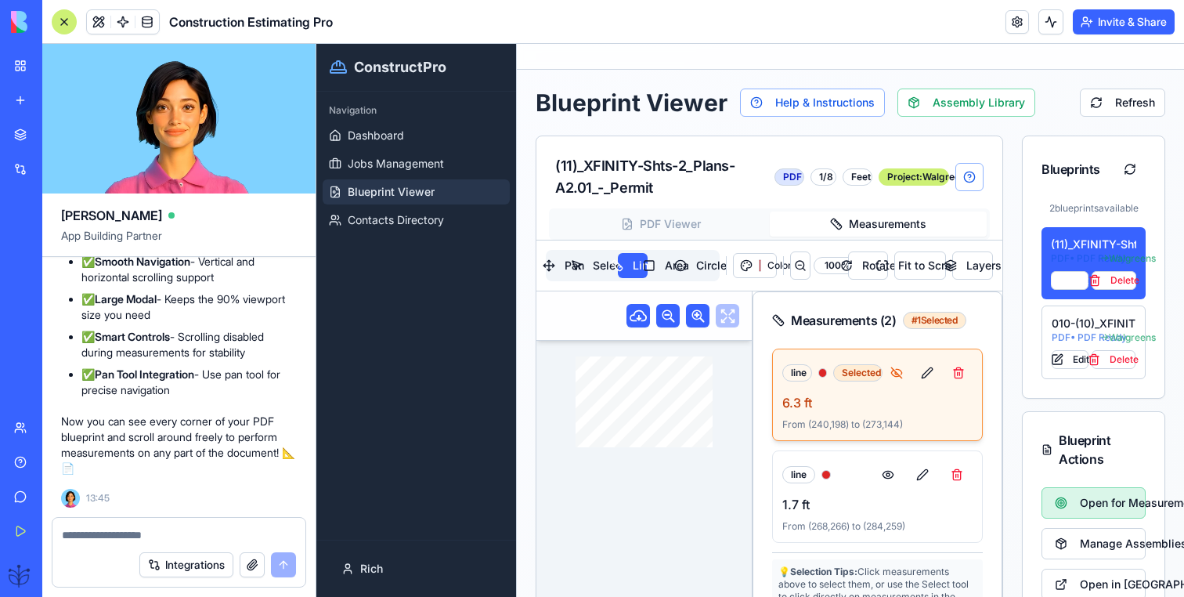
click at [1088, 500] on span "Open for Measurement" at bounding box center [1106, 503] width 52 height 16
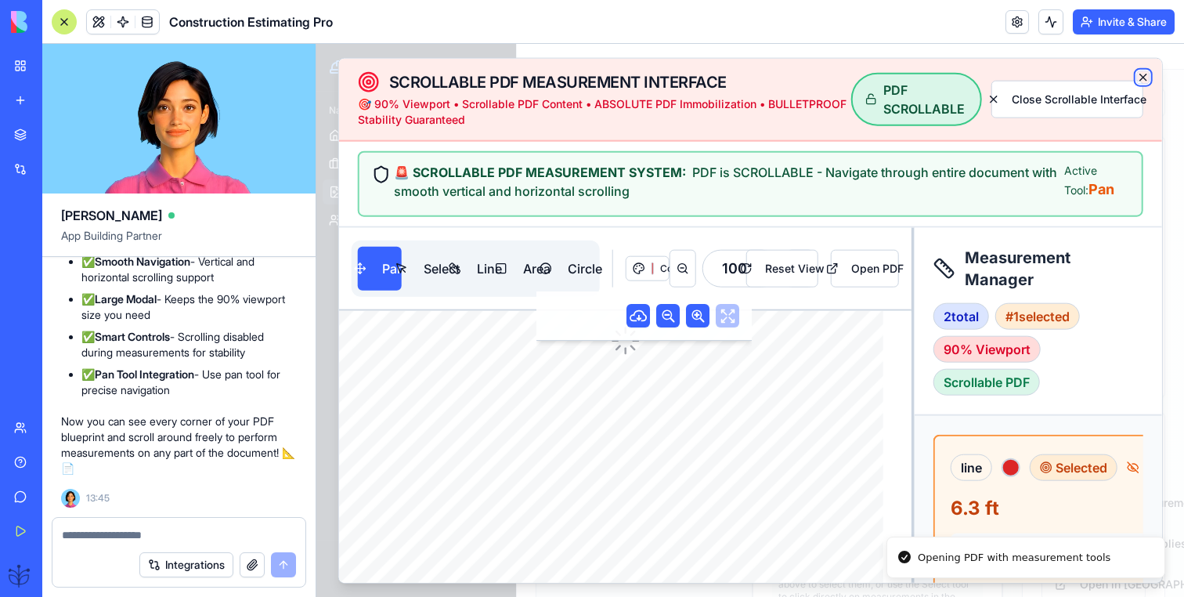
click at [1141, 74] on icon "button" at bounding box center [1142, 77] width 13 height 13
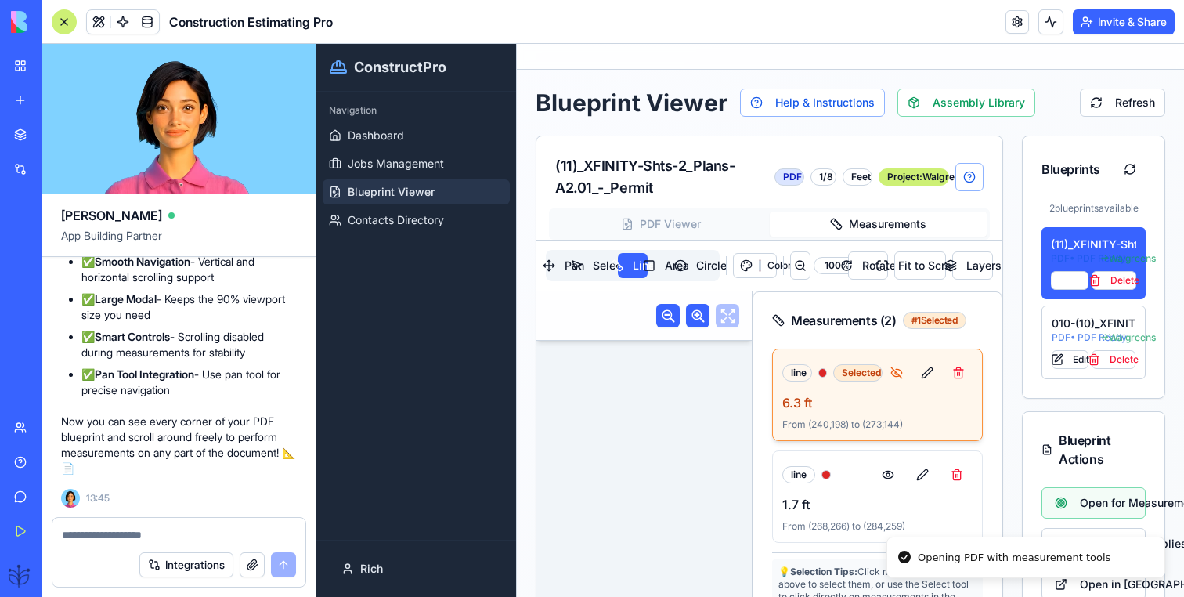
click at [141, 532] on textarea at bounding box center [179, 535] width 234 height 16
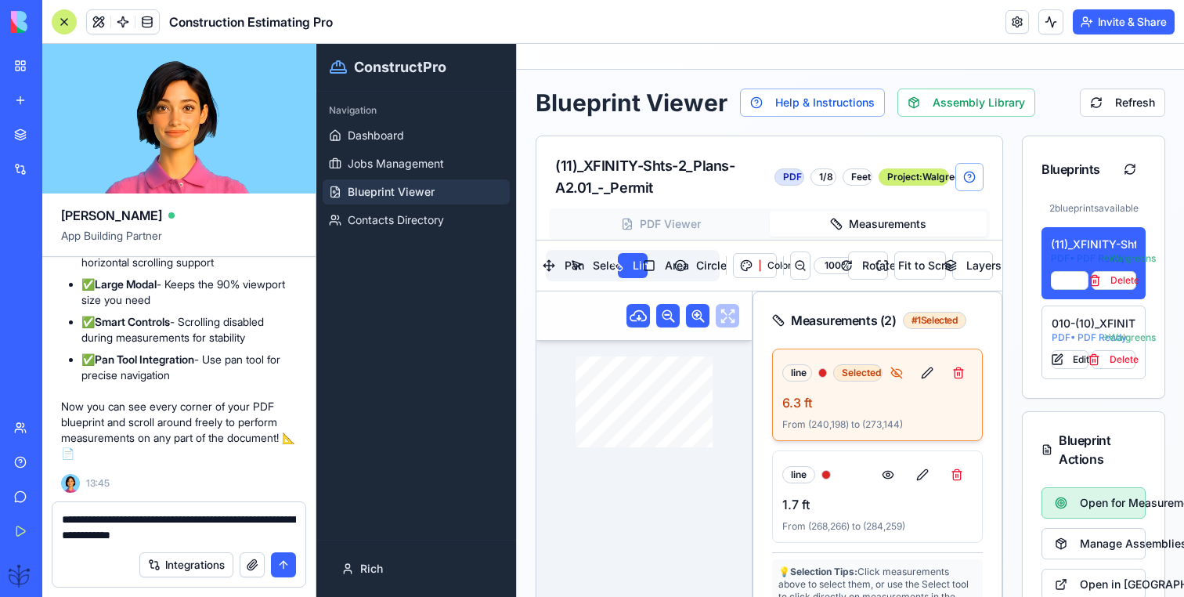
type textarea "**********"
click at [1067, 493] on button "Open for Measurement" at bounding box center [1093, 502] width 104 height 31
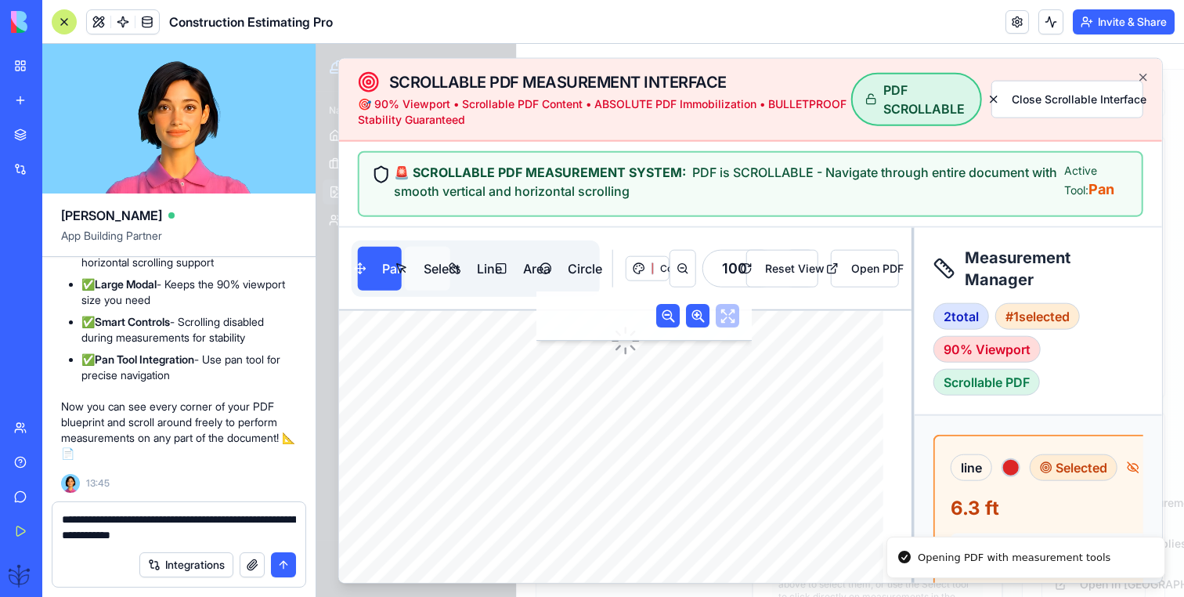
click at [446, 273] on button "Select" at bounding box center [427, 269] width 45 height 44
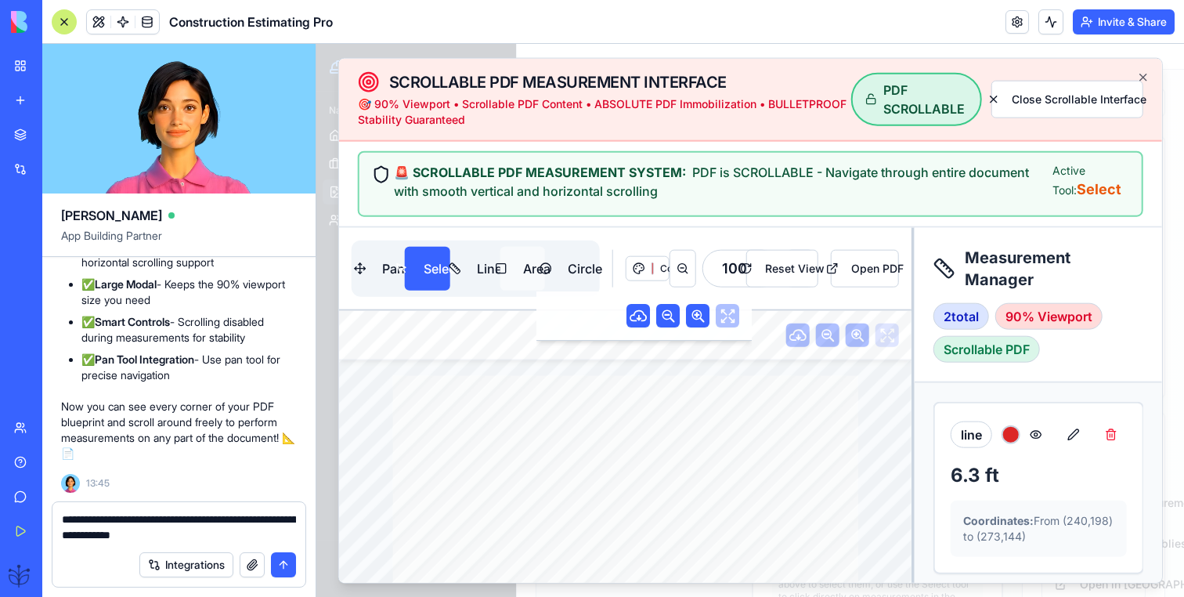
click at [536, 266] on button "Area" at bounding box center [522, 269] width 45 height 44
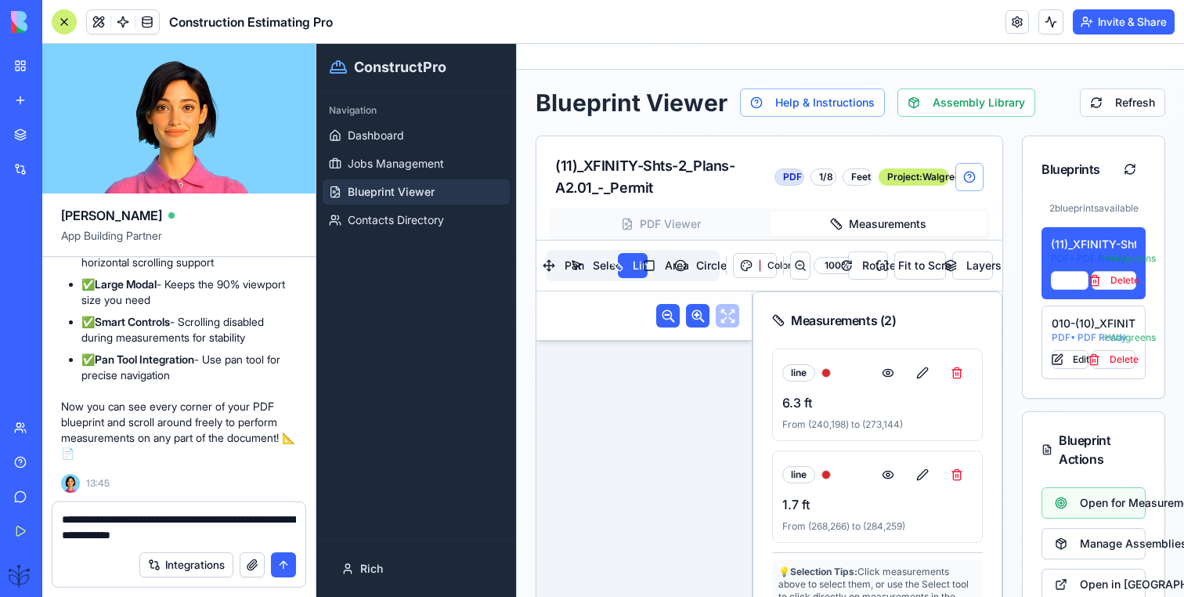
click at [227, 536] on textarea "**********" at bounding box center [179, 526] width 234 height 31
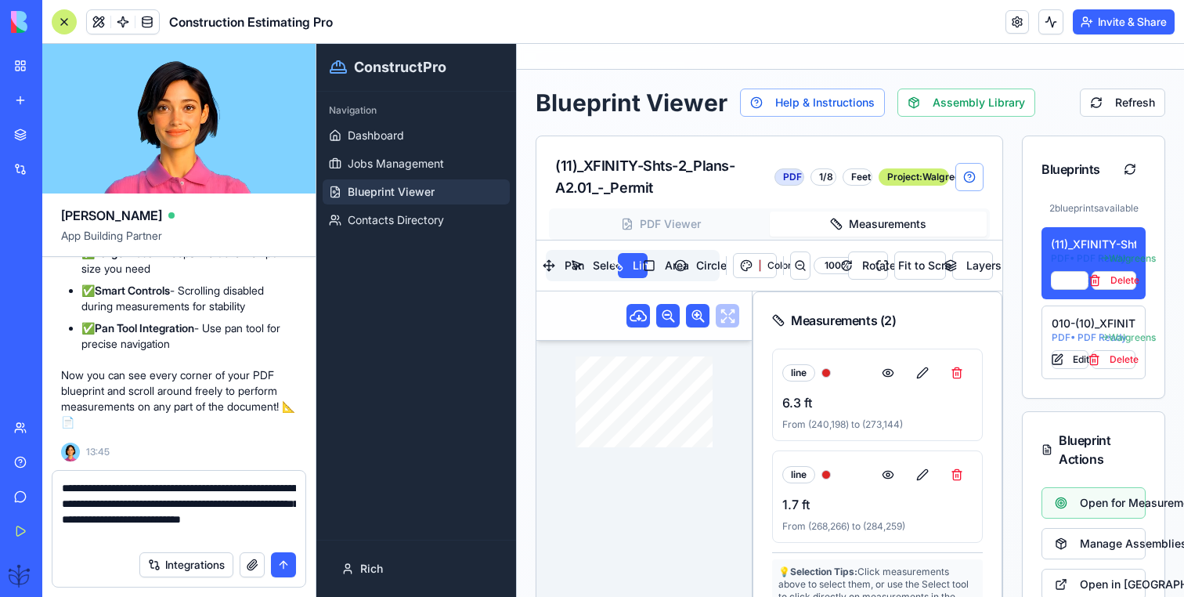
type textarea "**********"
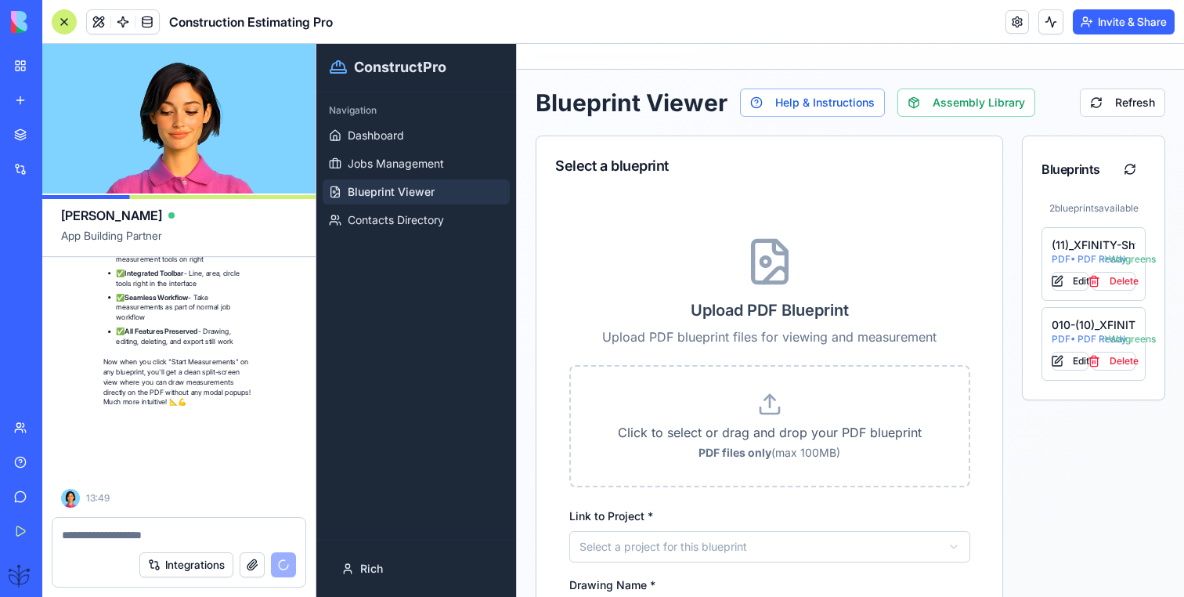
scroll to position [81406, 0]
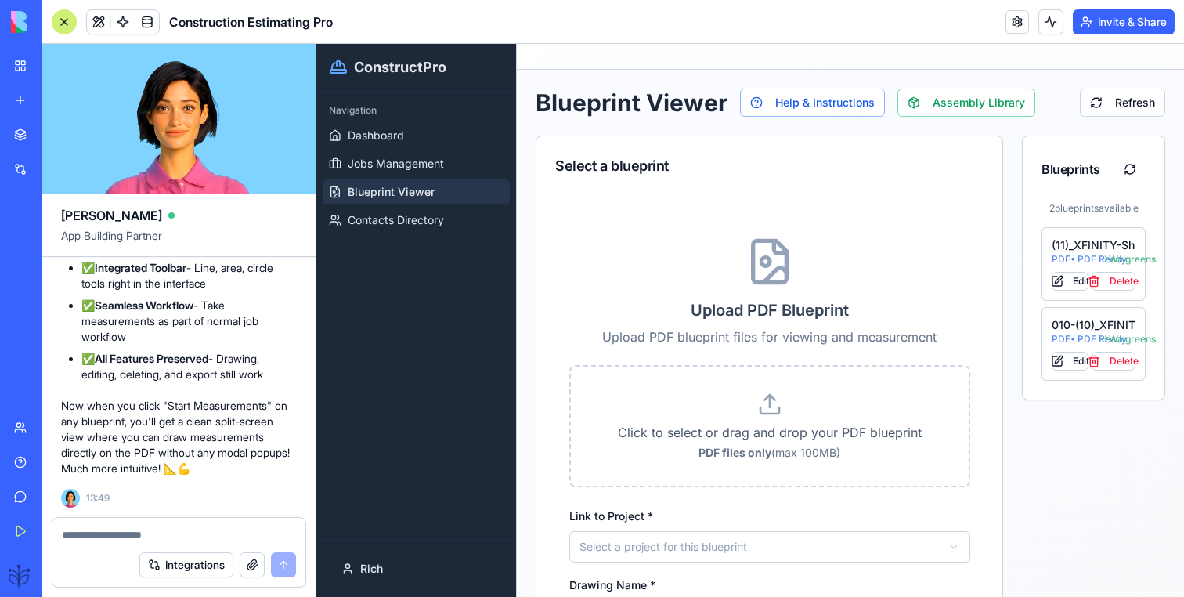
click at [373, 195] on span "Blueprint Viewer" at bounding box center [391, 192] width 87 height 16
click at [363, 182] on link "Blueprint Viewer" at bounding box center [416, 191] width 187 height 25
click at [58, 25] on div at bounding box center [64, 21] width 25 height 25
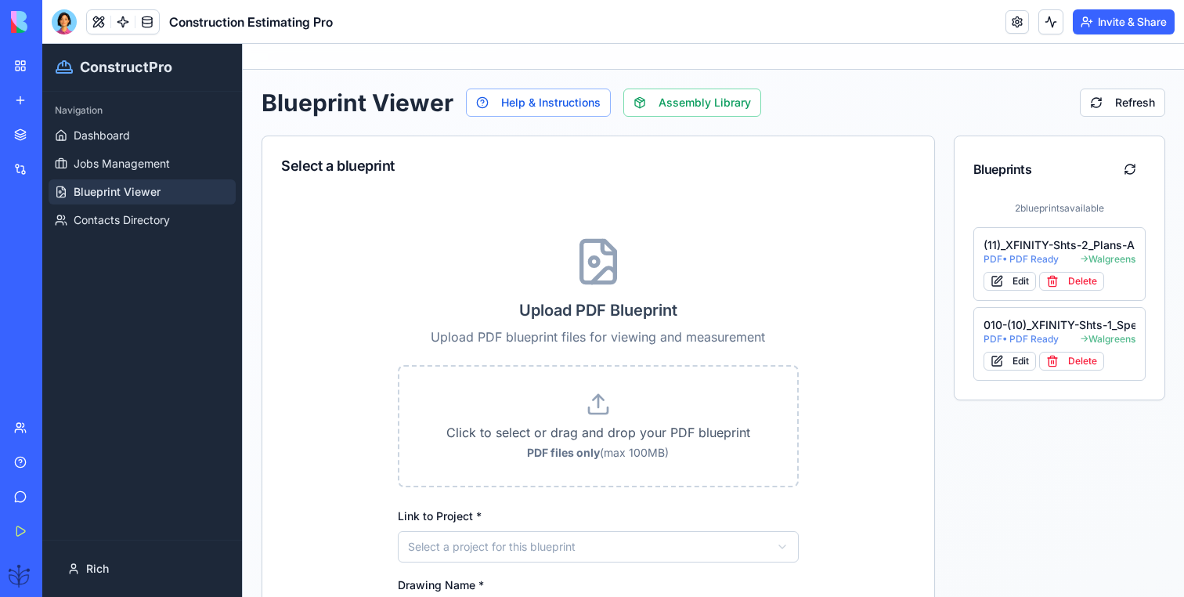
click at [178, 190] on link "Blueprint Viewer" at bounding box center [142, 191] width 187 height 25
click at [1035, 245] on div "(11)_XFINITY-Shts-2_Plans-A2.01_-_Permit" at bounding box center [1060, 245] width 153 height 16
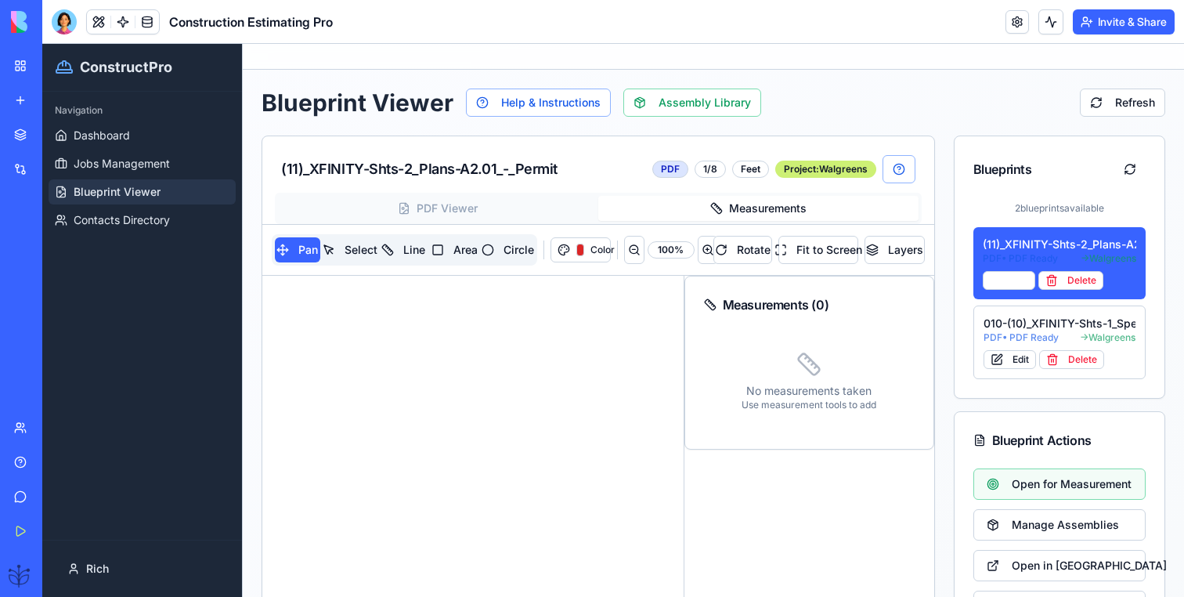
click at [850, 215] on button "Measurements" at bounding box center [758, 208] width 320 height 25
click at [798, 206] on button "Measurements" at bounding box center [758, 208] width 320 height 25
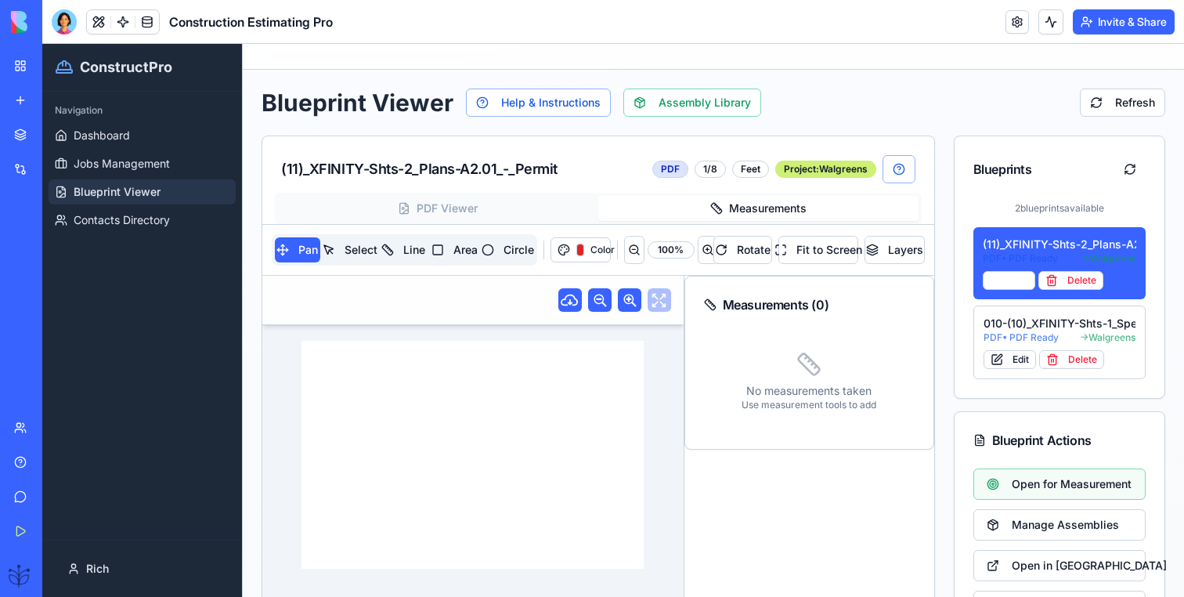
click at [753, 207] on button "Measurements" at bounding box center [758, 208] width 320 height 25
drag, startPoint x: 396, startPoint y: 477, endPoint x: 460, endPoint y: 478, distance: 64.2
click at [460, 478] on div "DRAWING TITLE: ARCH. PROJECT # DRAWN: CHECKED: DISTRIBUTION: DATE: CONTRACTOR(S…" at bounding box center [472, 455] width 342 height 229
click at [395, 251] on button "Line" at bounding box center [404, 249] width 47 height 25
drag, startPoint x: 445, startPoint y: 465, endPoint x: 490, endPoint y: 468, distance: 45.5
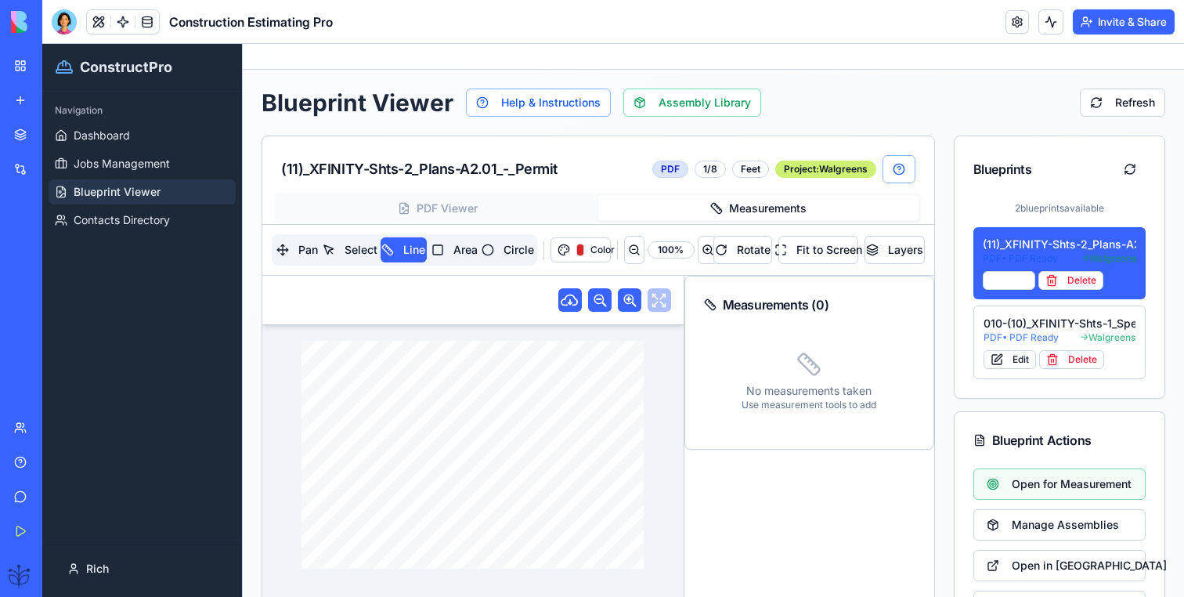
click at [490, 468] on div "DRAWING TITLE: ARCH. PROJECT # DRAWN: CHECKED: DISTRIBUTION: DATE: CONTRACTOR(S…" at bounding box center [472, 455] width 342 height 229
drag, startPoint x: 476, startPoint y: 446, endPoint x: 441, endPoint y: 472, distance: 44.2
click at [441, 472] on div "DRAWING TITLE: ARCH. PROJECT # DRAWN: CHECKED: DISTRIBUTION: DATE: CONTRACTOR(S…" at bounding box center [472, 455] width 342 height 229
click at [57, 28] on div at bounding box center [64, 21] width 25 height 25
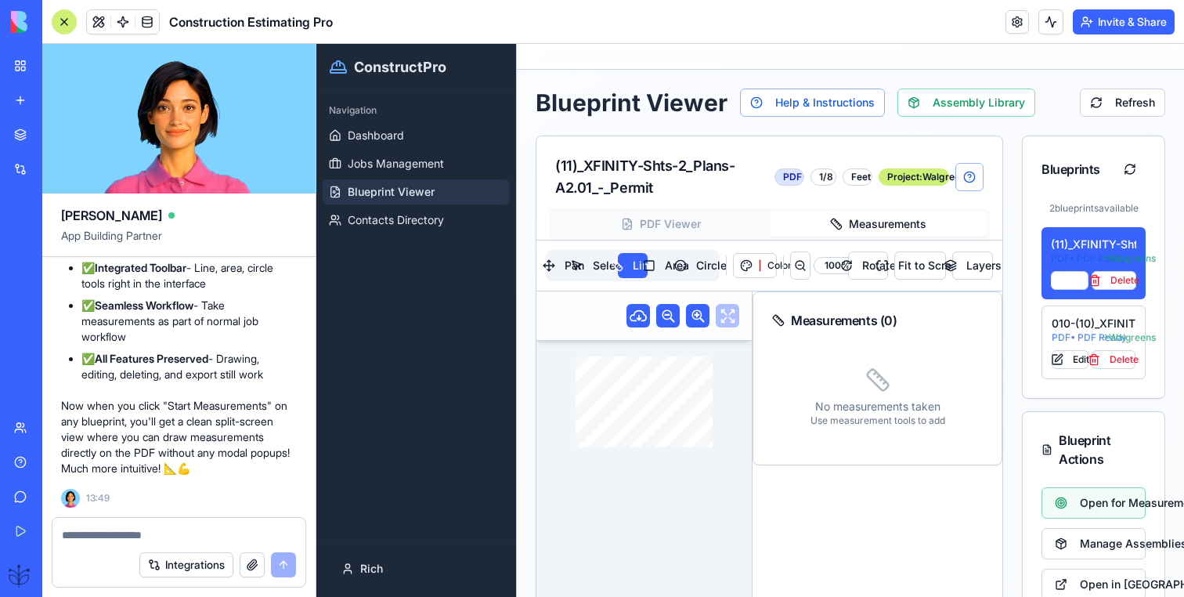
scroll to position [81388, 0]
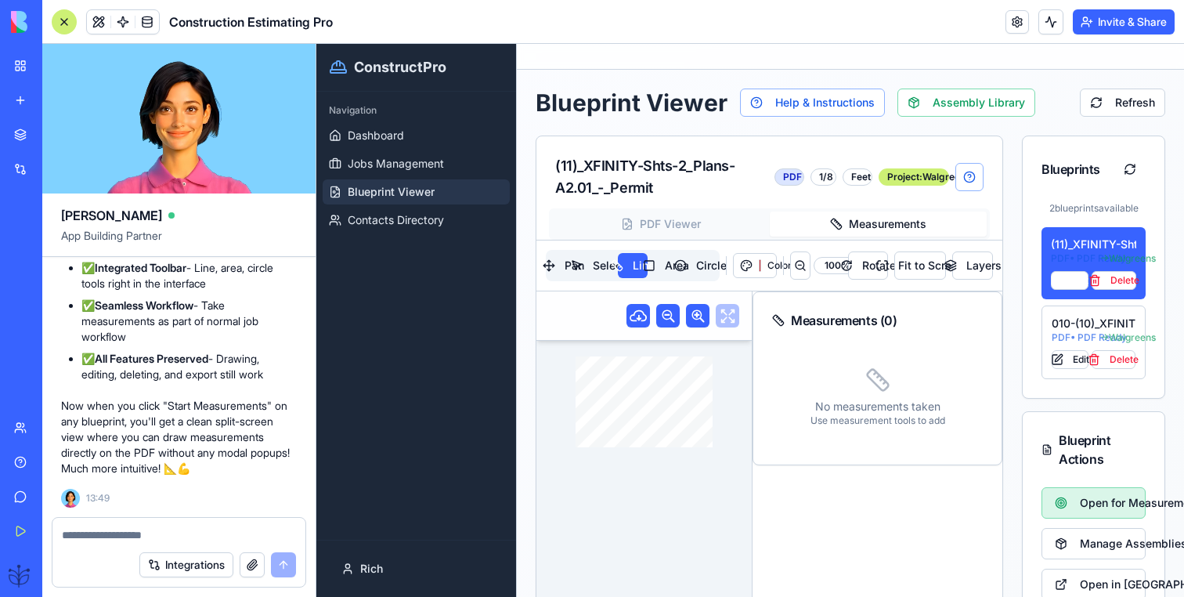
click at [1095, 499] on span "Open for Measurement" at bounding box center [1106, 503] width 52 height 16
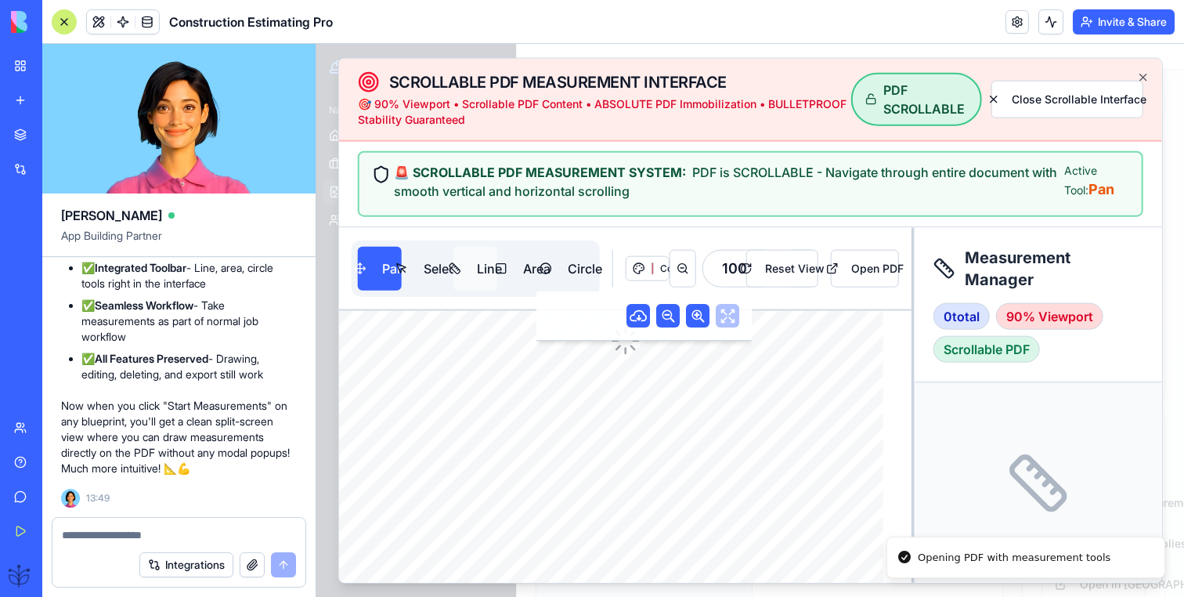
click at [479, 268] on button "Line" at bounding box center [475, 269] width 44 height 44
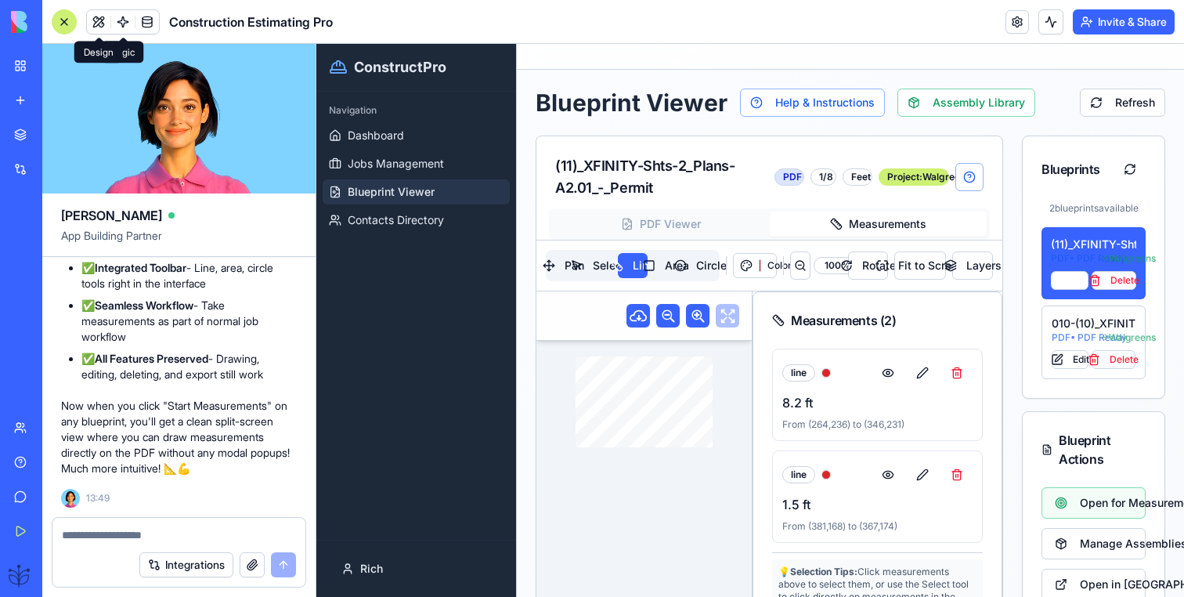
click at [67, 13] on div at bounding box center [64, 21] width 25 height 25
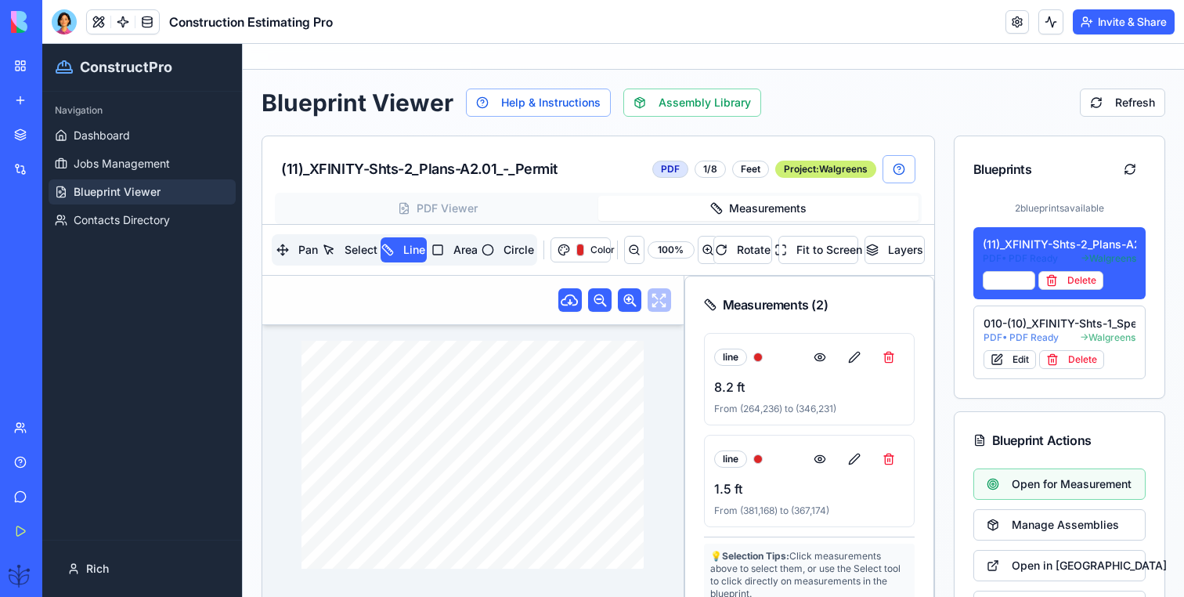
drag, startPoint x: 457, startPoint y: 443, endPoint x: 417, endPoint y: 478, distance: 53.3
click at [417, 479] on div "DRAWING TITLE: ARCH. PROJECT # DRAWN: CHECKED: DISTRIBUTION: DATE: CONTRACTOR(S…" at bounding box center [472, 455] width 342 height 229
click at [1027, 478] on span "Open for Measurement" at bounding box center [1072, 484] width 120 height 16
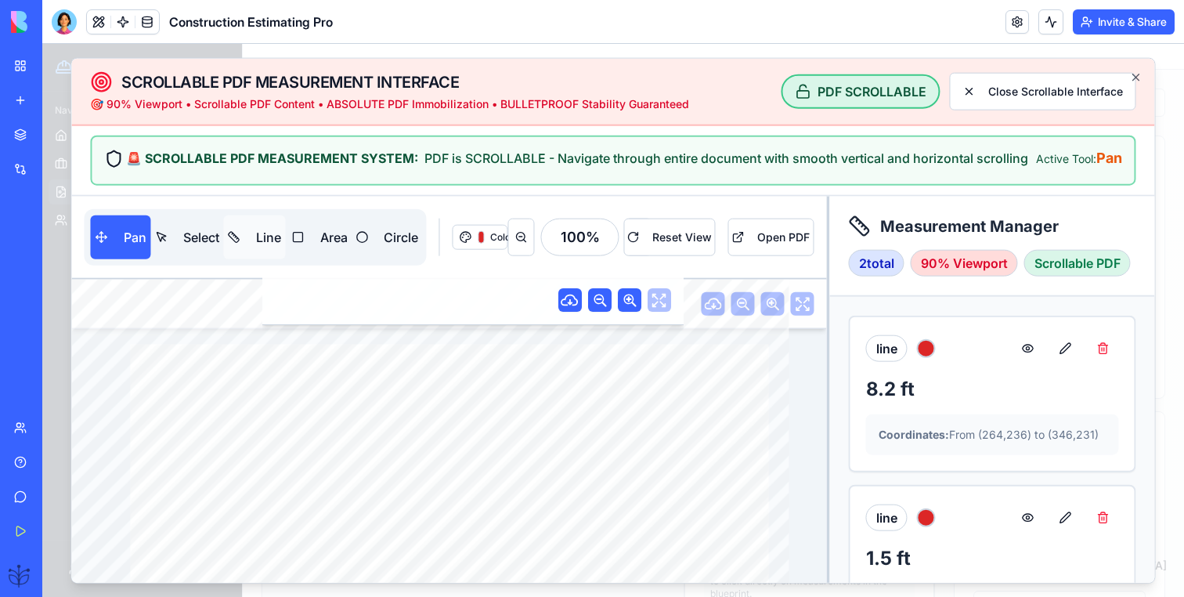
click at [245, 233] on button "Line" at bounding box center [255, 237] width 62 height 44
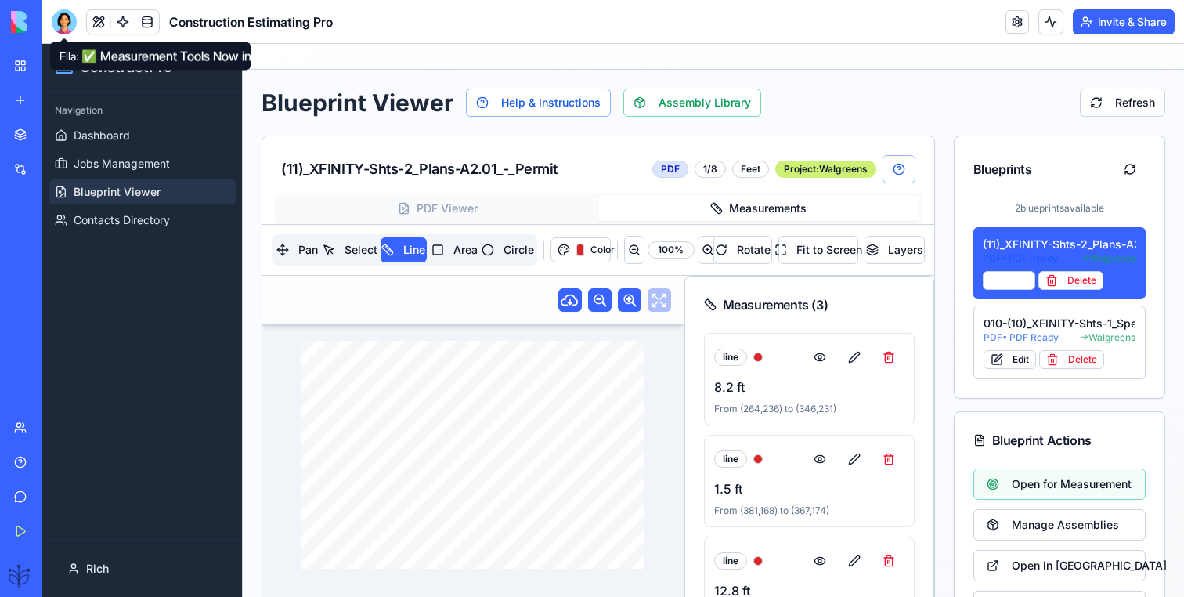
click at [63, 27] on div at bounding box center [64, 21] width 25 height 25
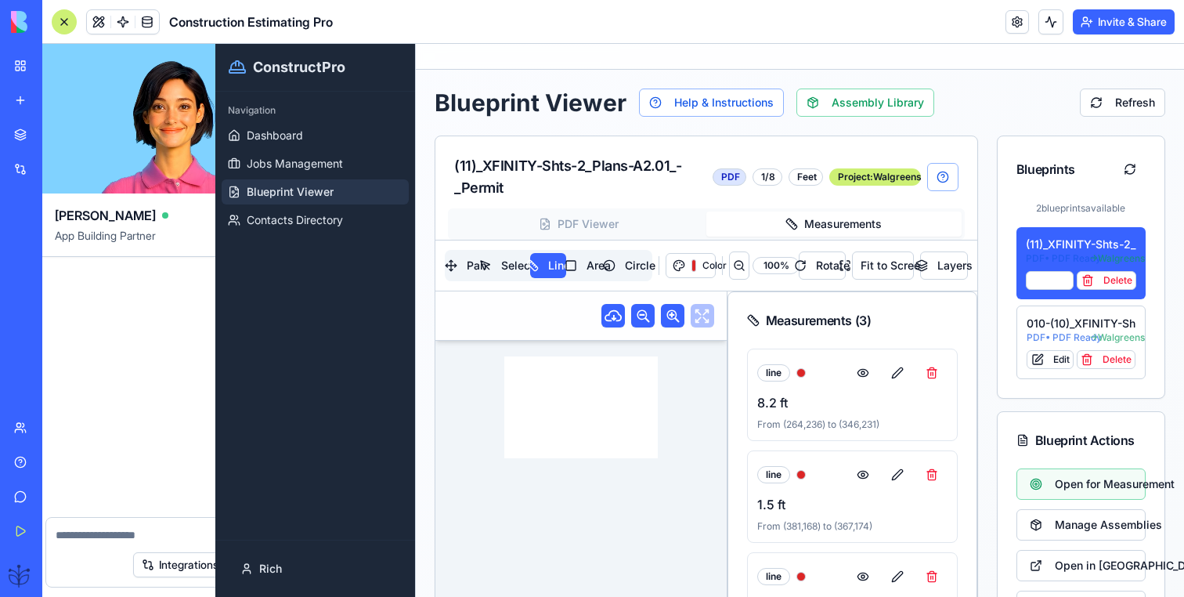
scroll to position [0, 0]
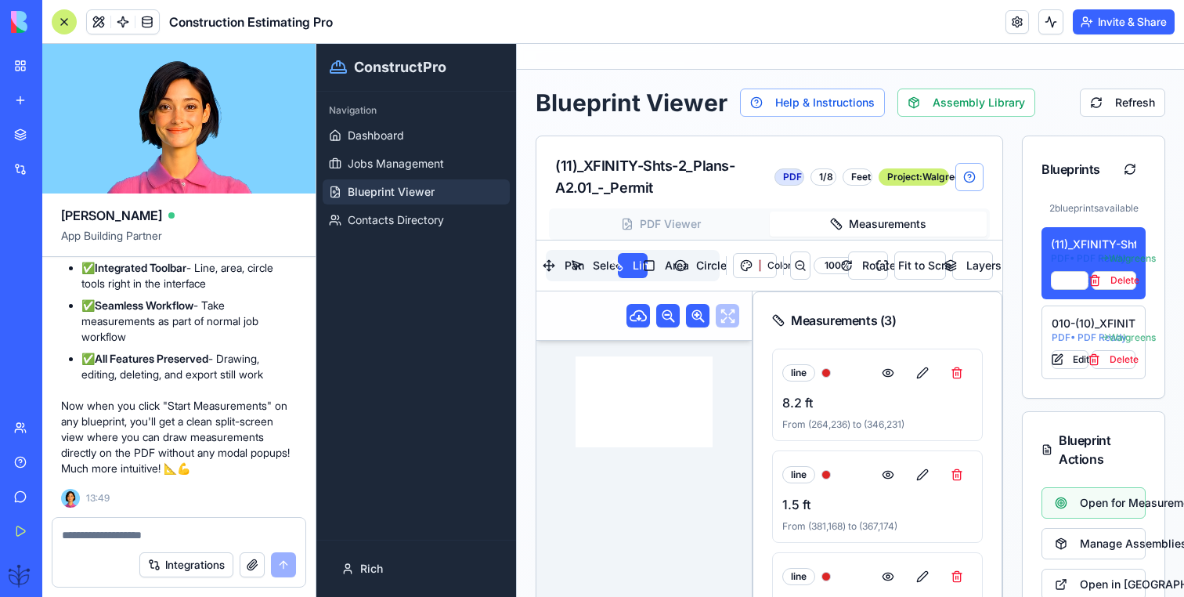
click at [113, 539] on textarea at bounding box center [179, 535] width 234 height 16
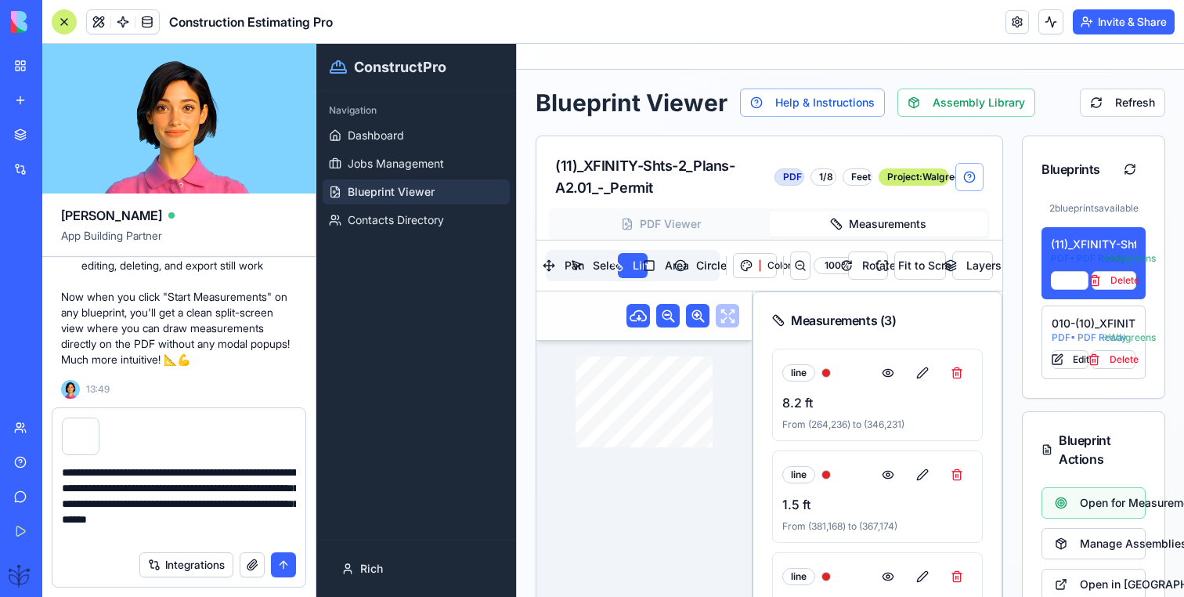
type textarea "**********"
click at [171, 522] on textarea "**********" at bounding box center [179, 503] width 234 height 78
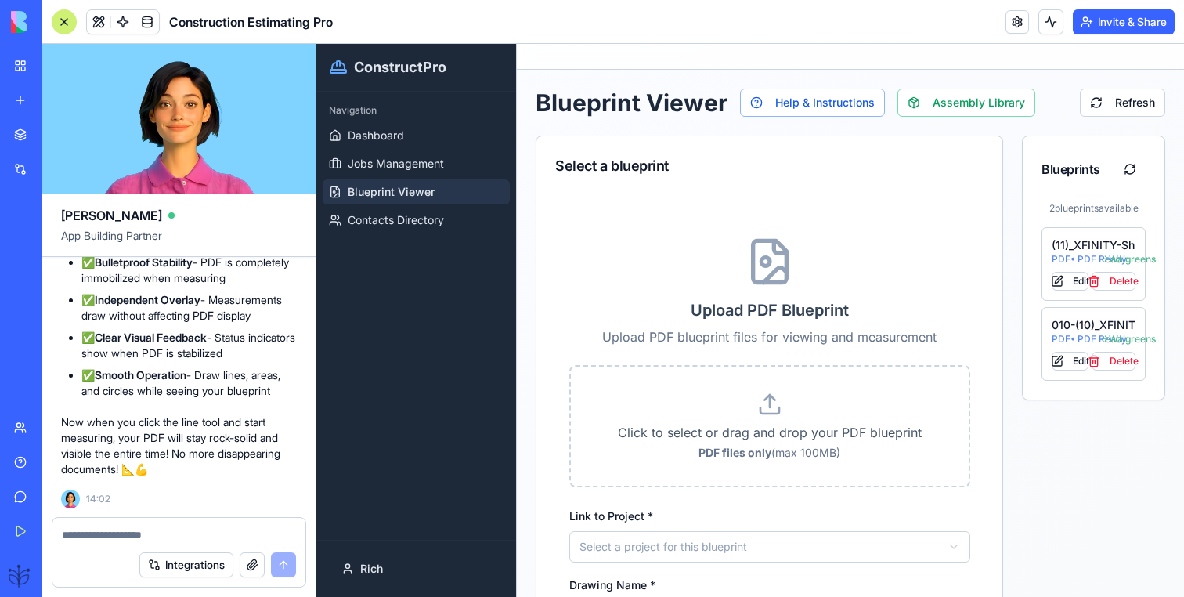
scroll to position [82170, 0]
click at [72, 13] on div at bounding box center [64, 21] width 25 height 25
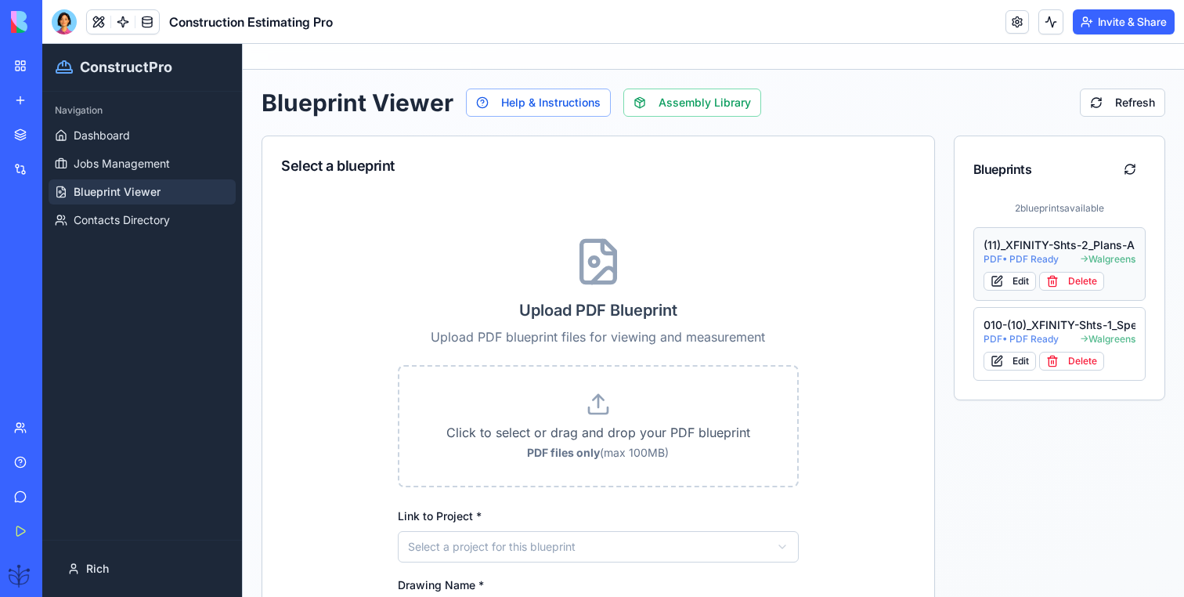
click at [1009, 246] on div "(11)_XFINITY-Shts-2_Plans-A2.01_-_Permit" at bounding box center [1060, 245] width 153 height 16
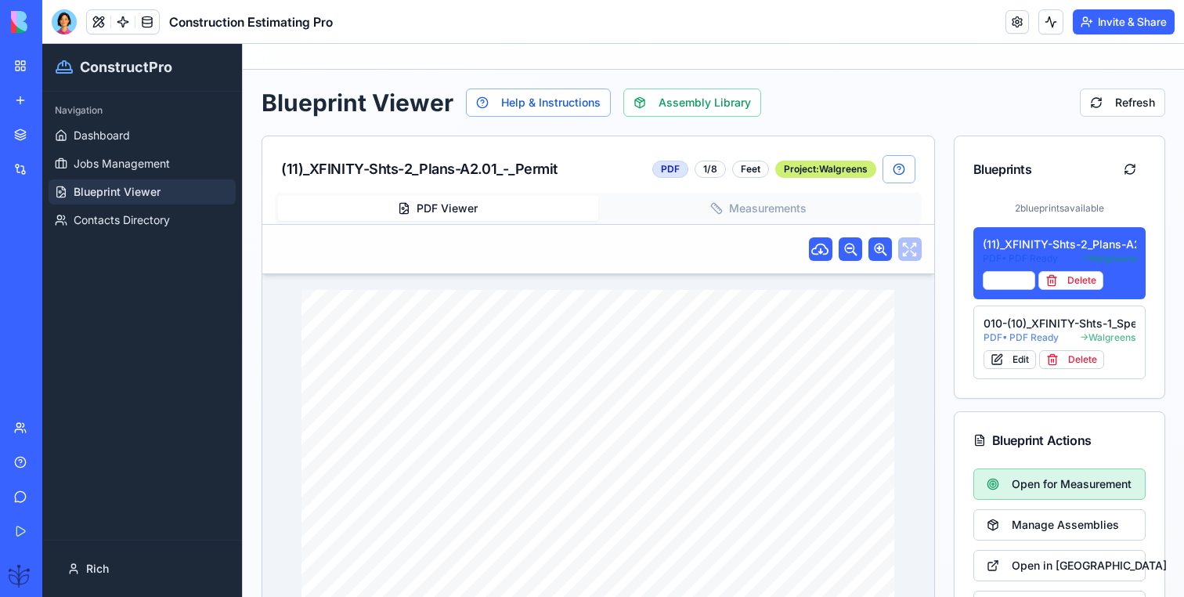
click at [1026, 483] on span "Open for Measurement" at bounding box center [1072, 484] width 120 height 16
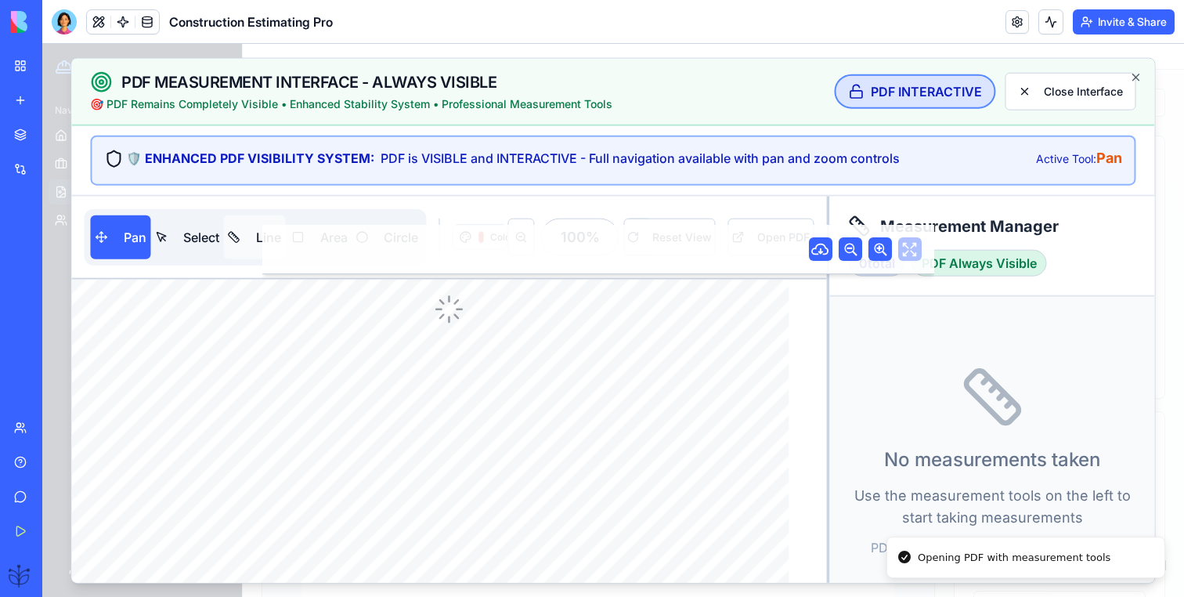
click at [244, 229] on button "Line" at bounding box center [255, 237] width 62 height 44
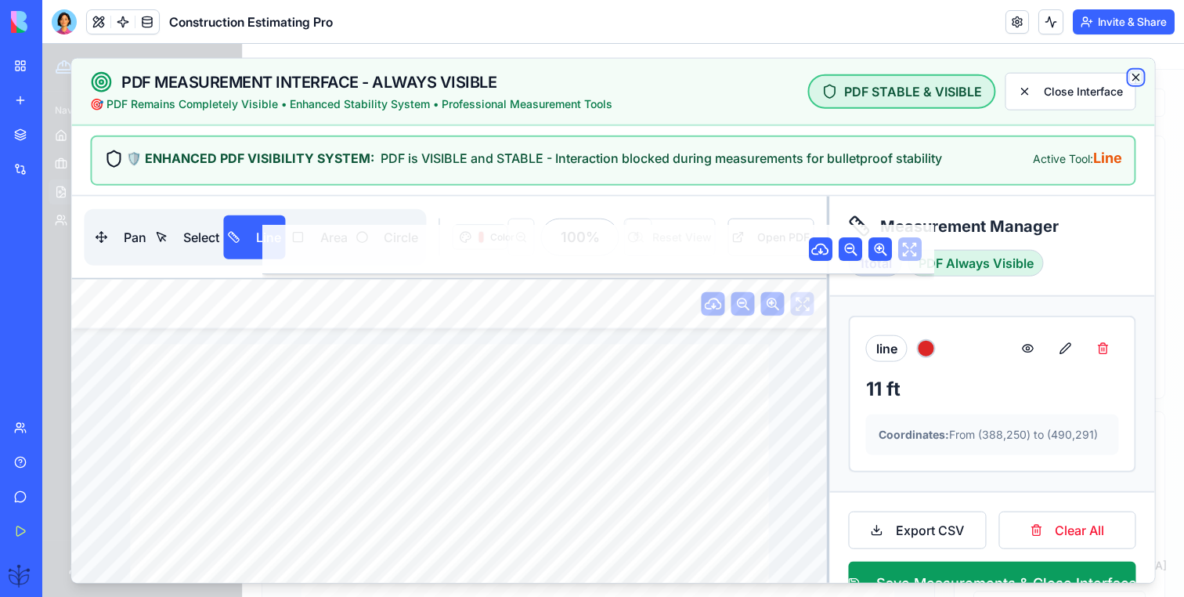
click at [1137, 80] on icon "button" at bounding box center [1136, 77] width 13 height 13
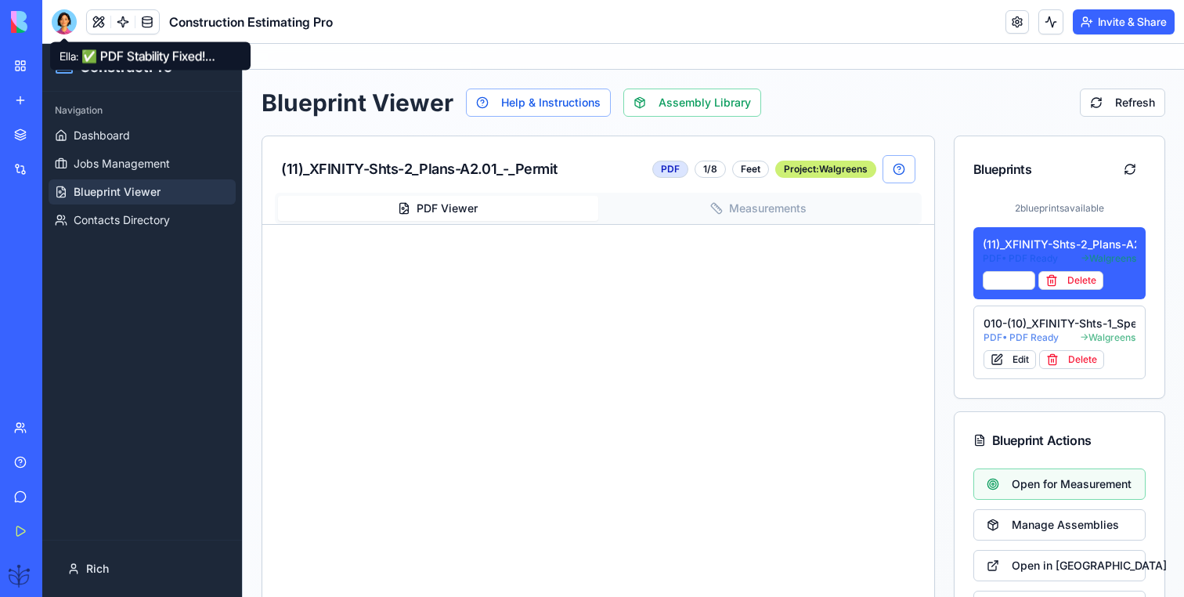
click at [66, 16] on div at bounding box center [64, 21] width 25 height 25
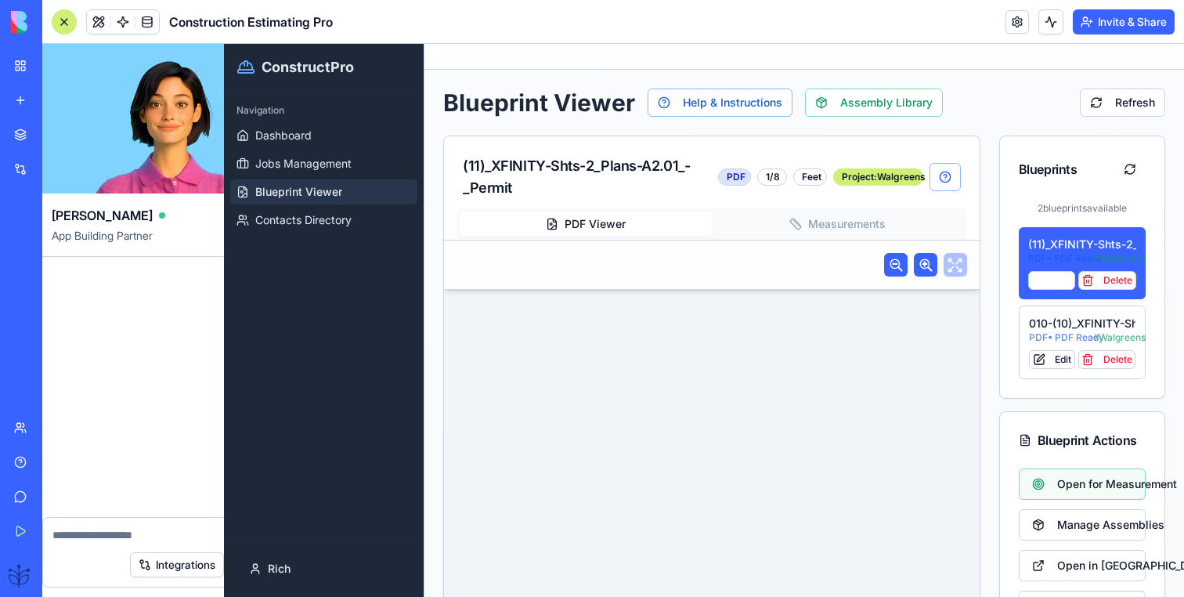
scroll to position [0, 0]
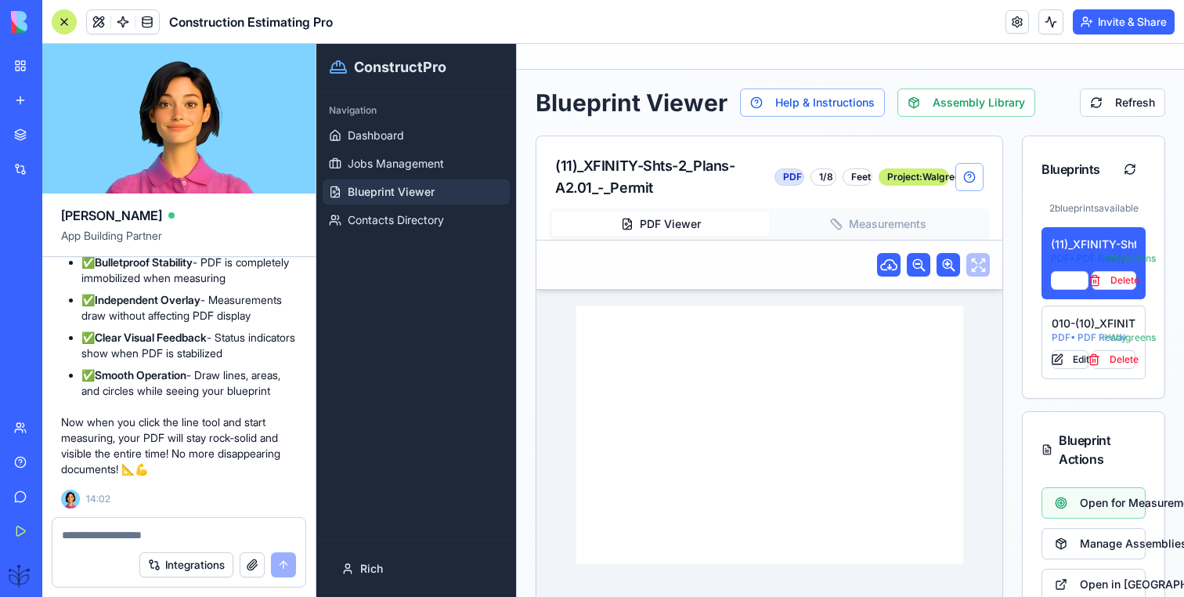
click at [105, 527] on textarea at bounding box center [179, 535] width 234 height 16
